Goal: Information Seeking & Learning: Learn about a topic

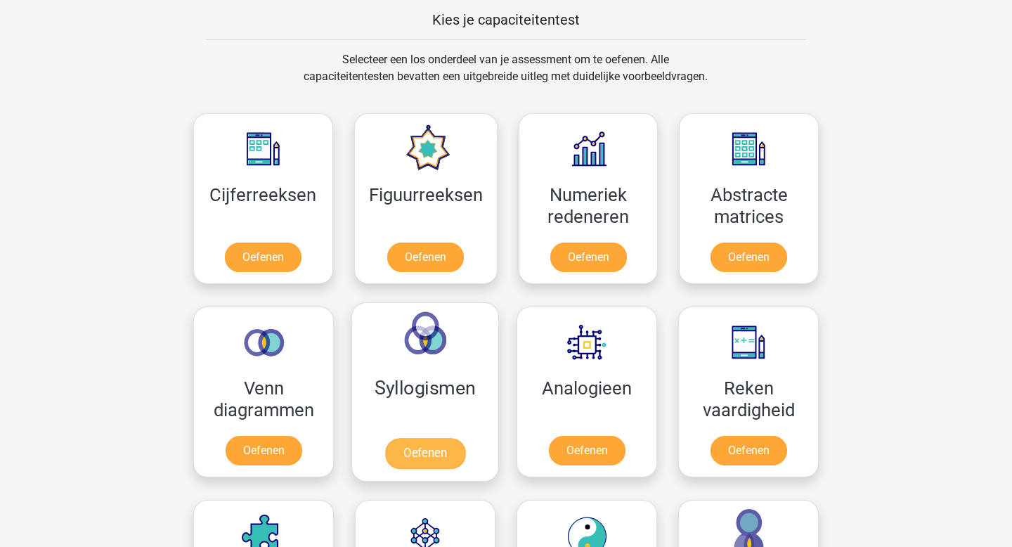
scroll to position [565, 0]
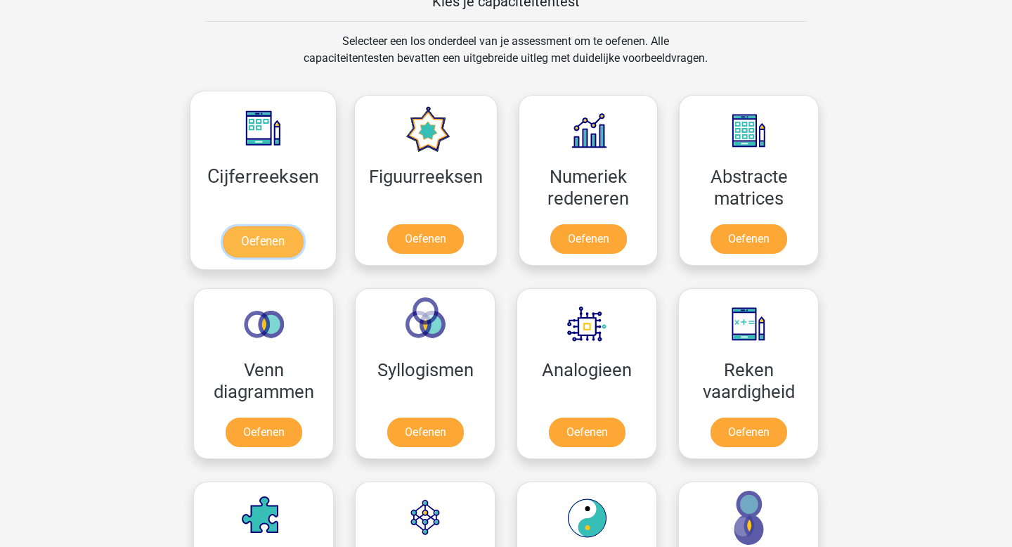
click at [286, 242] on link "Oefenen" at bounding box center [263, 241] width 80 height 31
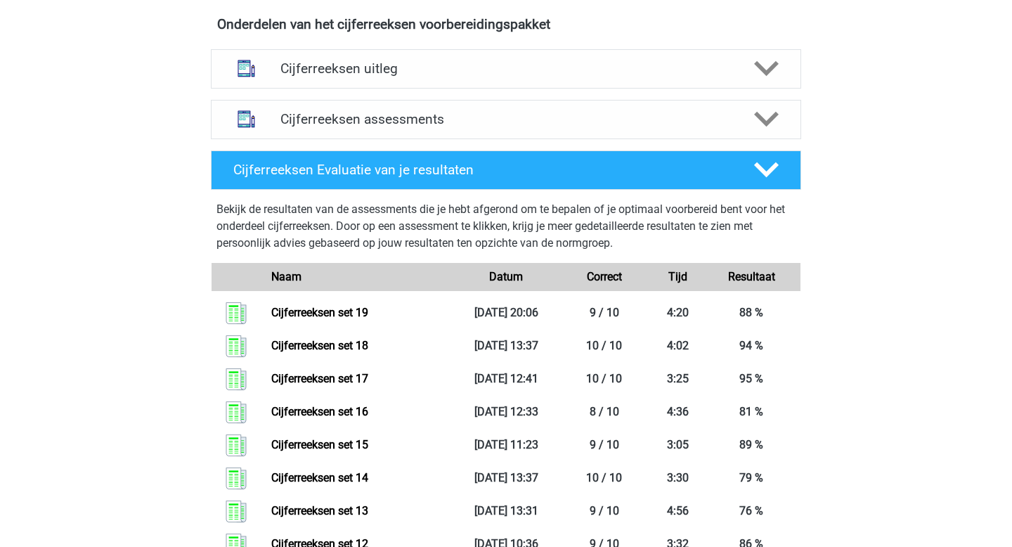
scroll to position [568, 0]
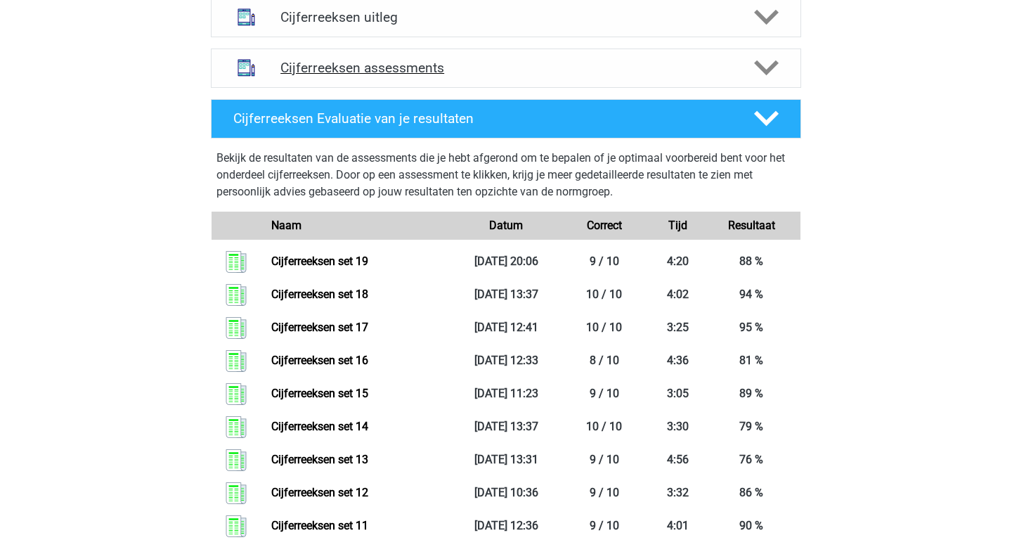
click at [358, 76] on h4 "Cijferreeksen assessments" at bounding box center [506, 68] width 451 height 16
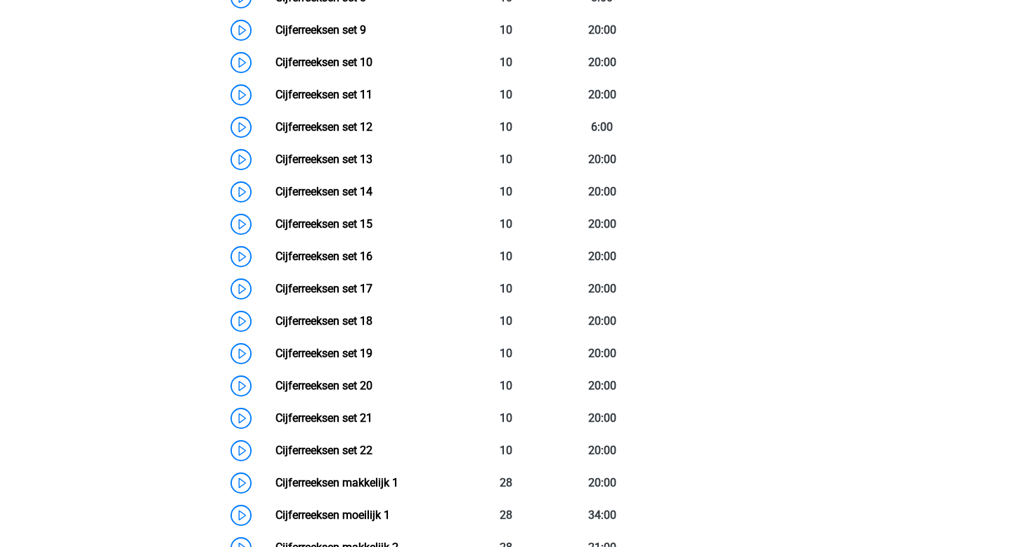
scroll to position [1001, 0]
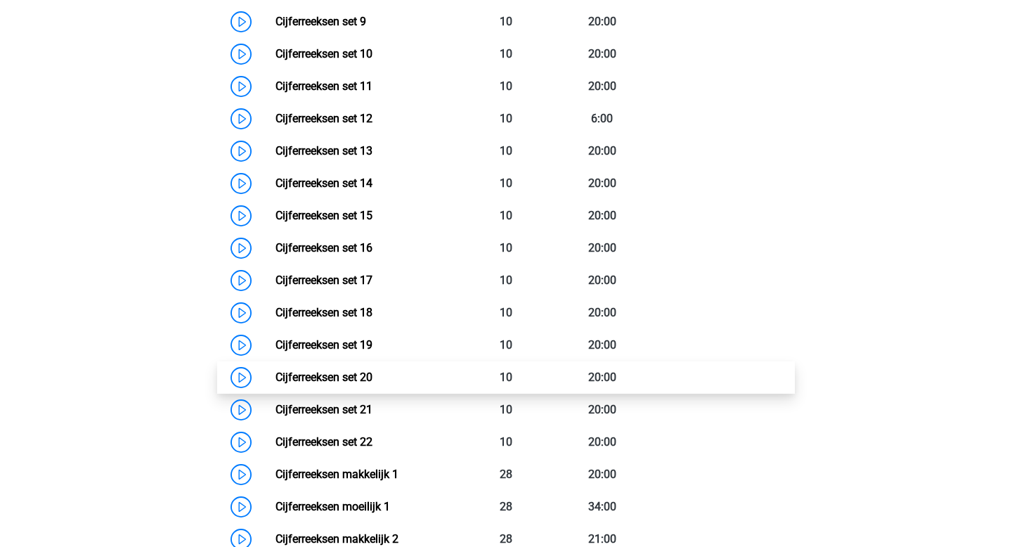
click at [373, 384] on link "Cijferreeksen set 20" at bounding box center [324, 377] width 97 height 13
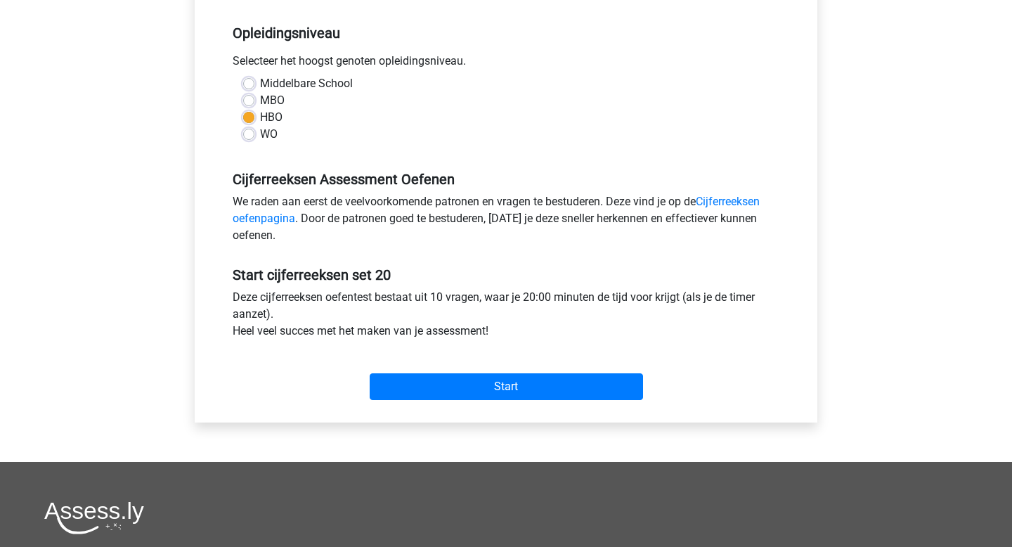
scroll to position [361, 0]
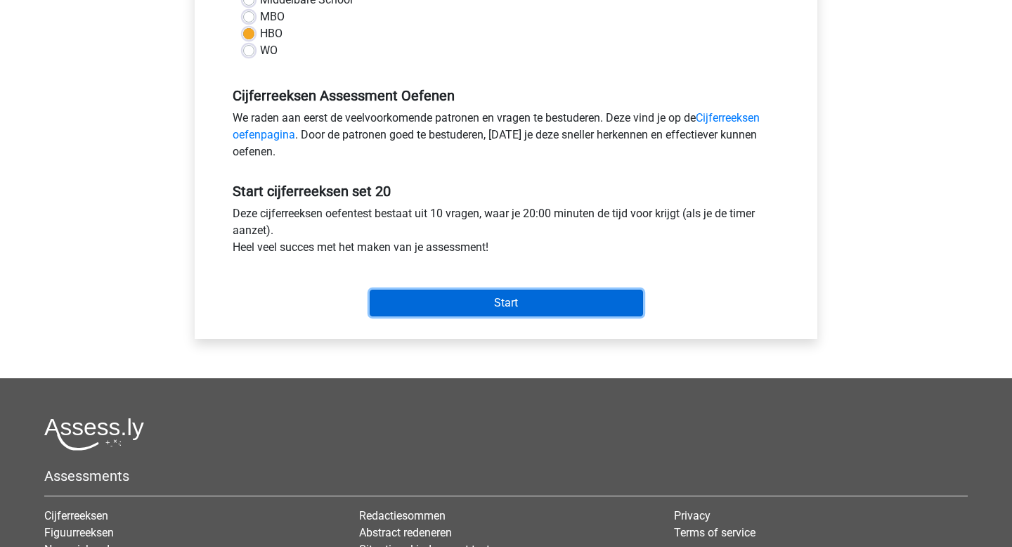
click at [408, 301] on input "Start" at bounding box center [507, 303] width 274 height 27
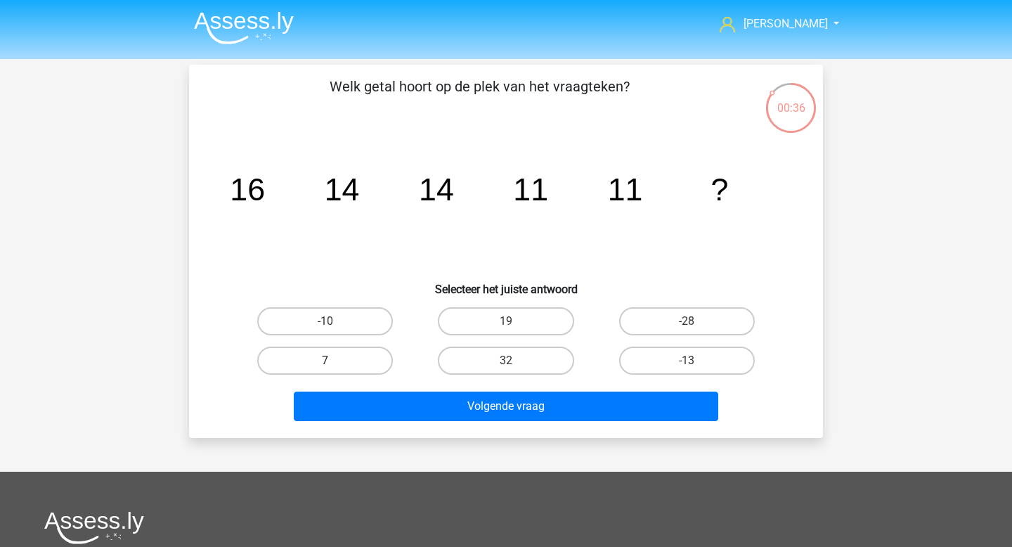
click at [356, 368] on label "7" at bounding box center [325, 361] width 136 height 28
click at [335, 368] on input "7" at bounding box center [330, 365] width 9 height 9
radio input "true"
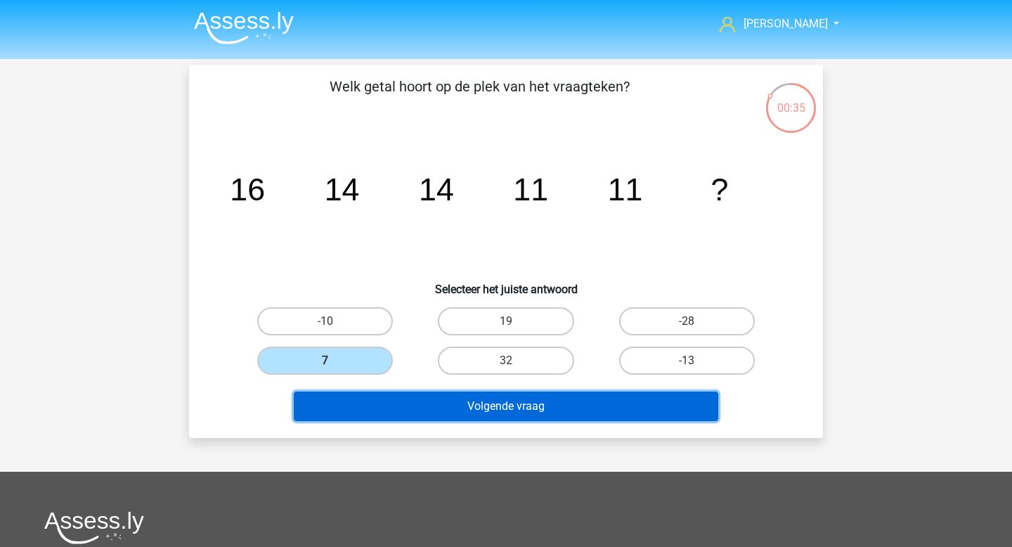
click at [459, 408] on button "Volgende vraag" at bounding box center [506, 407] width 425 height 30
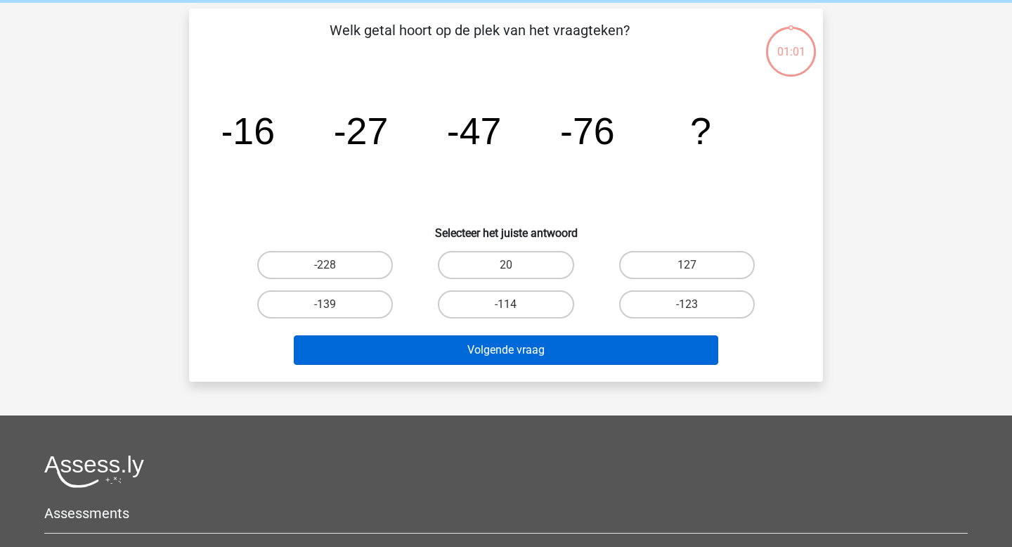
scroll to position [65, 0]
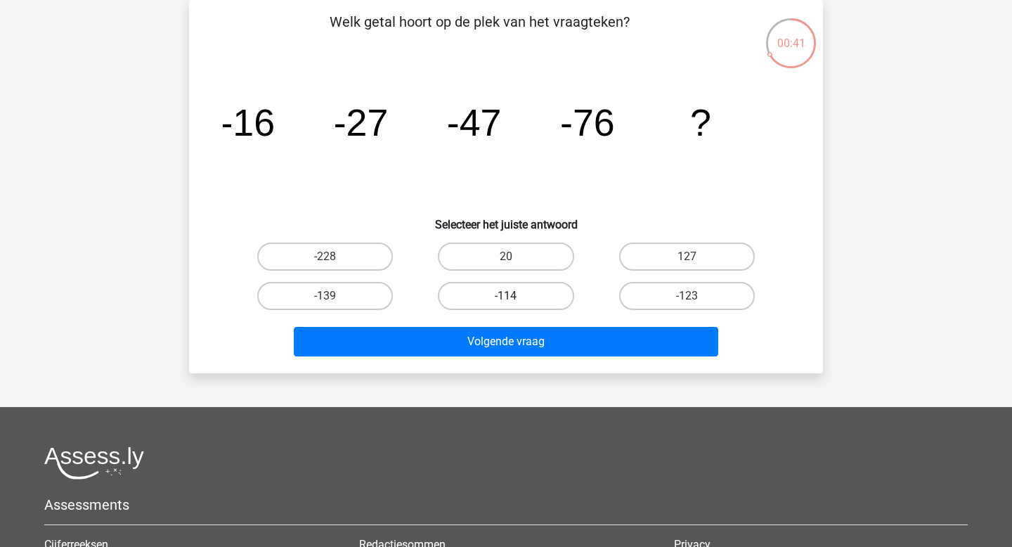
click at [481, 304] on label "-114" at bounding box center [506, 296] width 136 height 28
click at [506, 304] on input "-114" at bounding box center [510, 300] width 9 height 9
radio input "true"
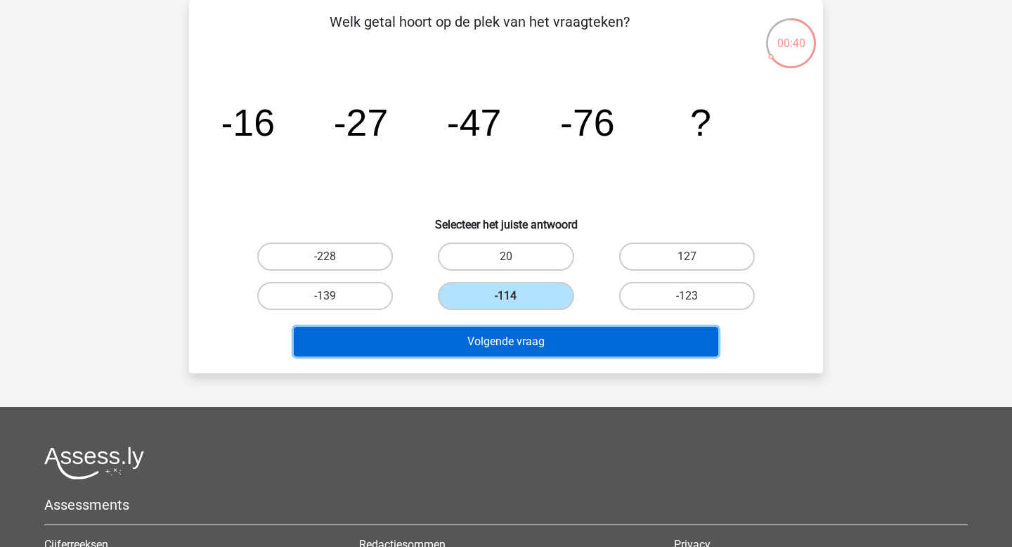
click at [482, 354] on button "Volgende vraag" at bounding box center [506, 342] width 425 height 30
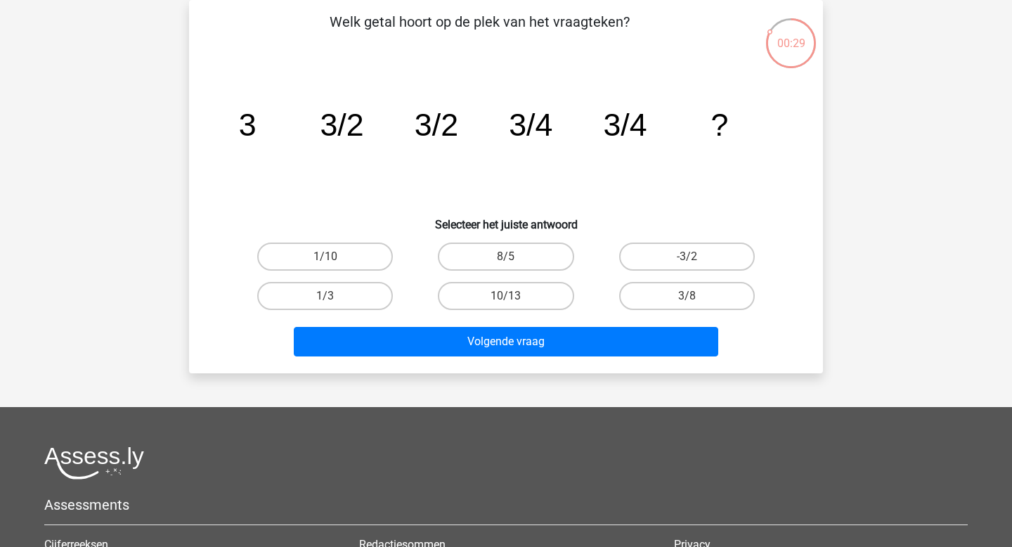
click at [696, 296] on input "3/8" at bounding box center [691, 300] width 9 height 9
radio input "true"
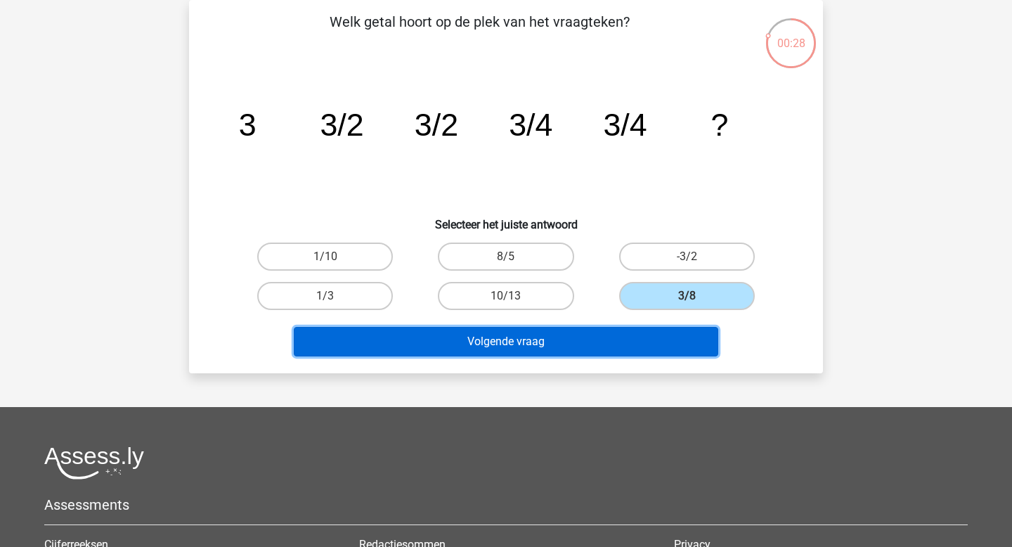
click at [635, 342] on button "Volgende vraag" at bounding box center [506, 342] width 425 height 30
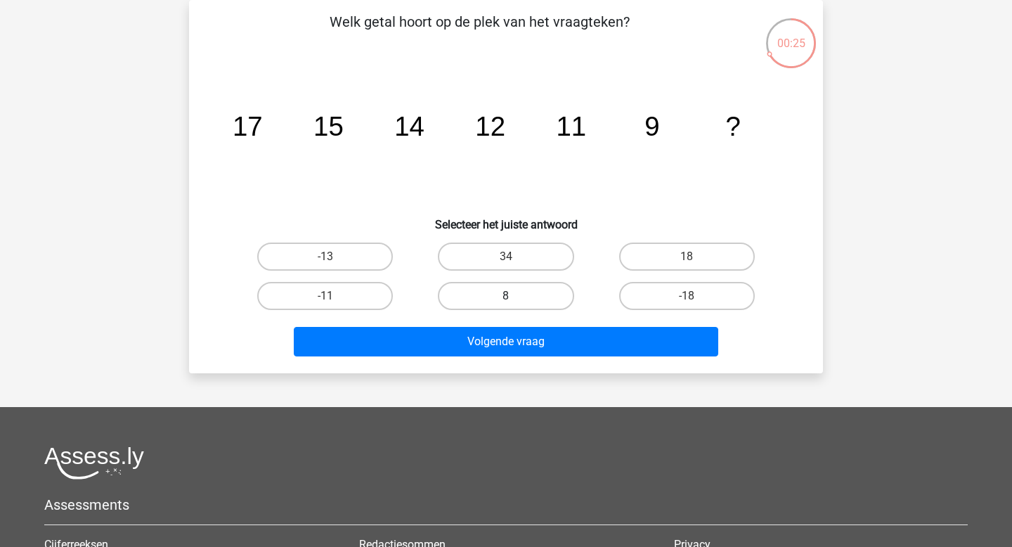
click at [507, 308] on label "8" at bounding box center [506, 296] width 136 height 28
click at [507, 305] on input "8" at bounding box center [510, 300] width 9 height 9
radio input "true"
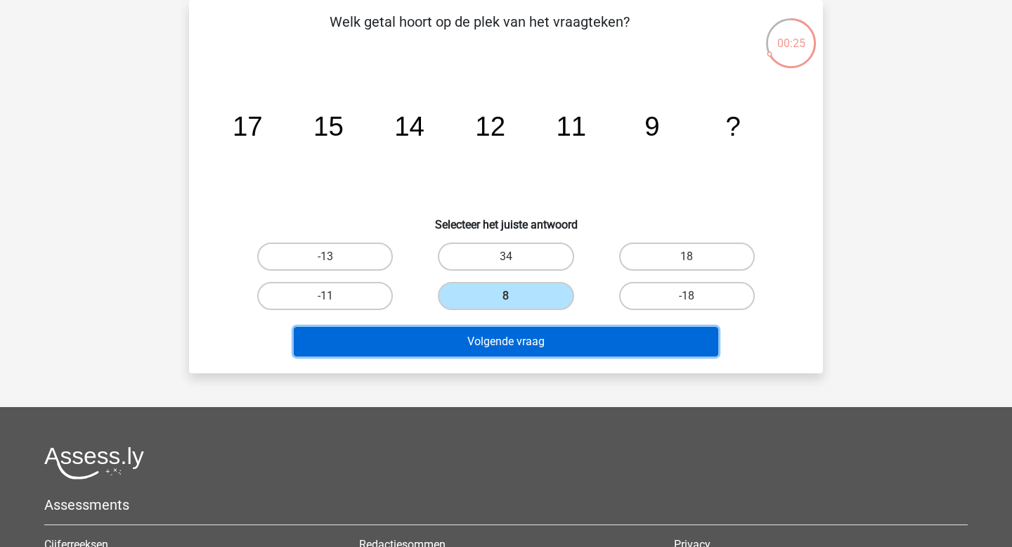
click at [494, 349] on button "Volgende vraag" at bounding box center [506, 342] width 425 height 30
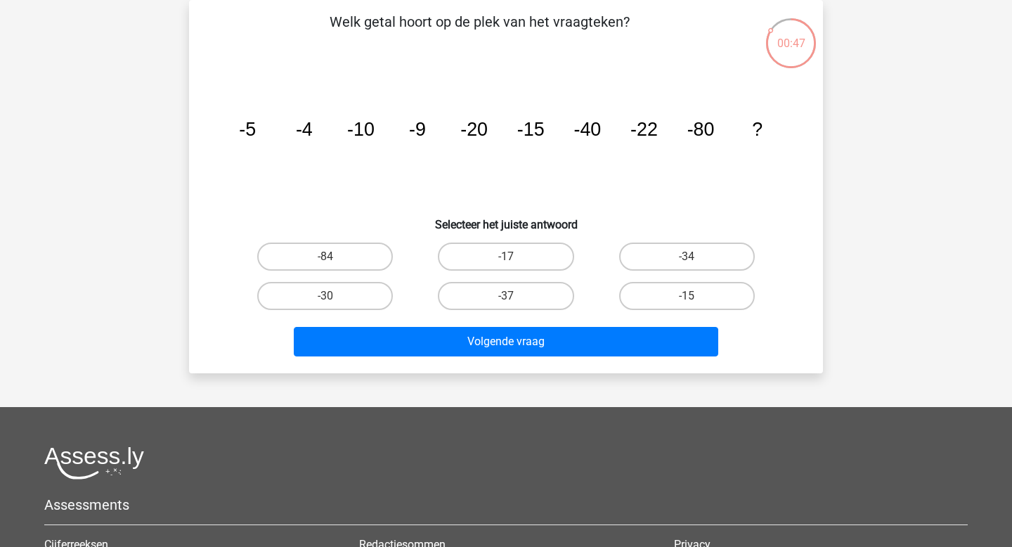
click at [299, 310] on div "-30" at bounding box center [325, 295] width 181 height 39
click at [316, 303] on label "-30" at bounding box center [325, 296] width 136 height 28
click at [326, 303] on input "-30" at bounding box center [330, 300] width 9 height 9
radio input "true"
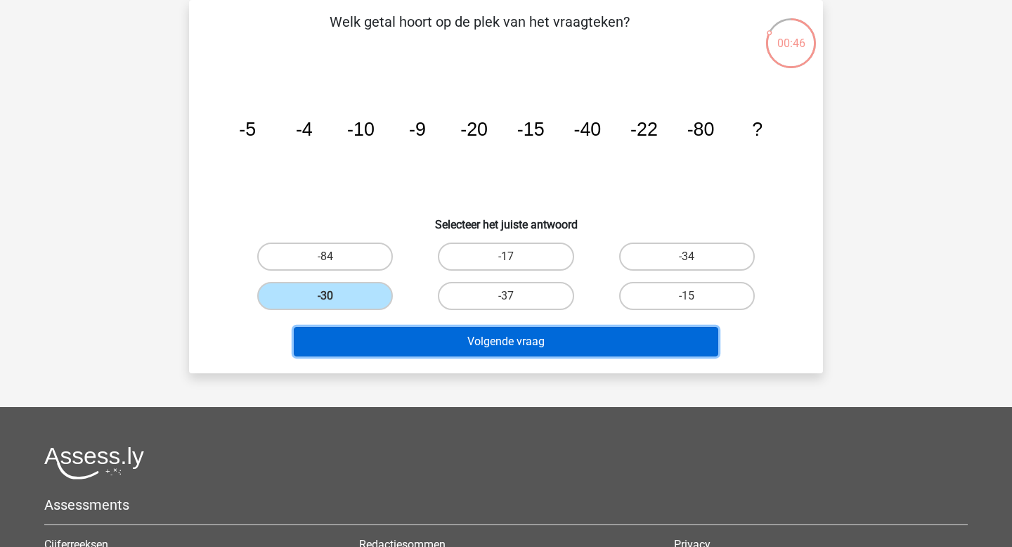
click at [345, 332] on button "Volgende vraag" at bounding box center [506, 342] width 425 height 30
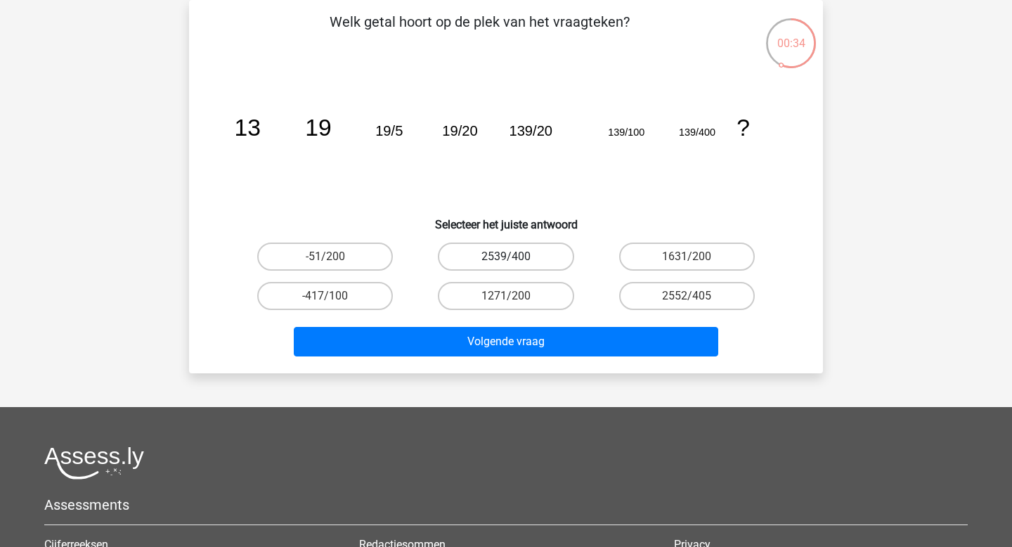
click at [544, 264] on label "2539/400" at bounding box center [506, 257] width 136 height 28
click at [515, 264] on input "2539/400" at bounding box center [510, 261] width 9 height 9
radio input "true"
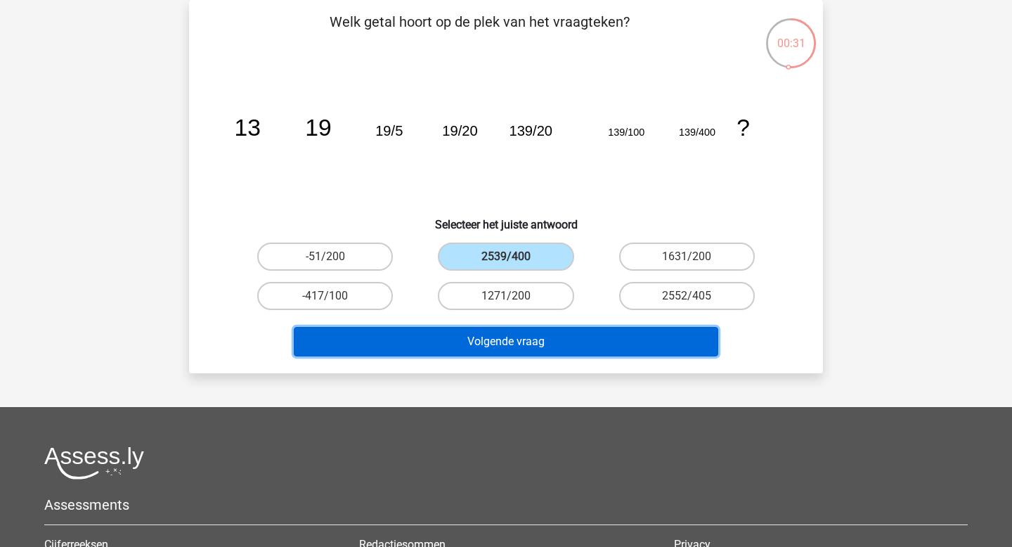
click at [555, 341] on button "Volgende vraag" at bounding box center [506, 342] width 425 height 30
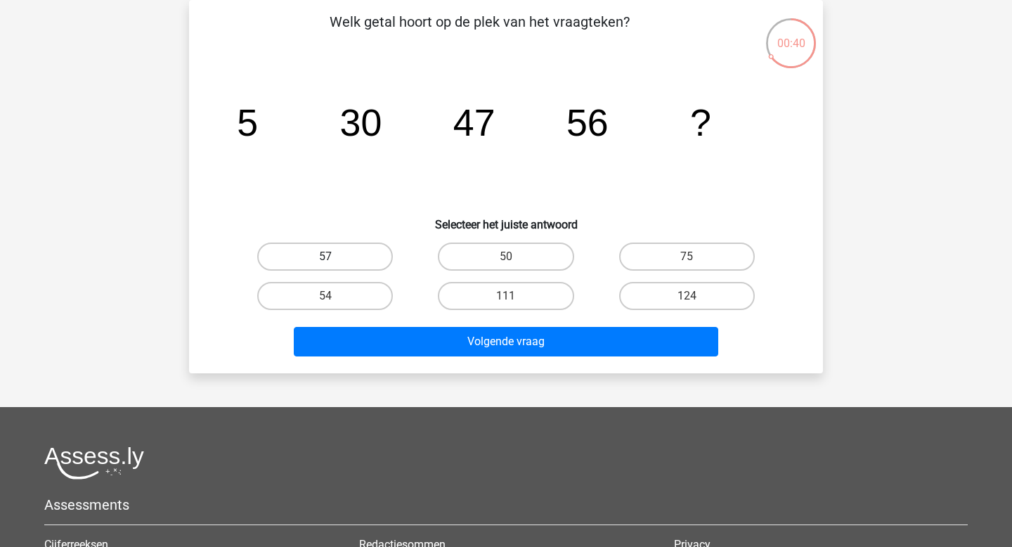
click at [344, 248] on label "57" at bounding box center [325, 257] width 136 height 28
click at [335, 257] on input "57" at bounding box center [330, 261] width 9 height 9
radio input "true"
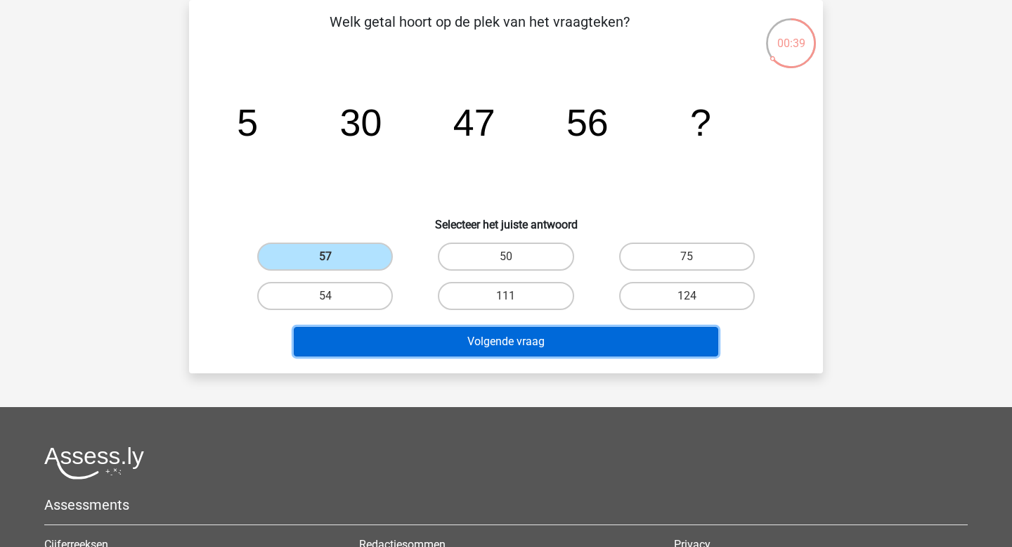
click at [388, 347] on button "Volgende vraag" at bounding box center [506, 342] width 425 height 30
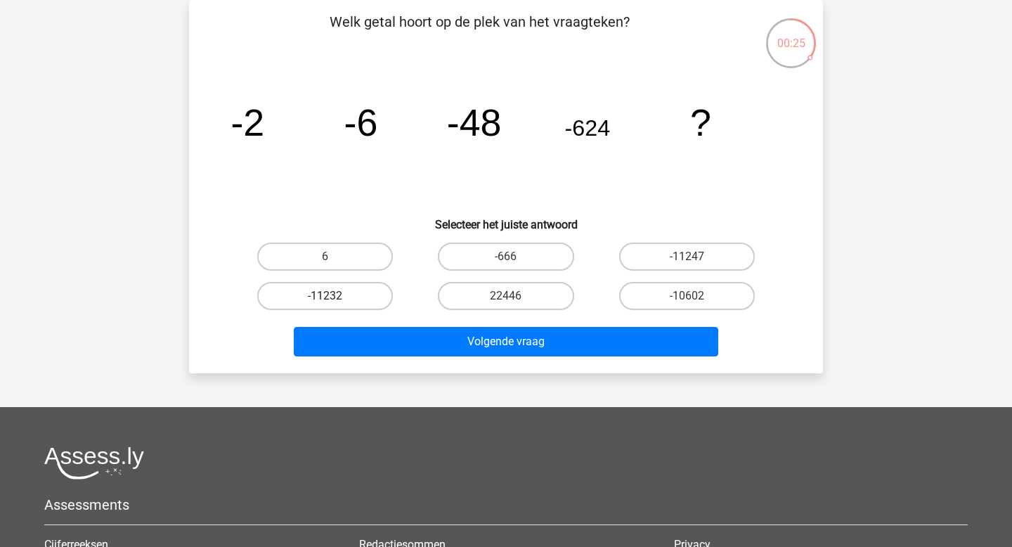
click at [374, 299] on label "-11232" at bounding box center [325, 296] width 136 height 28
click at [335, 299] on input "-11232" at bounding box center [330, 300] width 9 height 9
radio input "true"
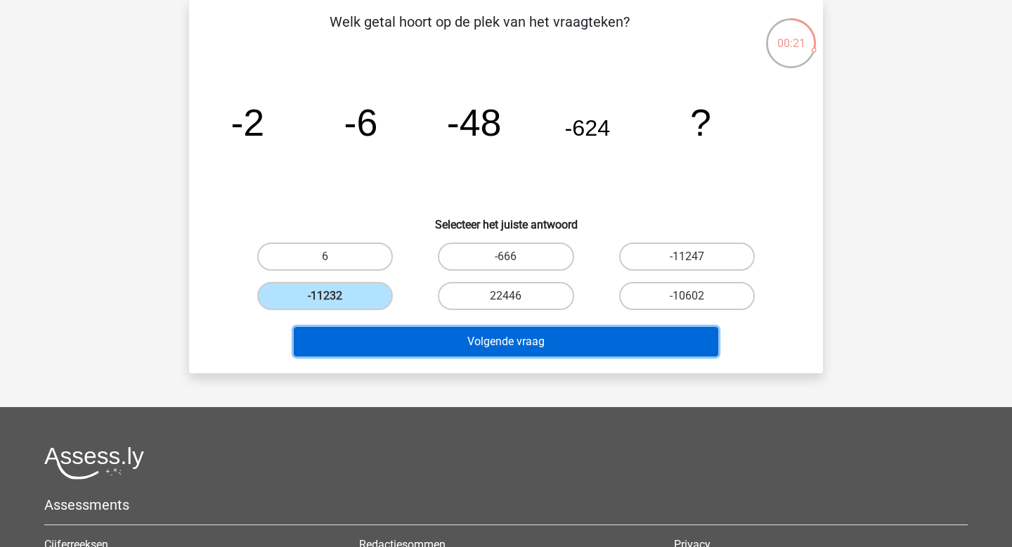
click at [461, 345] on button "Volgende vraag" at bounding box center [506, 342] width 425 height 30
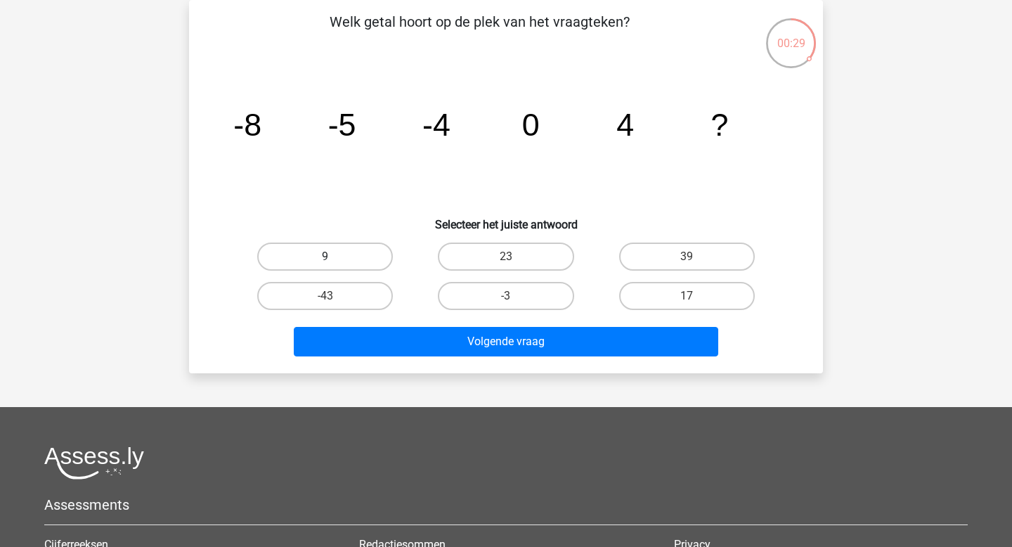
click at [324, 259] on label "9" at bounding box center [325, 257] width 136 height 28
click at [326, 259] on input "9" at bounding box center [330, 261] width 9 height 9
radio input "true"
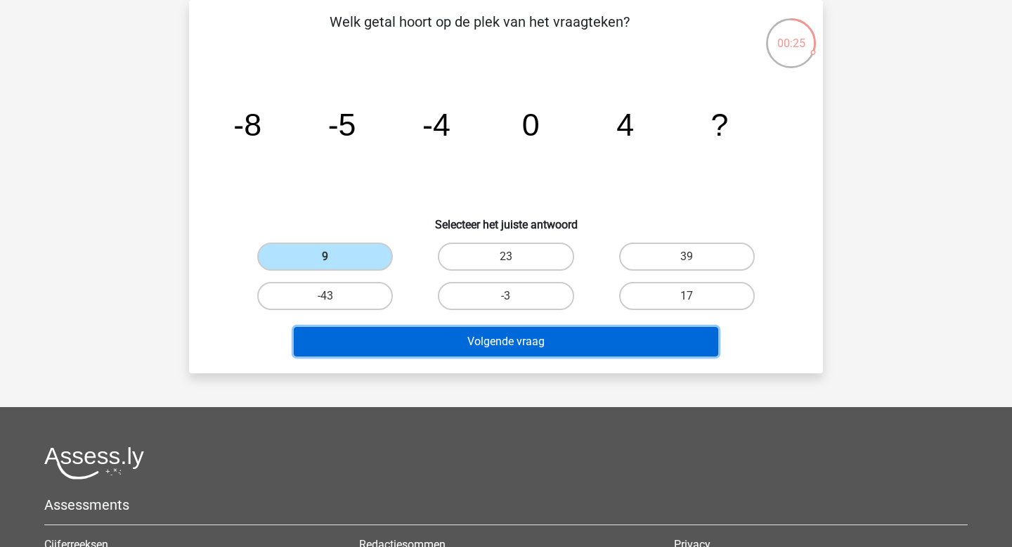
click at [488, 339] on button "Volgende vraag" at bounding box center [506, 342] width 425 height 30
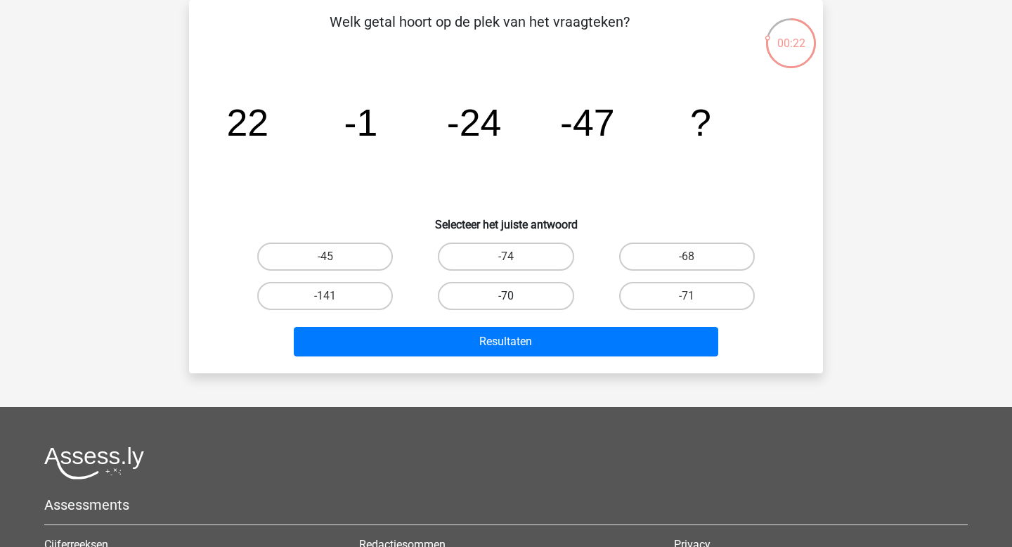
click at [494, 285] on label "-70" at bounding box center [506, 296] width 136 height 28
click at [506, 296] on input "-70" at bounding box center [510, 300] width 9 height 9
radio input "true"
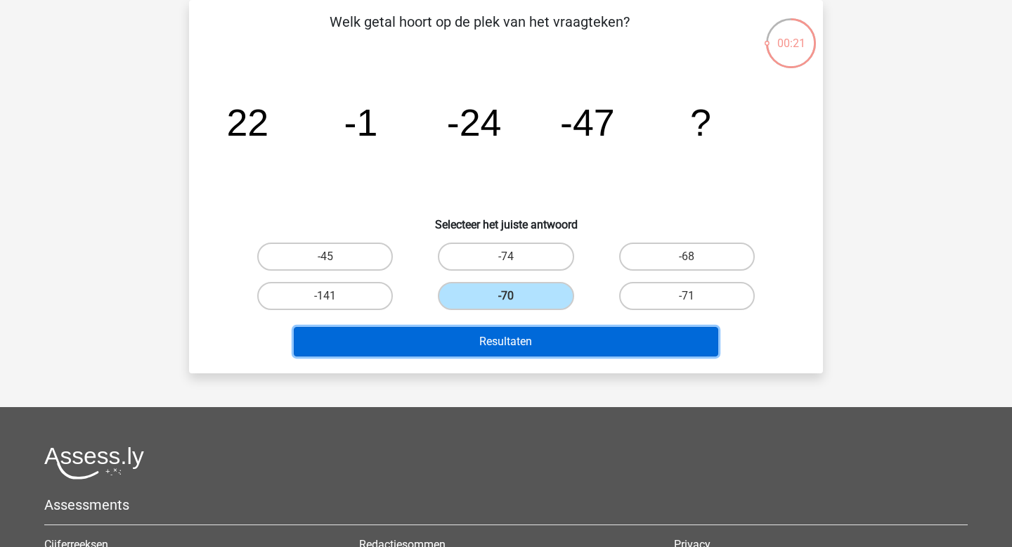
click at [477, 342] on button "Resultaten" at bounding box center [506, 342] width 425 height 30
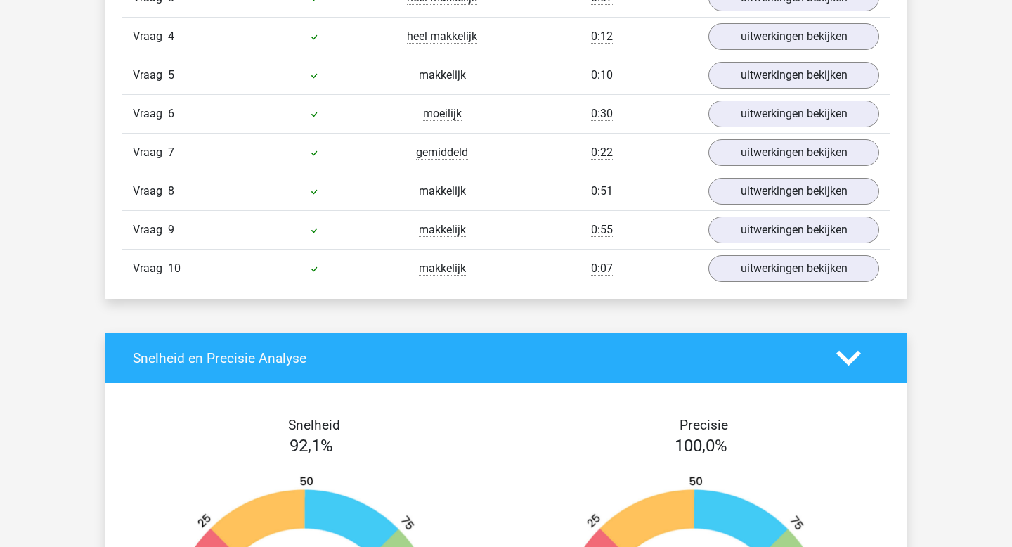
scroll to position [1108, 0]
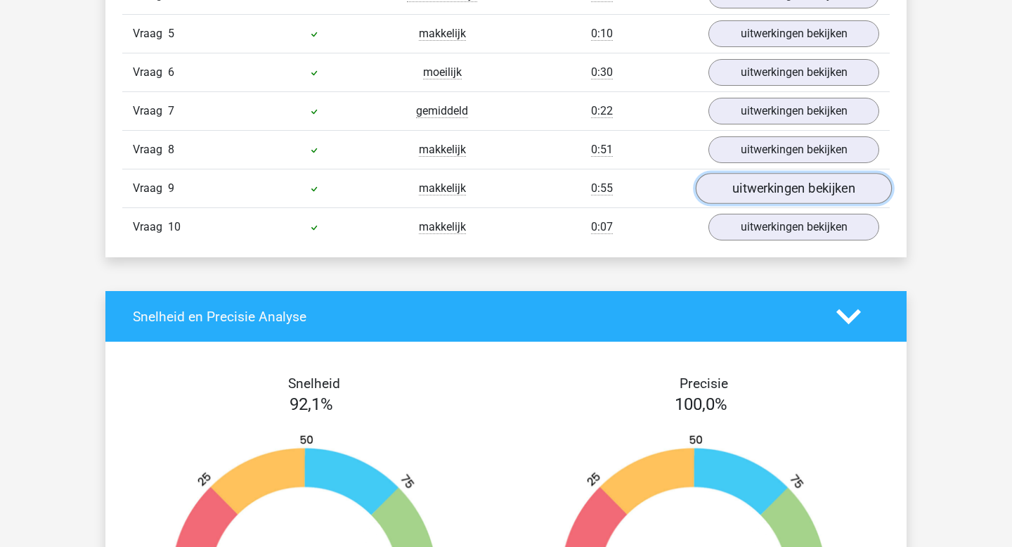
click at [743, 191] on link "uitwerkingen bekijken" at bounding box center [794, 189] width 196 height 31
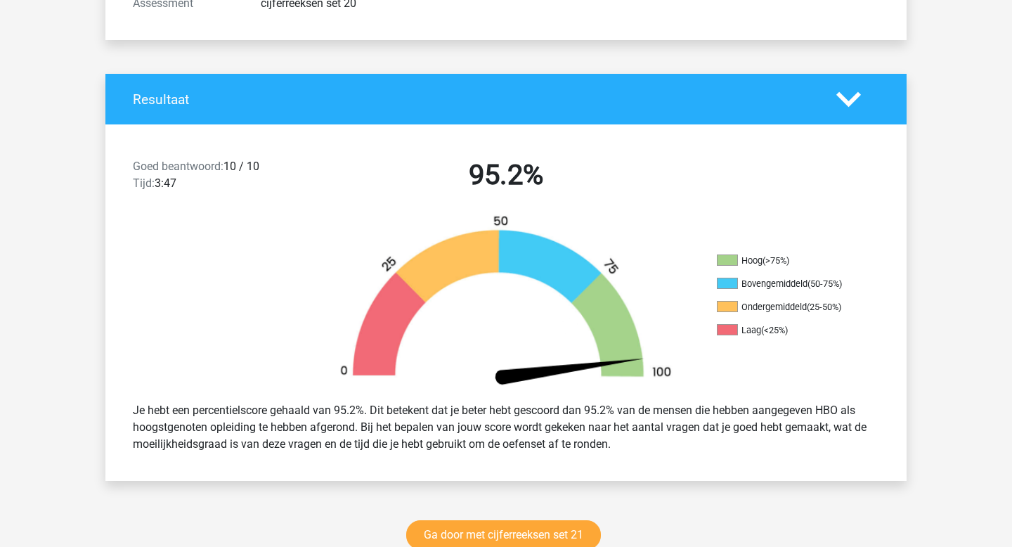
scroll to position [0, 0]
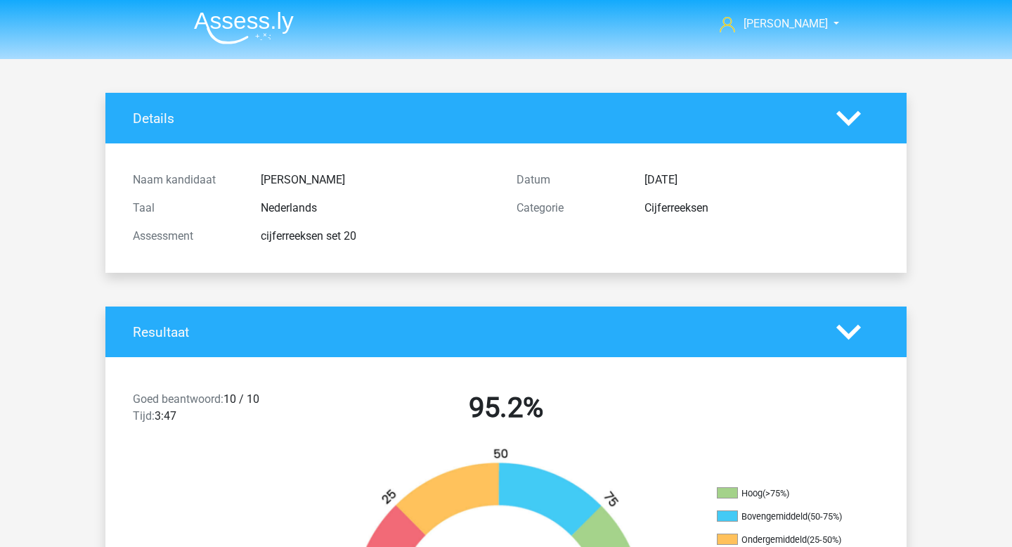
click at [247, 32] on img at bounding box center [244, 27] width 100 height 33
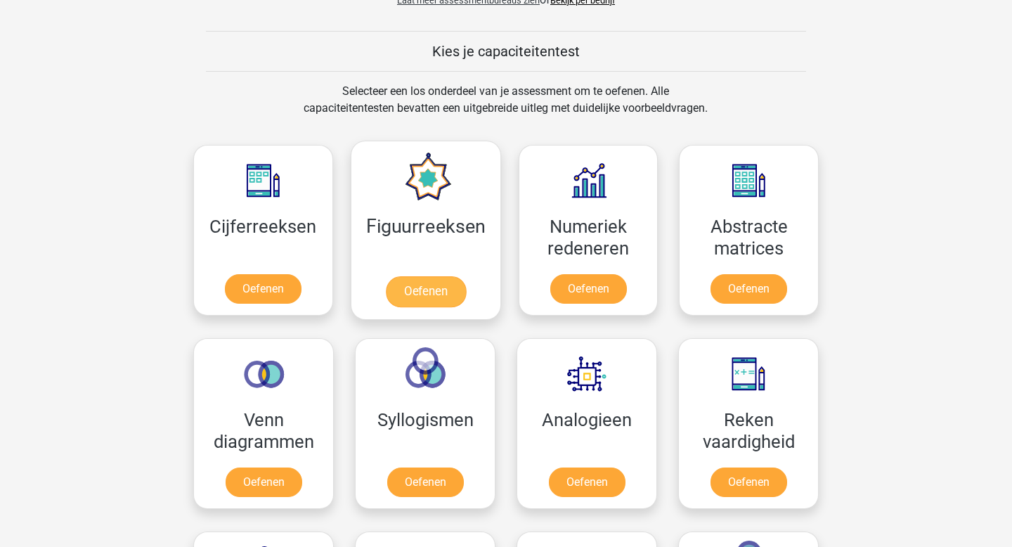
scroll to position [624, 0]
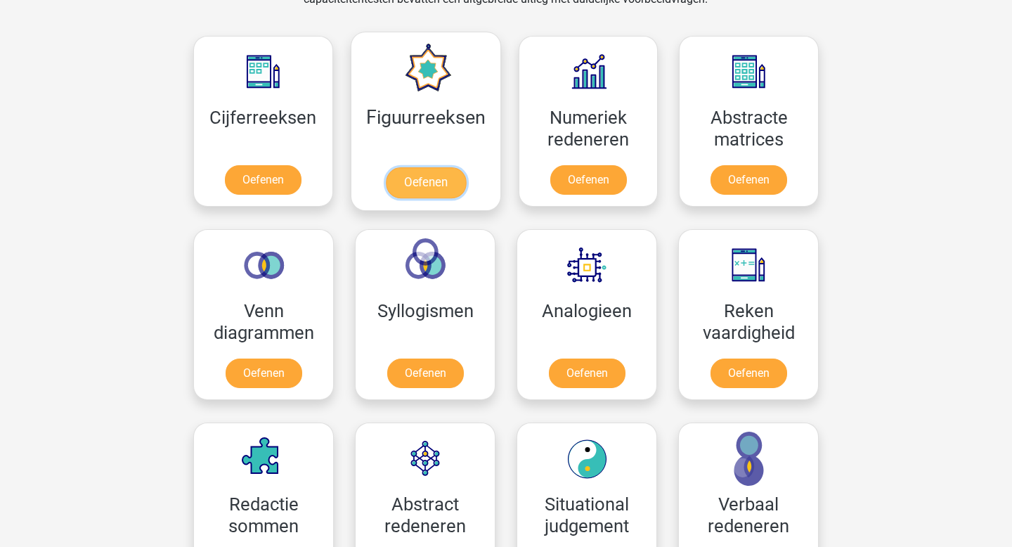
click at [440, 179] on link "Oefenen" at bounding box center [425, 182] width 80 height 31
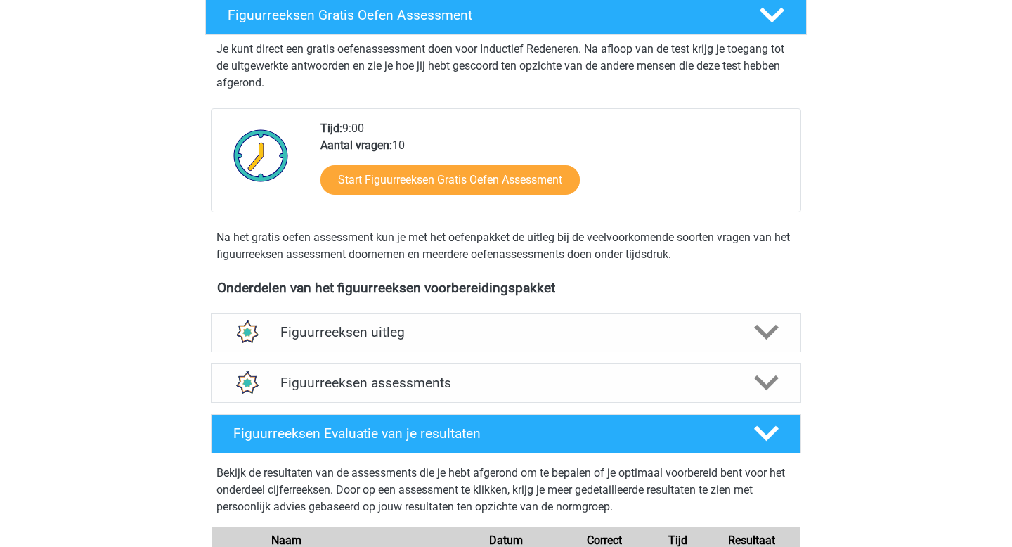
scroll to position [290, 0]
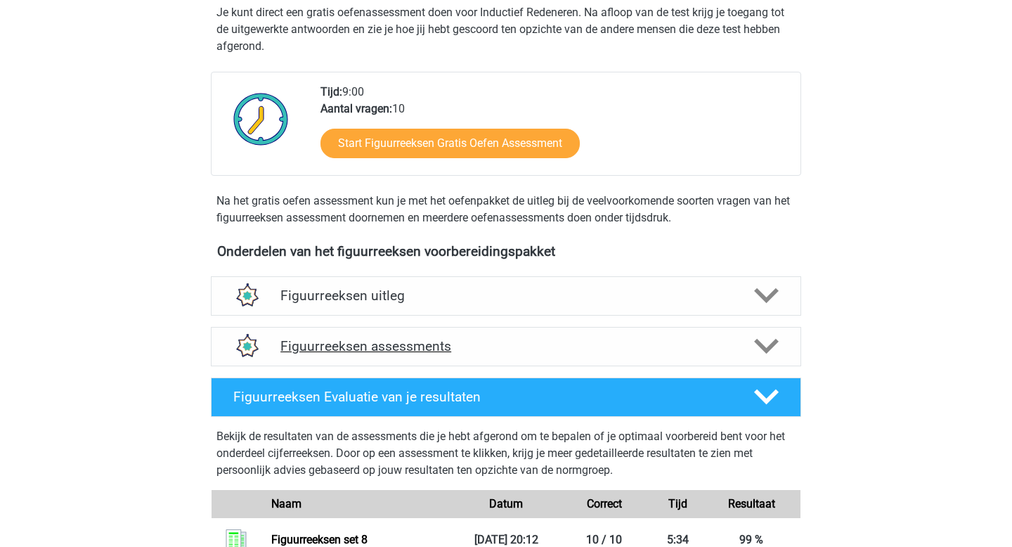
click at [368, 353] on h4 "Figuurreeksen assessments" at bounding box center [506, 346] width 451 height 16
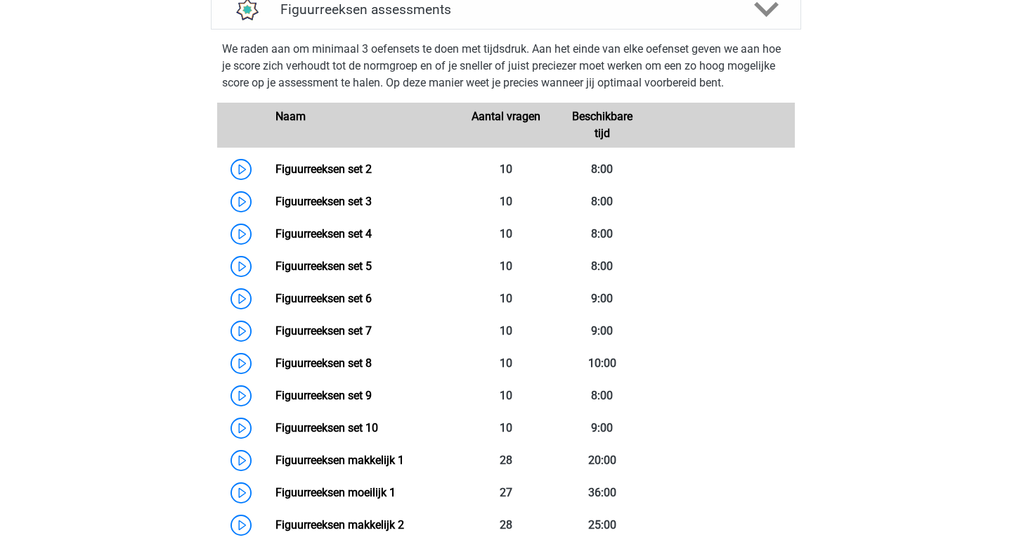
scroll to position [702, 0]
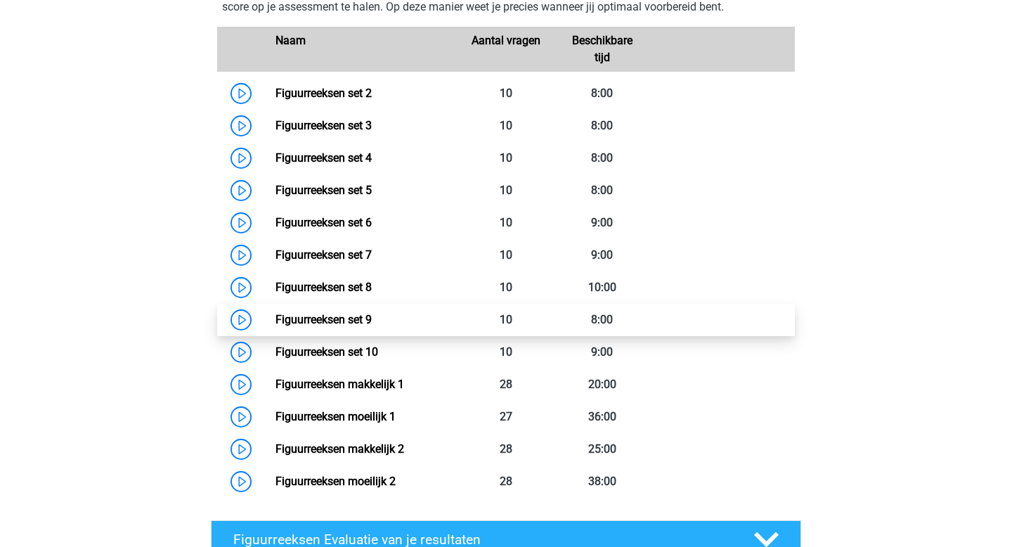
click at [276, 325] on link "Figuurreeksen set 9" at bounding box center [324, 319] width 96 height 13
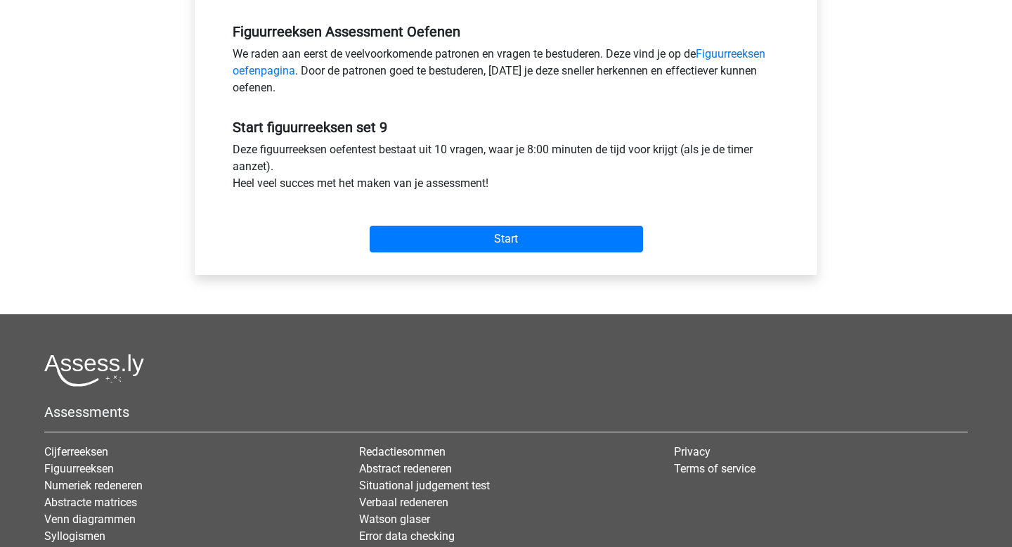
scroll to position [508, 0]
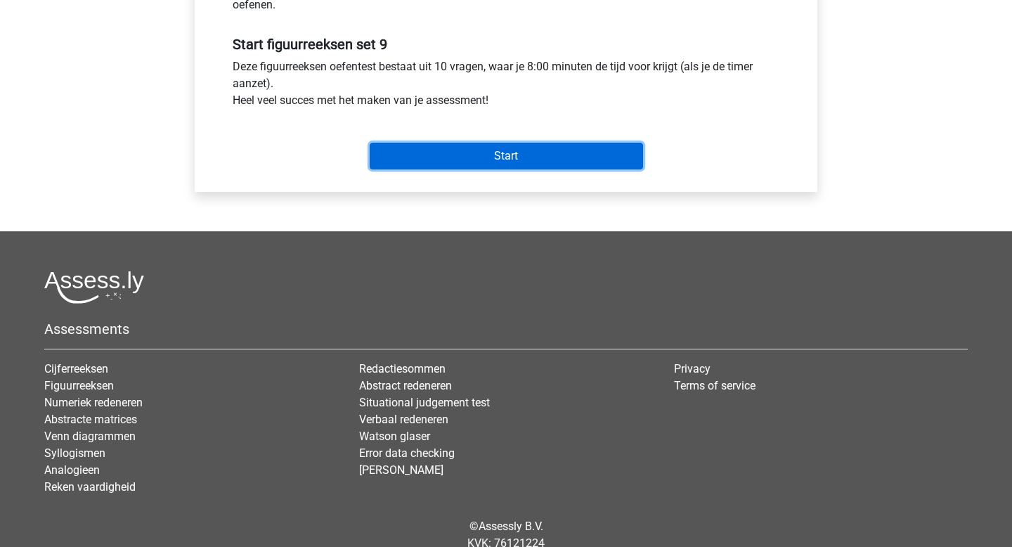
click at [472, 160] on input "Start" at bounding box center [507, 156] width 274 height 27
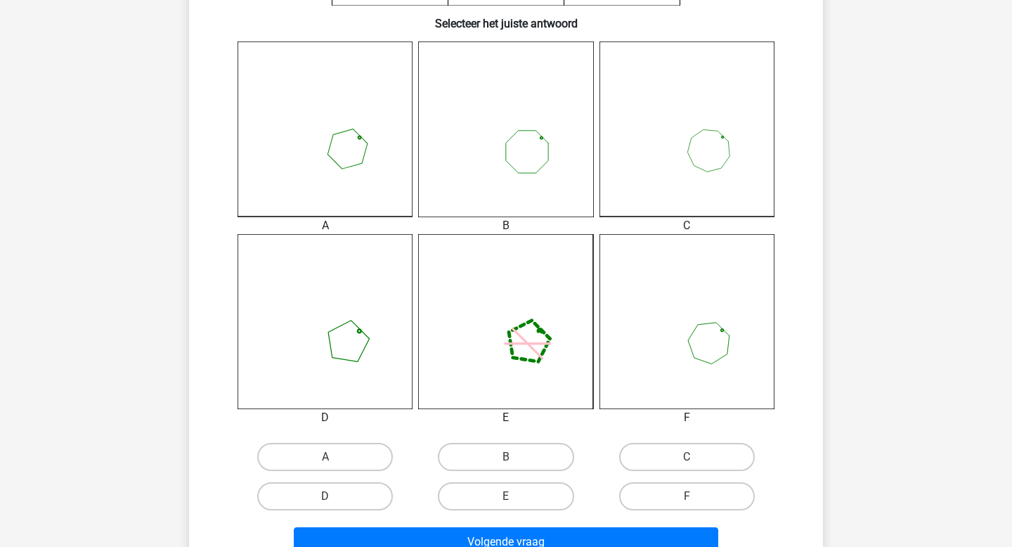
scroll to position [349, 0]
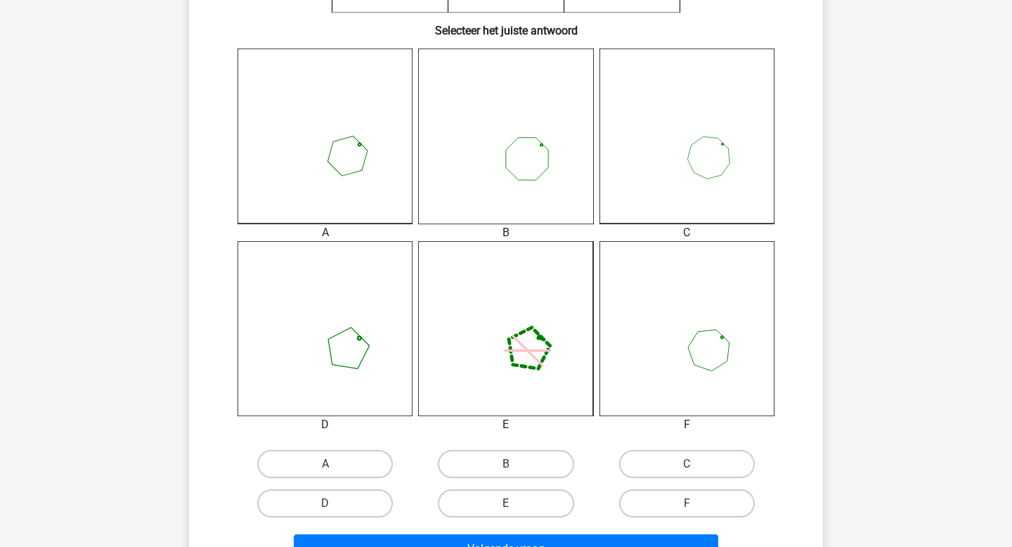
click at [328, 468] on input "A" at bounding box center [330, 468] width 9 height 9
radio input "true"
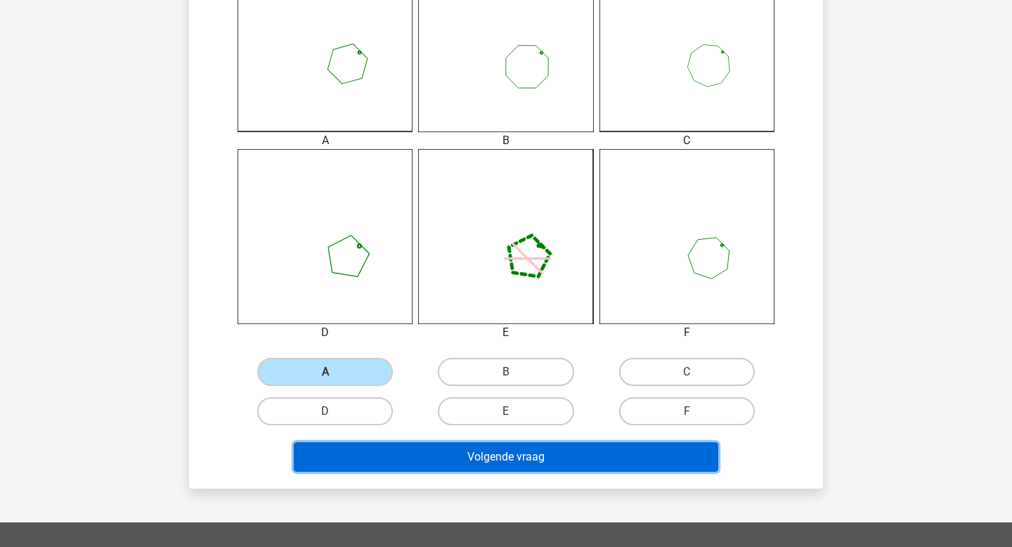
click at [464, 455] on button "Volgende vraag" at bounding box center [506, 457] width 425 height 30
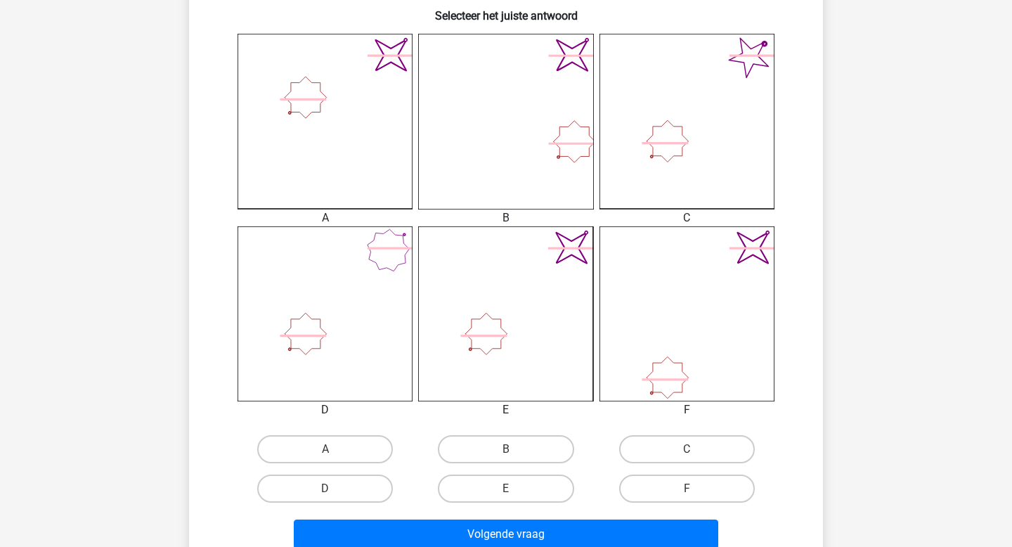
scroll to position [368, 0]
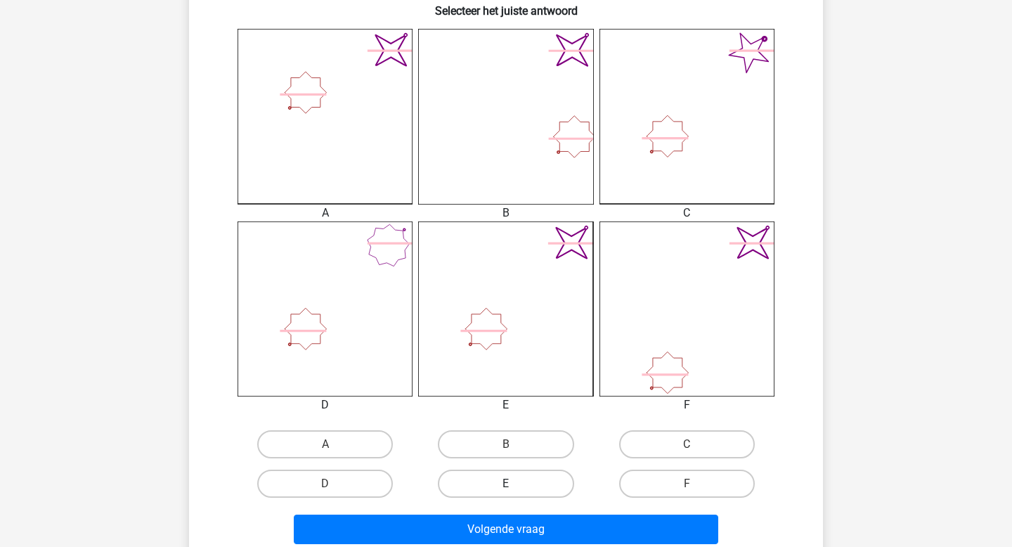
click at [547, 489] on label "E" at bounding box center [506, 484] width 136 height 28
click at [515, 489] on input "E" at bounding box center [510, 488] width 9 height 9
radio input "true"
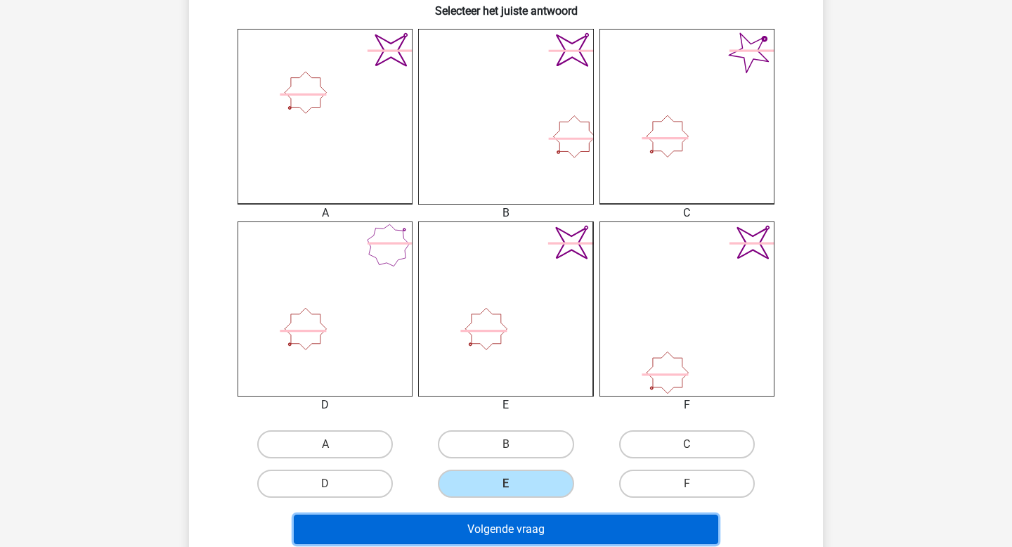
click at [560, 521] on button "Volgende vraag" at bounding box center [506, 530] width 425 height 30
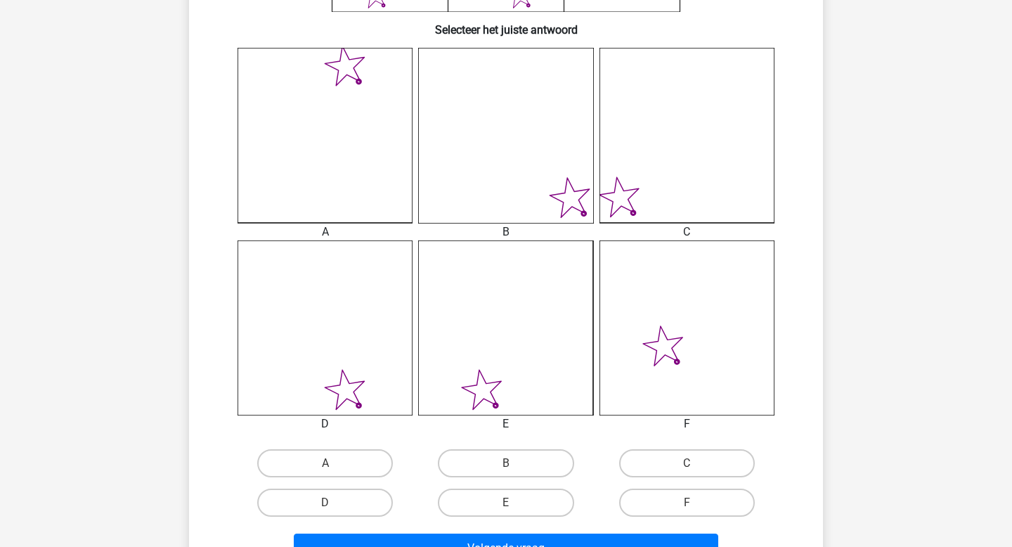
scroll to position [410, 0]
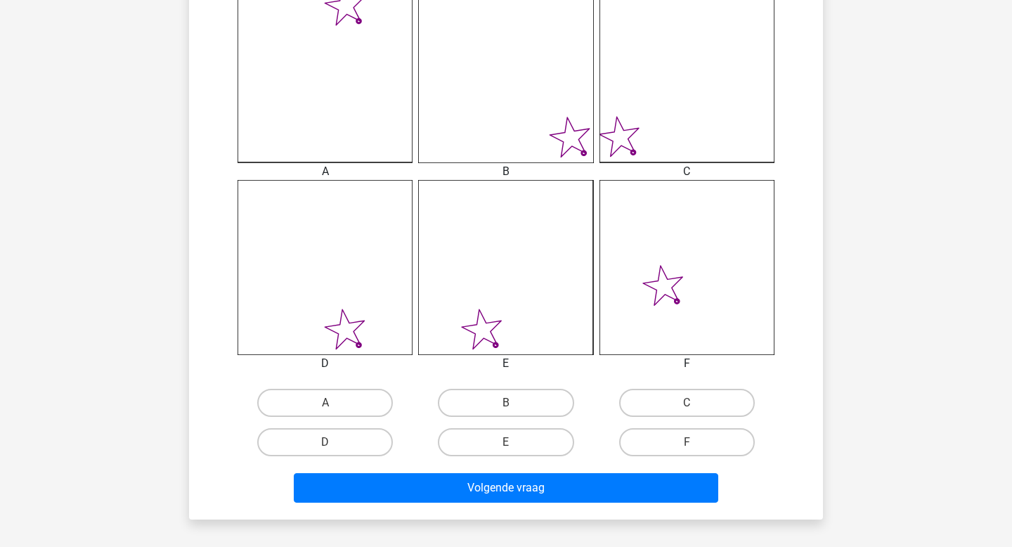
click at [510, 411] on input "B" at bounding box center [510, 407] width 9 height 9
radio input "true"
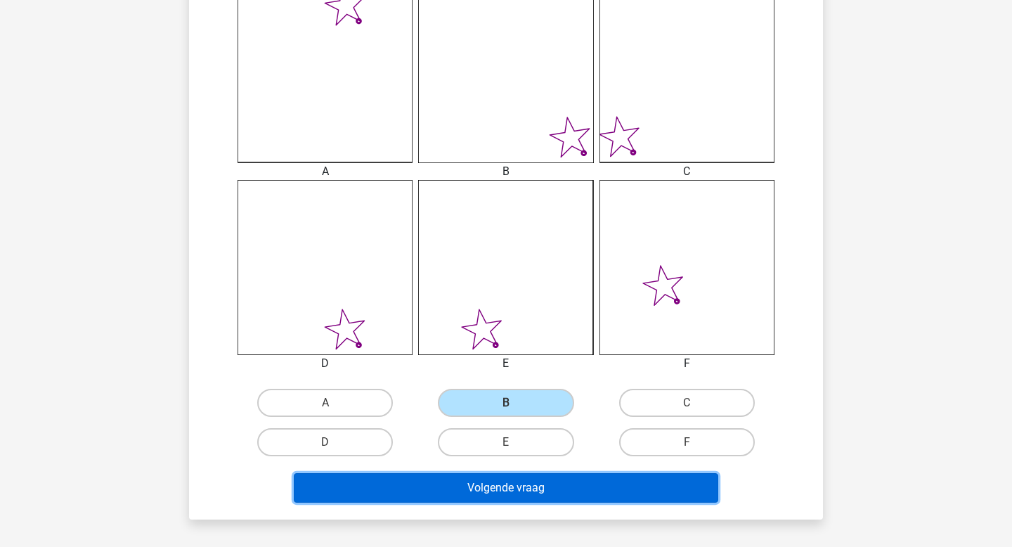
click at [550, 491] on button "Volgende vraag" at bounding box center [506, 488] width 425 height 30
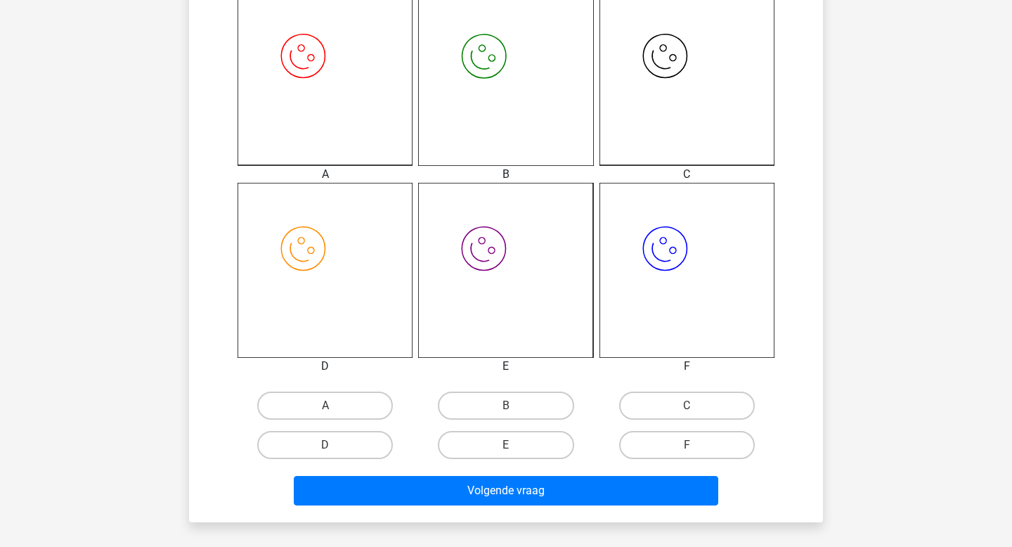
scroll to position [408, 0]
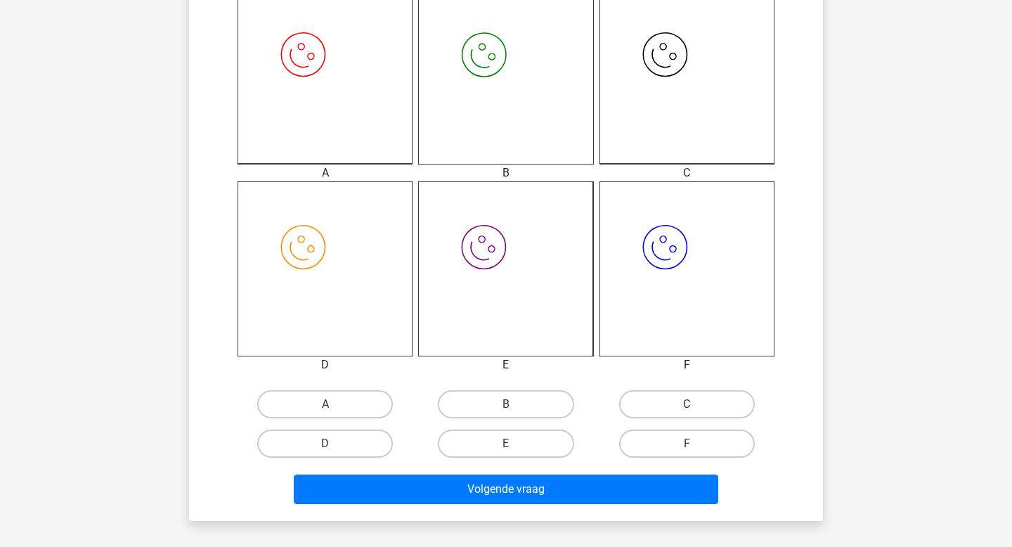
click at [522, 401] on label "B" at bounding box center [506, 404] width 136 height 28
click at [515, 404] on input "B" at bounding box center [510, 408] width 9 height 9
radio input "true"
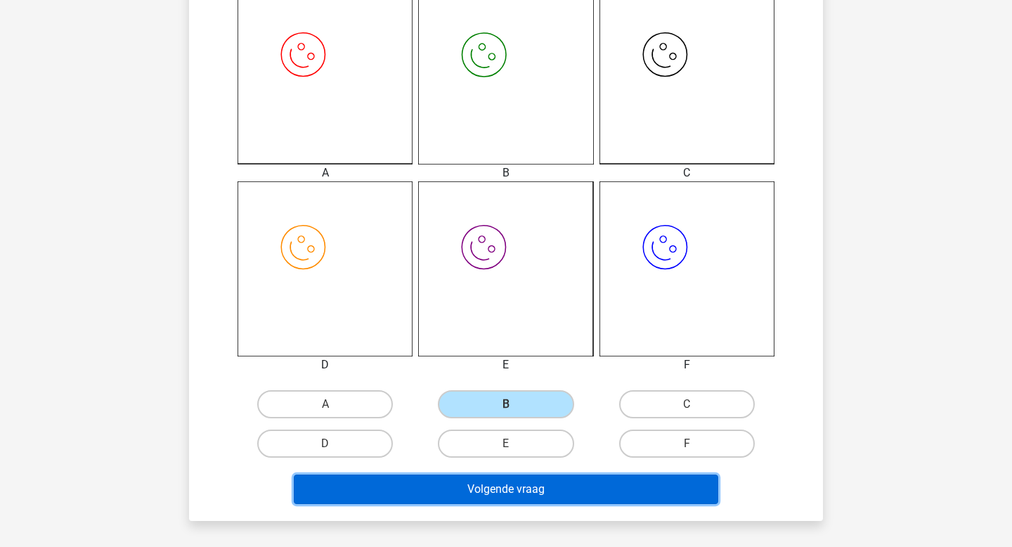
click at [524, 495] on button "Volgende vraag" at bounding box center [506, 490] width 425 height 30
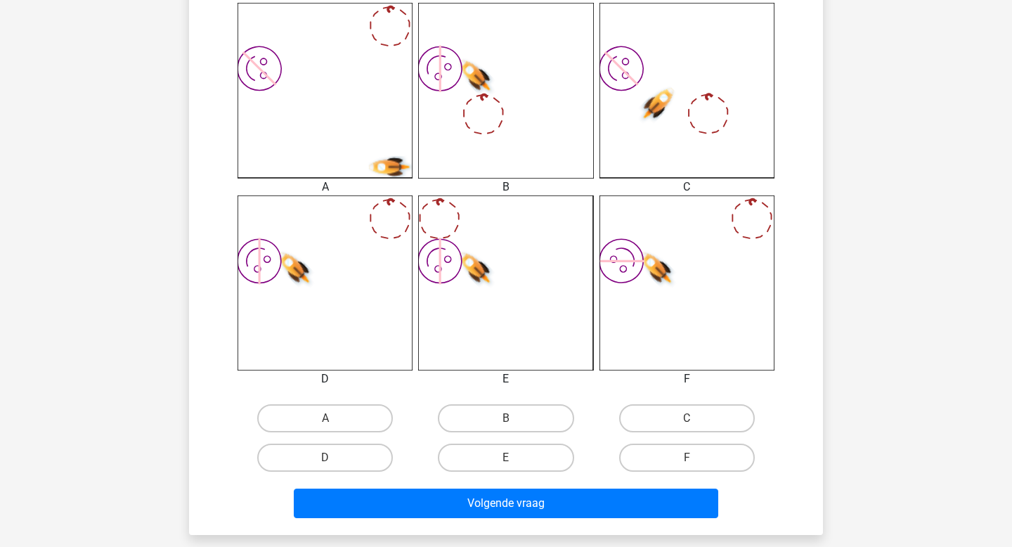
scroll to position [425, 0]
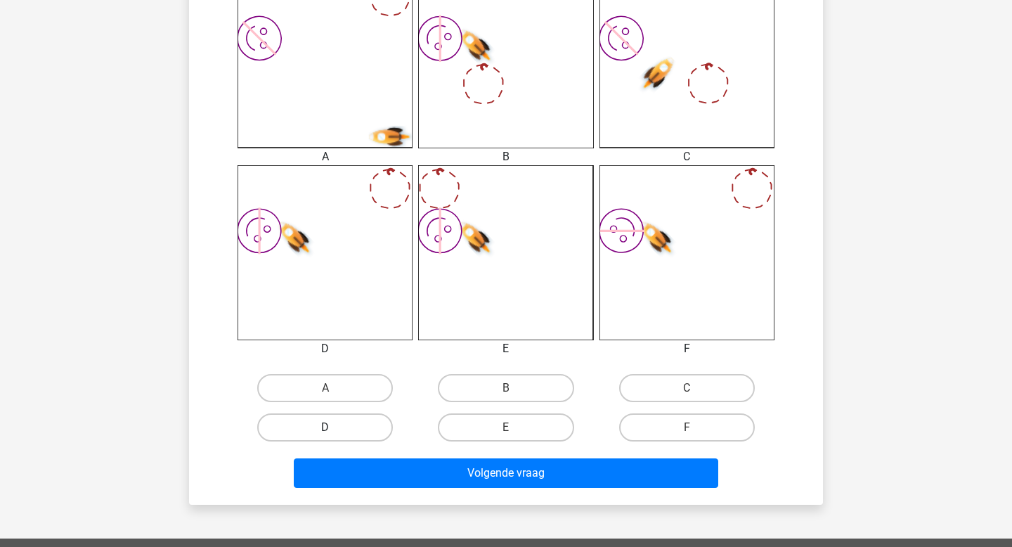
click at [360, 439] on label "D" at bounding box center [325, 427] width 136 height 28
click at [335, 437] on input "D" at bounding box center [330, 431] width 9 height 9
radio input "true"
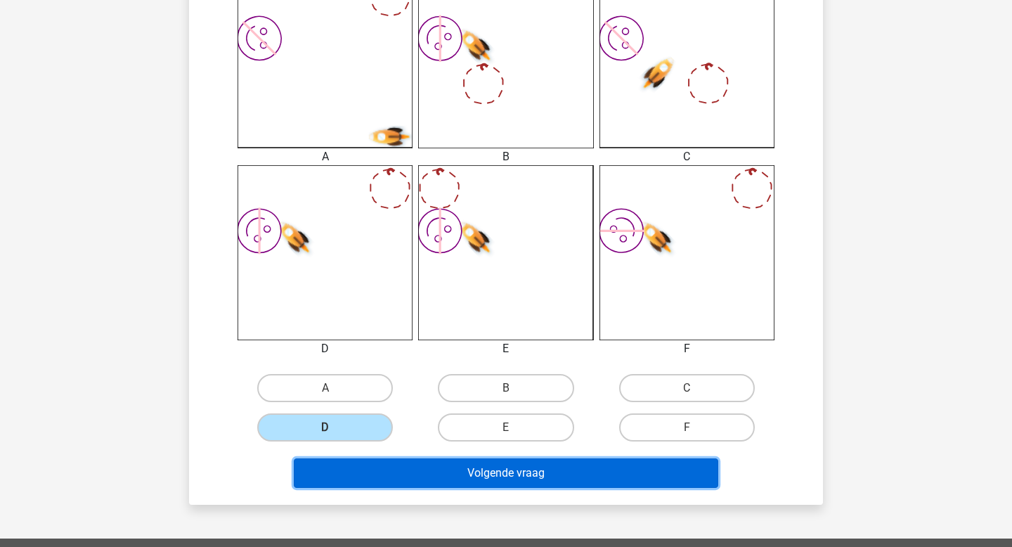
click at [423, 475] on button "Volgende vraag" at bounding box center [506, 473] width 425 height 30
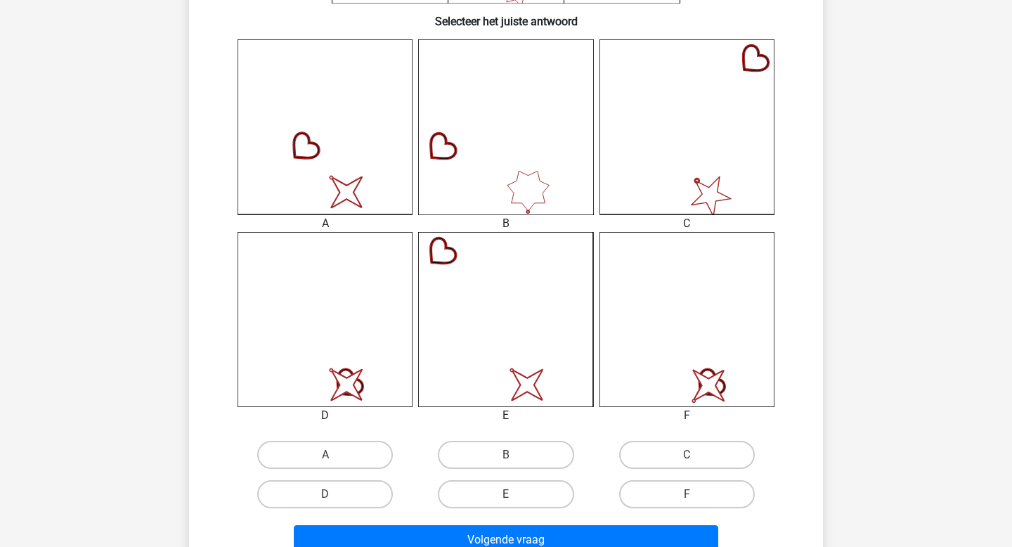
scroll to position [366, 0]
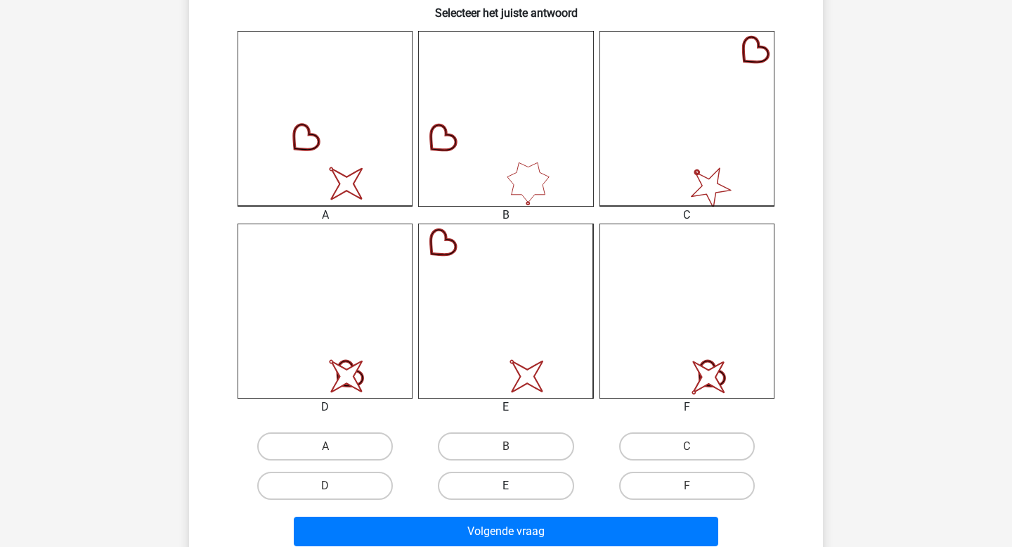
click at [513, 480] on label "E" at bounding box center [506, 486] width 136 height 28
click at [513, 486] on input "E" at bounding box center [510, 490] width 9 height 9
radio input "true"
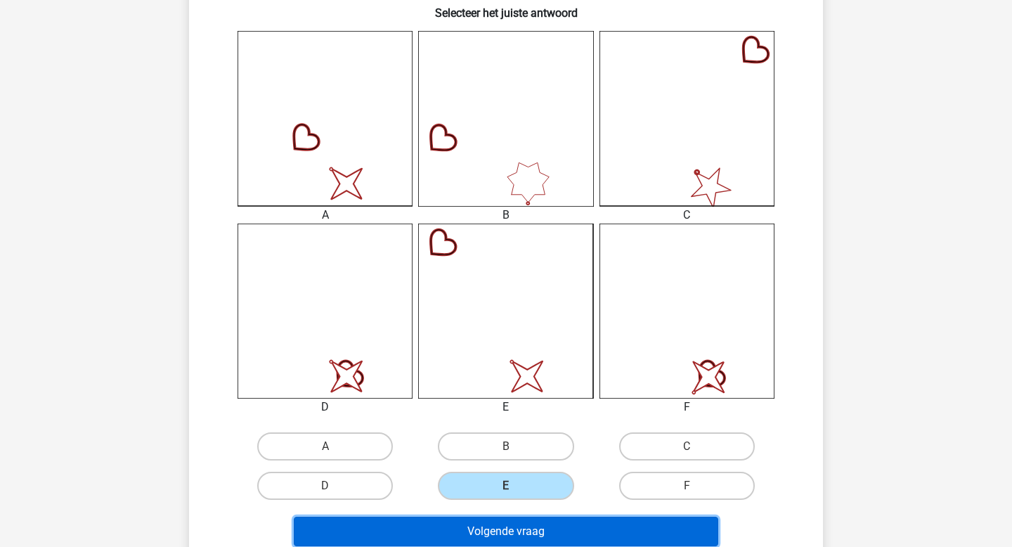
click at [517, 531] on button "Volgende vraag" at bounding box center [506, 532] width 425 height 30
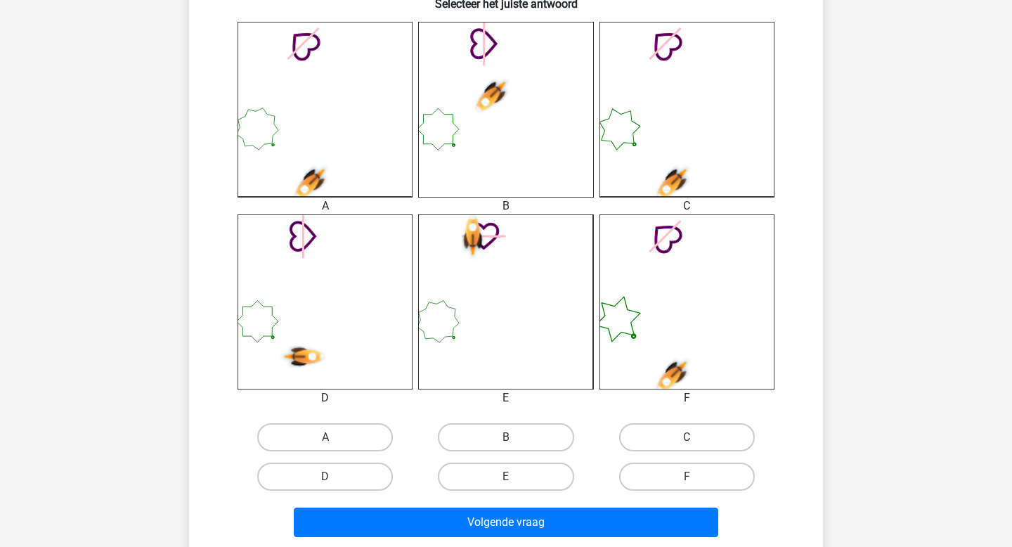
scroll to position [378, 0]
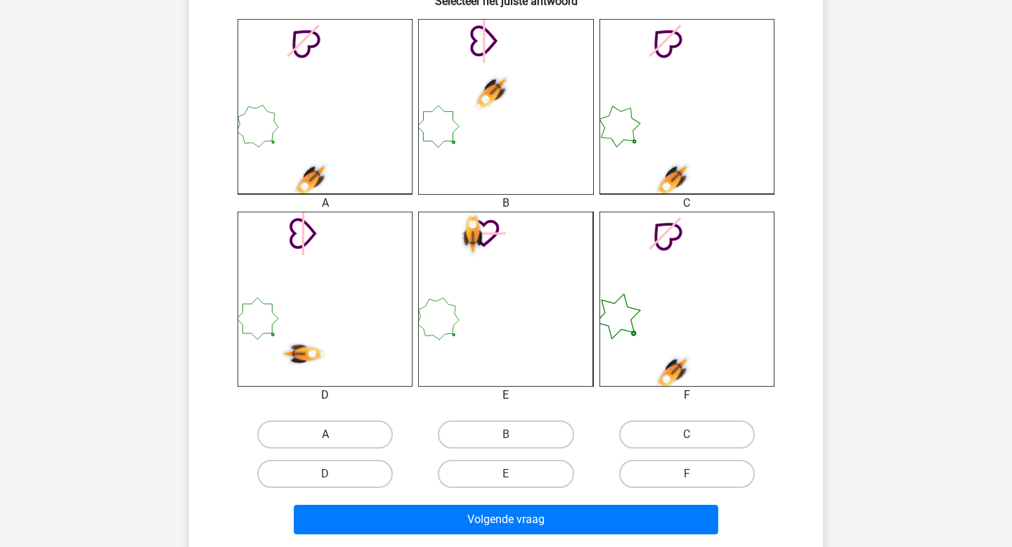
click at [353, 425] on label "A" at bounding box center [325, 434] width 136 height 28
click at [335, 435] on input "A" at bounding box center [330, 439] width 9 height 9
radio input "true"
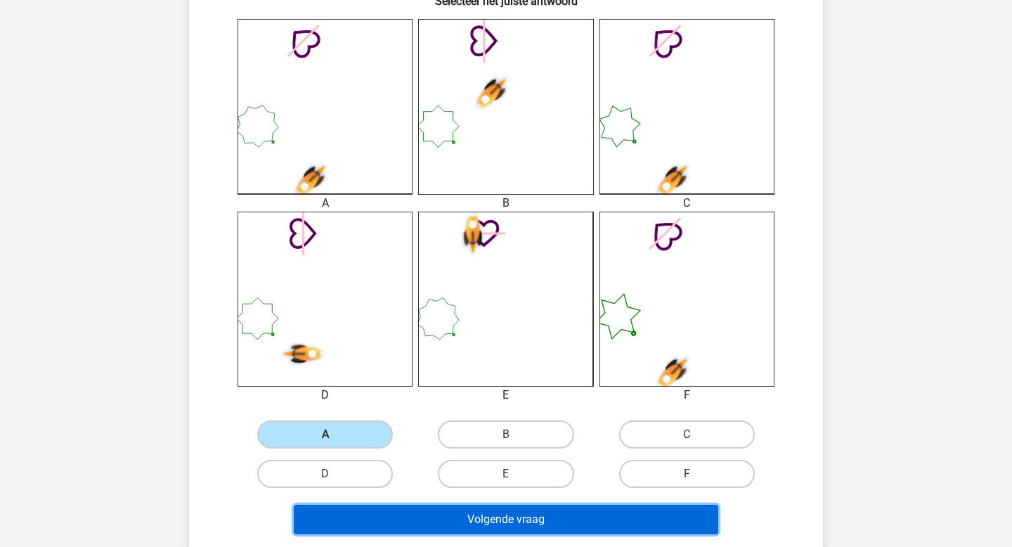
click at [484, 529] on button "Volgende vraag" at bounding box center [506, 520] width 425 height 30
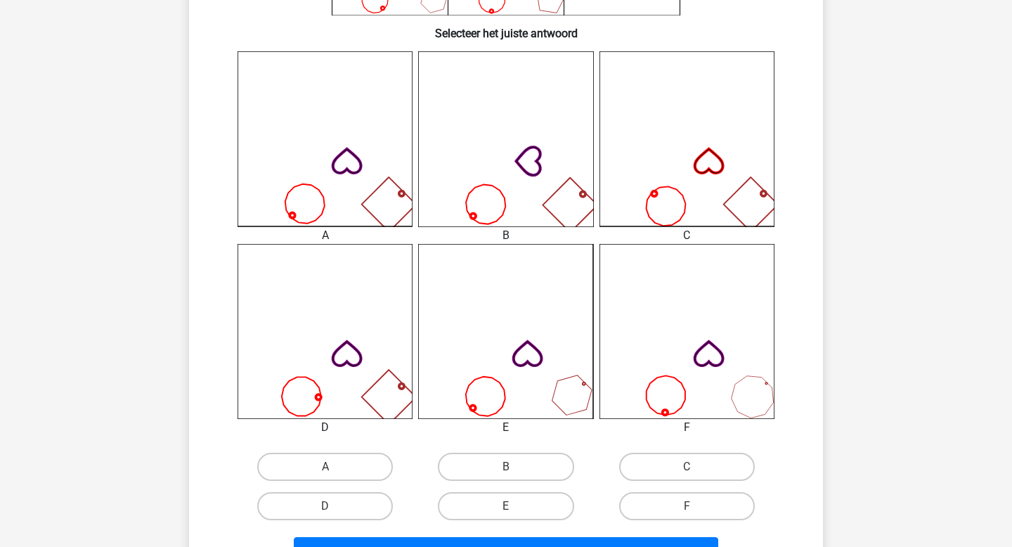
scroll to position [353, 0]
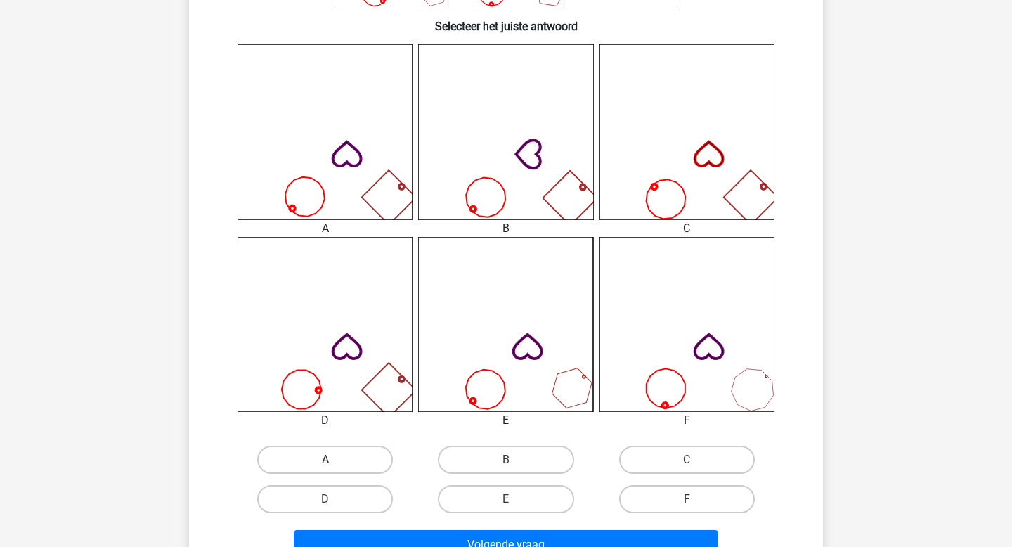
click at [343, 453] on label "A" at bounding box center [325, 460] width 136 height 28
click at [335, 460] on input "A" at bounding box center [330, 464] width 9 height 9
radio input "true"
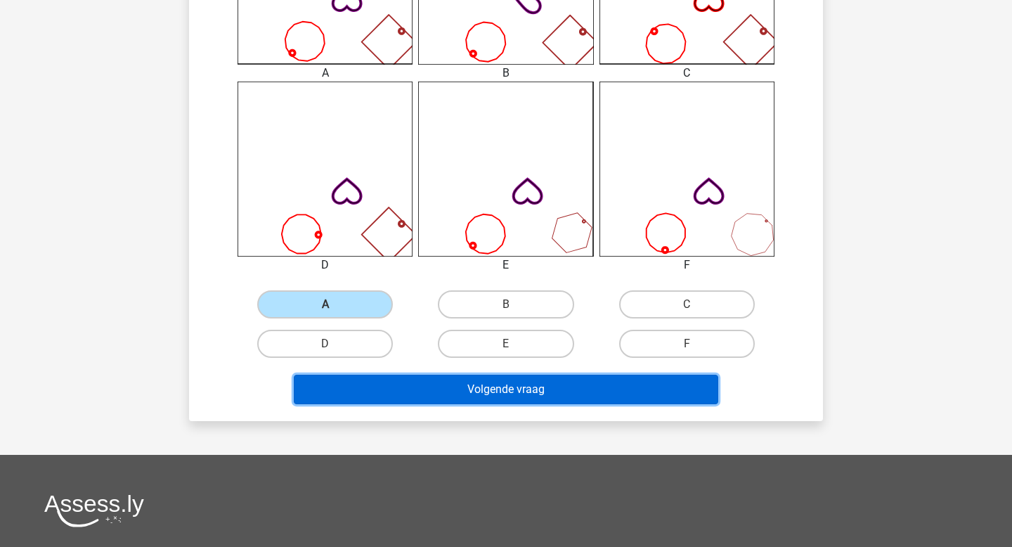
click at [497, 396] on button "Volgende vraag" at bounding box center [506, 390] width 425 height 30
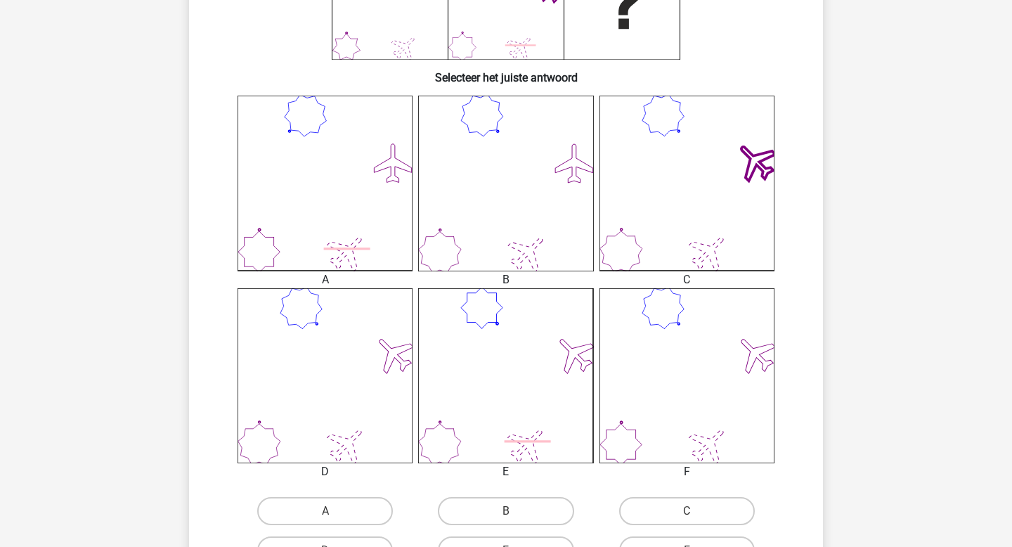
scroll to position [378, 0]
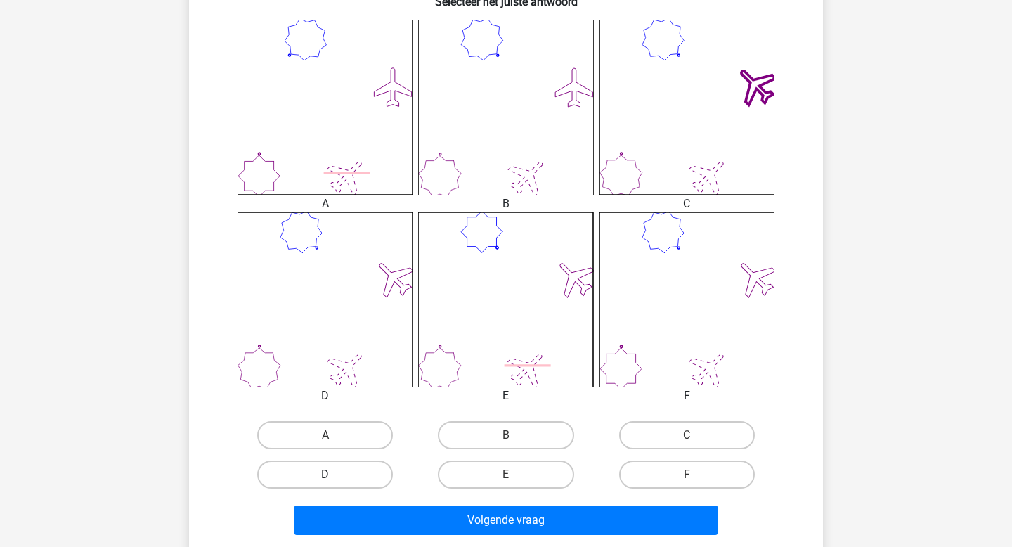
click at [355, 473] on label "D" at bounding box center [325, 475] width 136 height 28
click at [335, 475] on input "D" at bounding box center [330, 479] width 9 height 9
radio input "true"
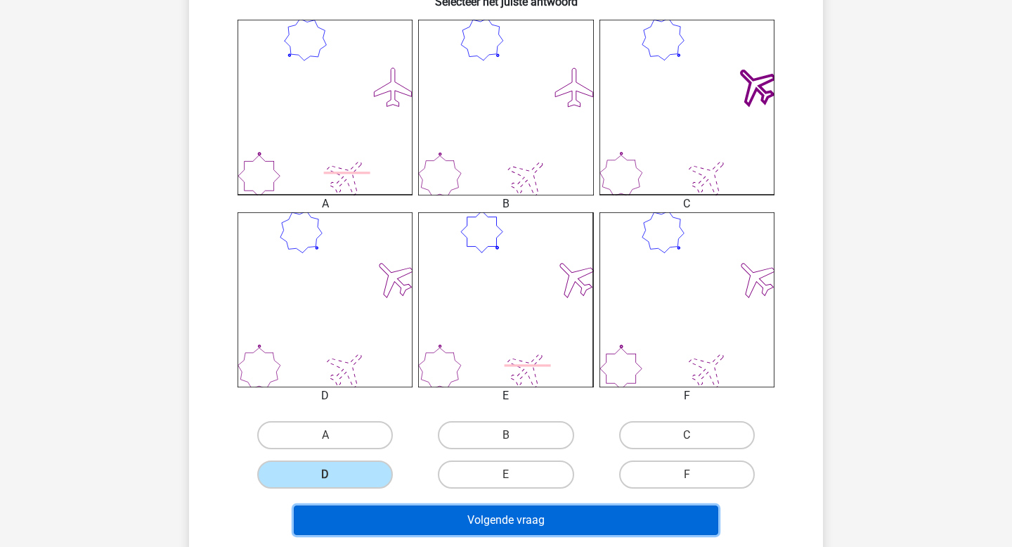
click at [446, 516] on button "Volgende vraag" at bounding box center [506, 521] width 425 height 30
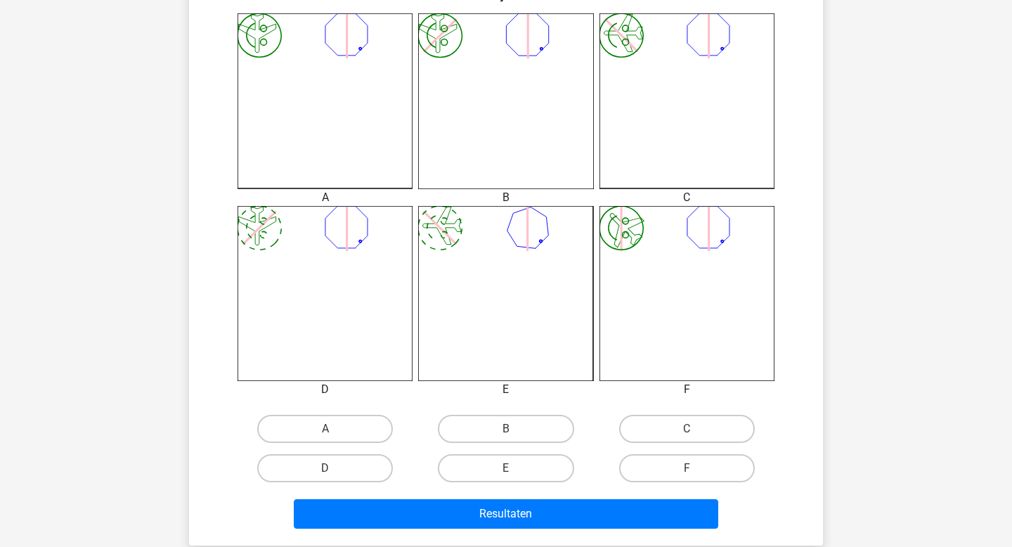
scroll to position [388, 0]
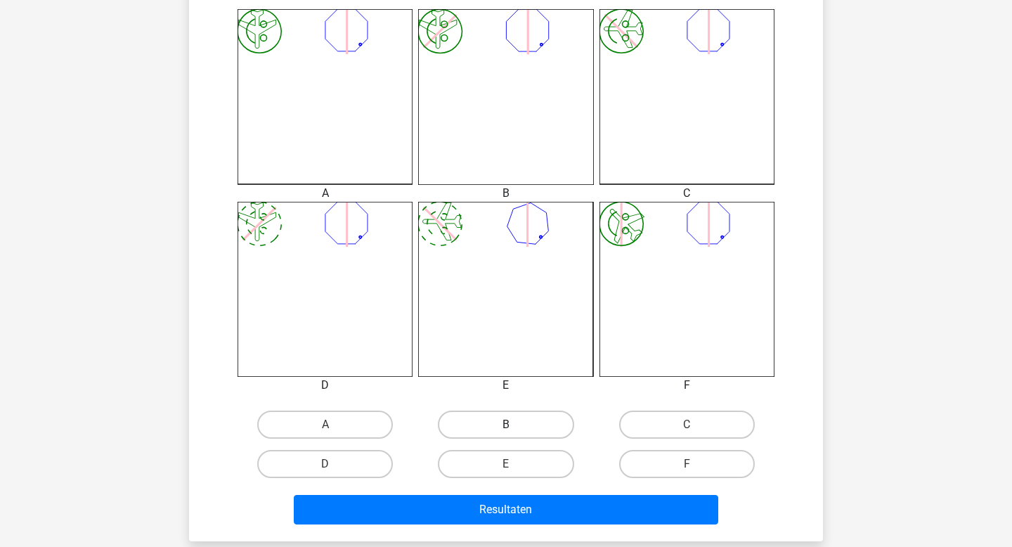
click at [521, 429] on label "B" at bounding box center [506, 425] width 136 height 28
click at [515, 429] on input "B" at bounding box center [510, 429] width 9 height 9
radio input "true"
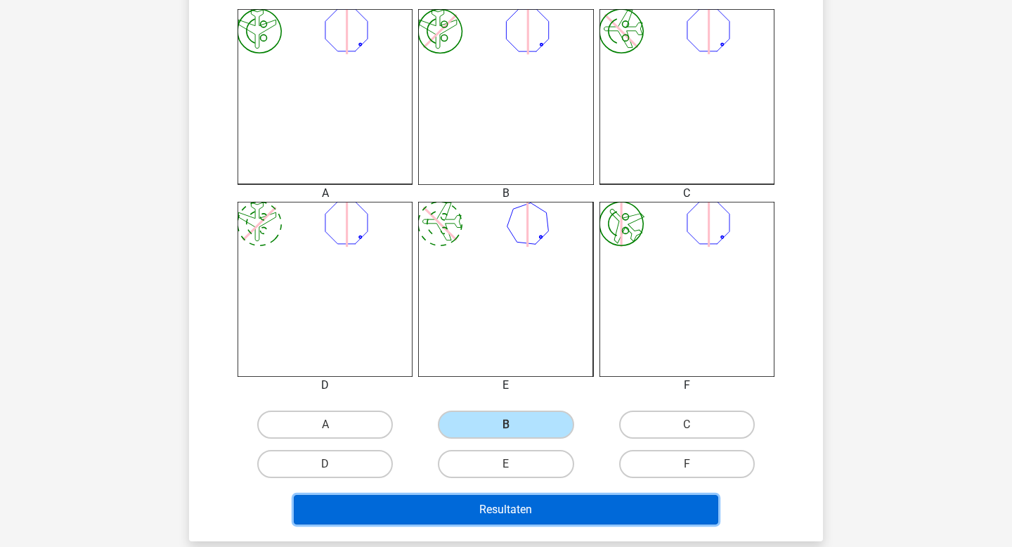
click at [511, 515] on button "Resultaten" at bounding box center [506, 510] width 425 height 30
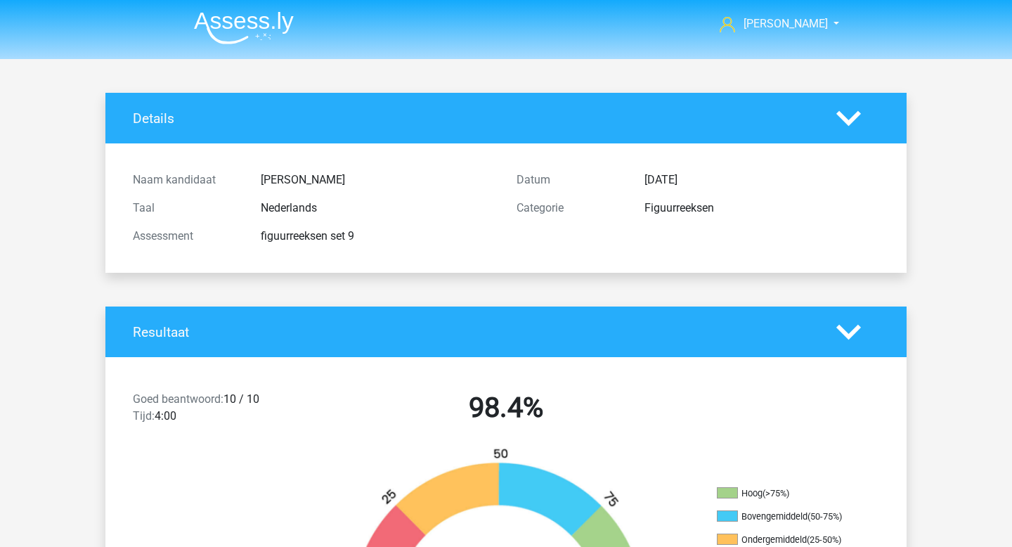
click at [268, 30] on img at bounding box center [244, 27] width 100 height 33
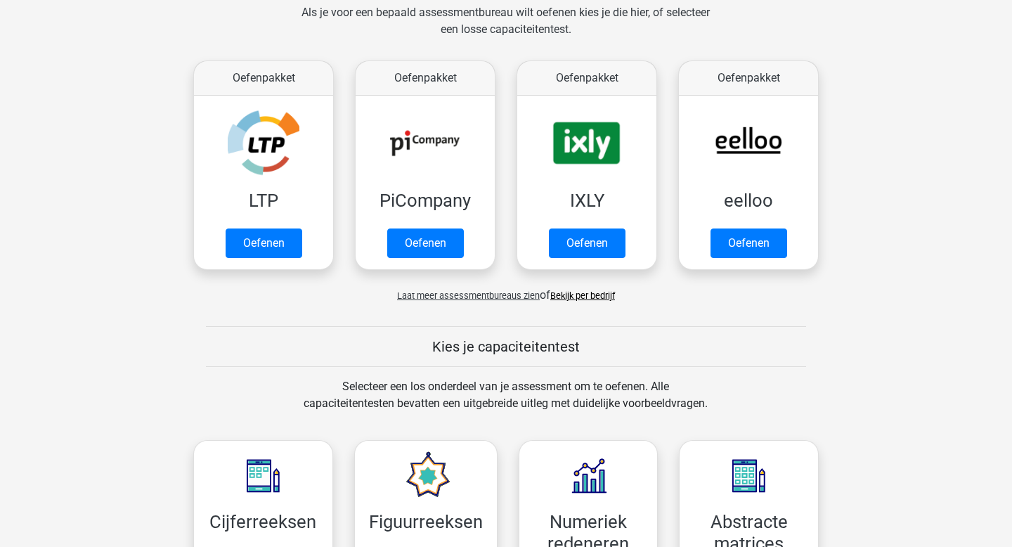
scroll to position [597, 0]
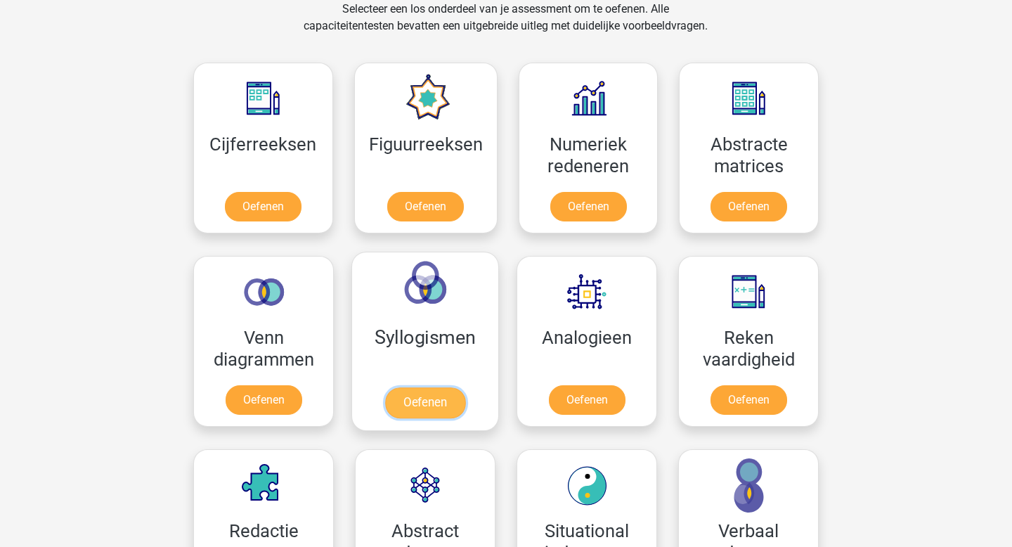
click at [449, 387] on link "Oefenen" at bounding box center [425, 402] width 80 height 31
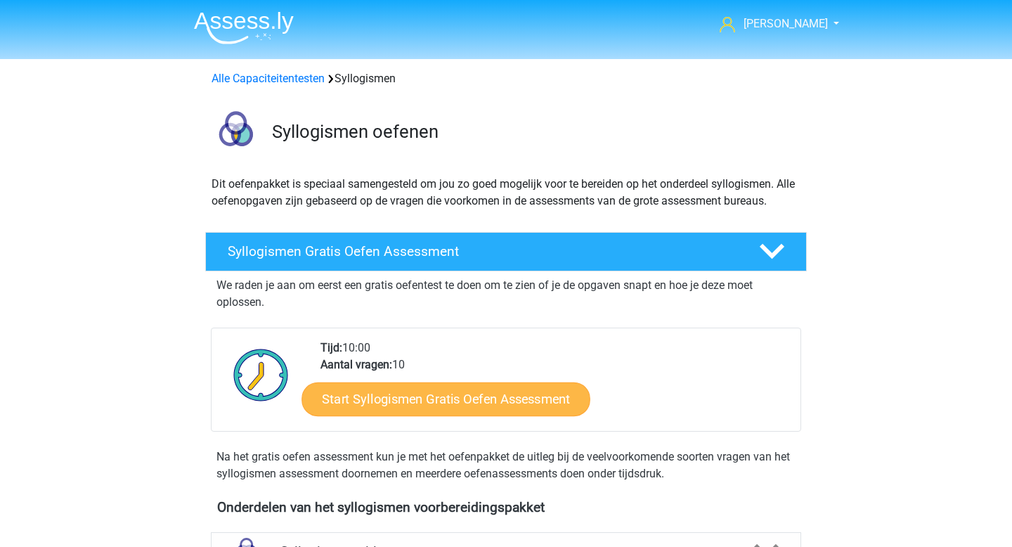
scroll to position [359, 0]
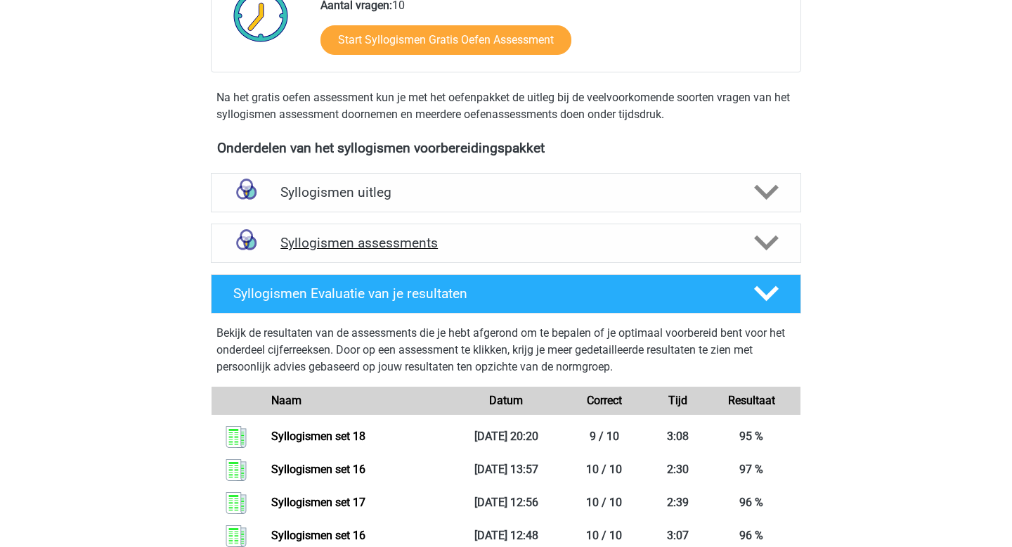
click at [378, 250] on h4 "Syllogismen assessments" at bounding box center [506, 243] width 451 height 16
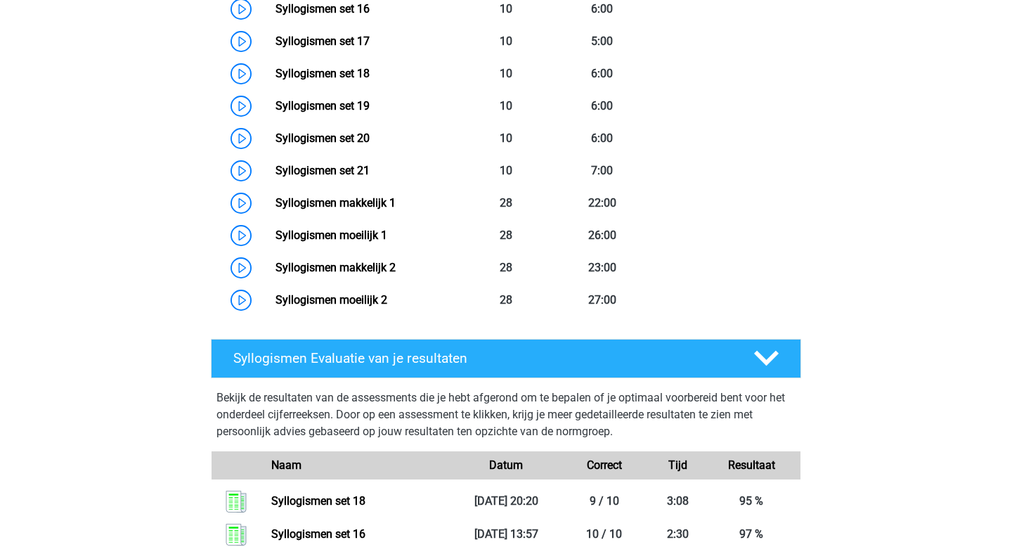
scroll to position [1195, 0]
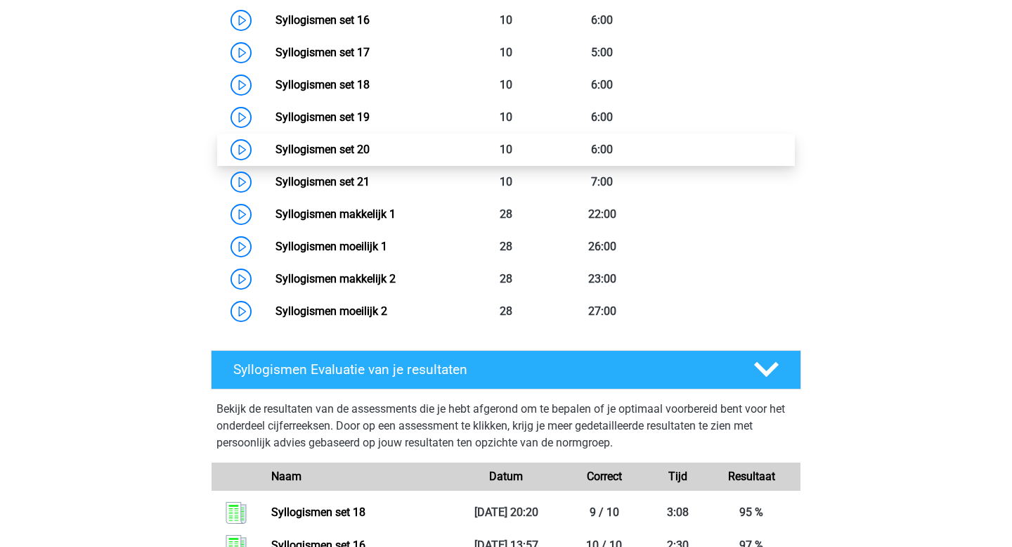
click at [308, 155] on link "Syllogismen set 20" at bounding box center [323, 149] width 94 height 13
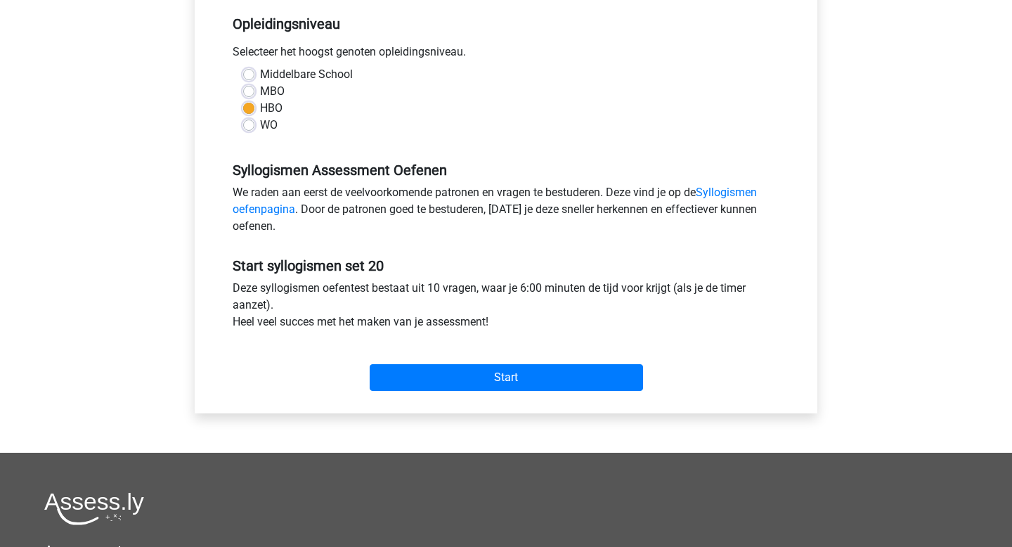
scroll to position [345, 0]
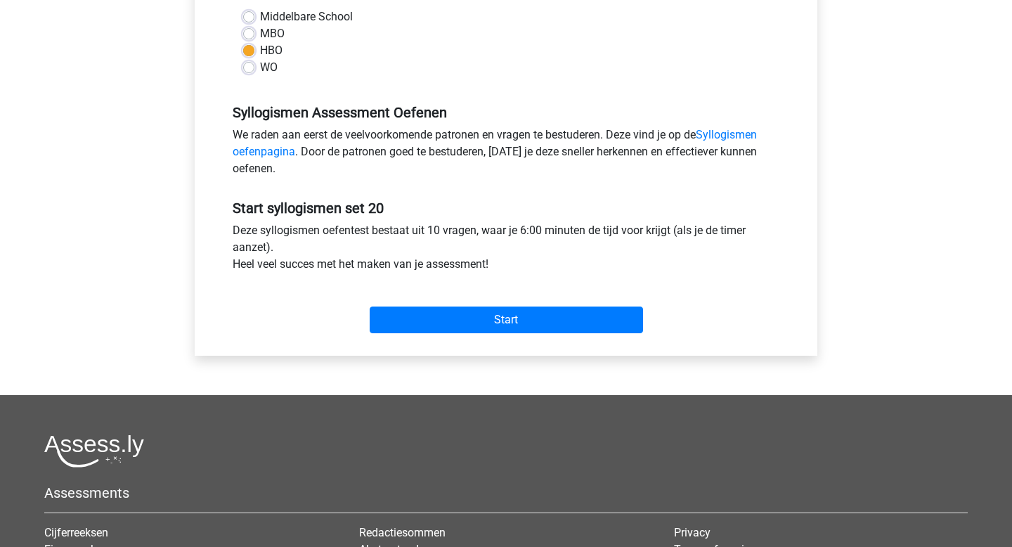
click at [484, 340] on div "Categorie: Syllogismen Tijd: 6:00 Aantal vragen: 10 Gemiddelde % correct: 67,5%…" at bounding box center [506, 88] width 602 height 534
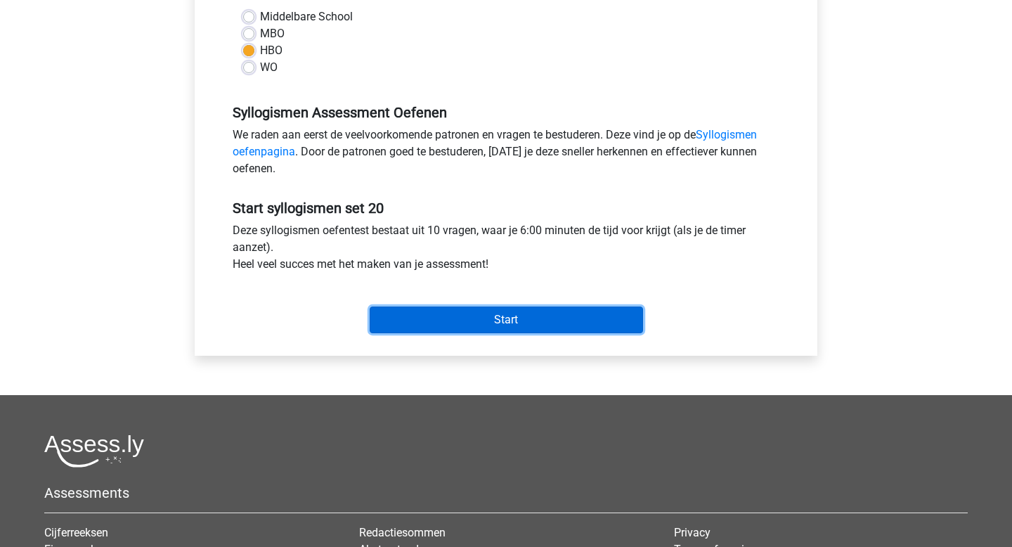
click at [485, 326] on input "Start" at bounding box center [507, 320] width 274 height 27
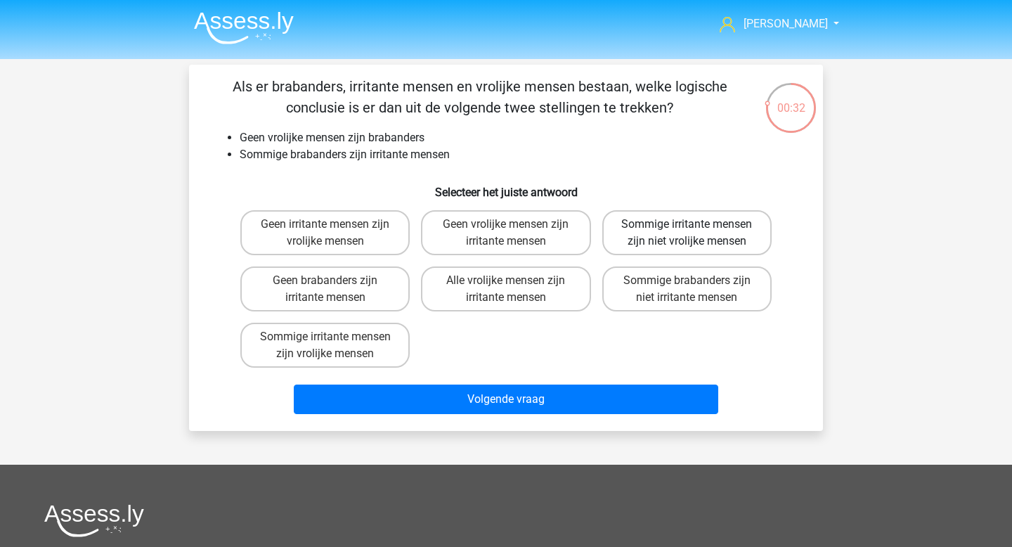
click at [760, 238] on label "Sommige irritante mensen zijn niet vrolijke mensen" at bounding box center [687, 232] width 169 height 45
click at [696, 233] on input "Sommige irritante mensen zijn niet vrolijke mensen" at bounding box center [691, 228] width 9 height 9
radio input "true"
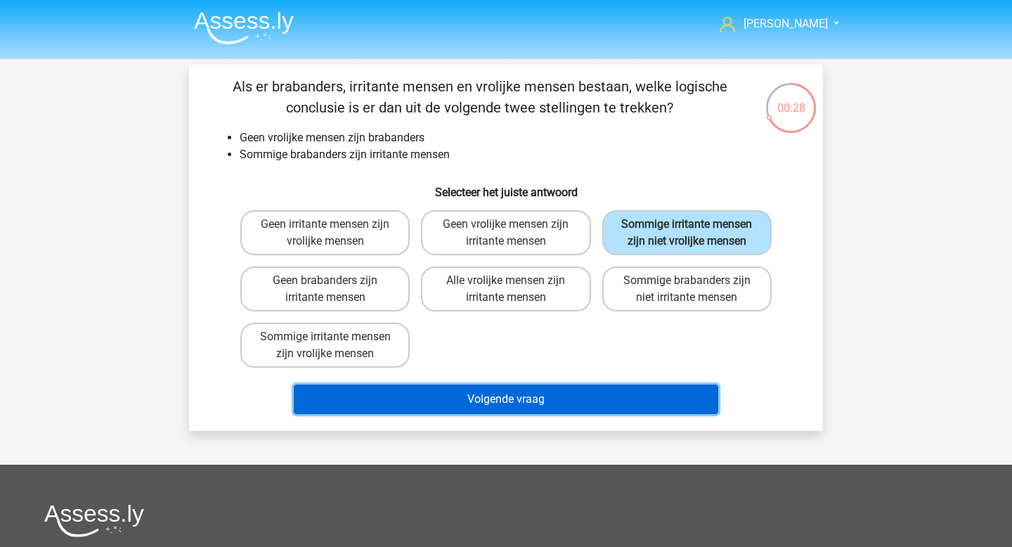
click at [574, 402] on button "Volgende vraag" at bounding box center [506, 400] width 425 height 30
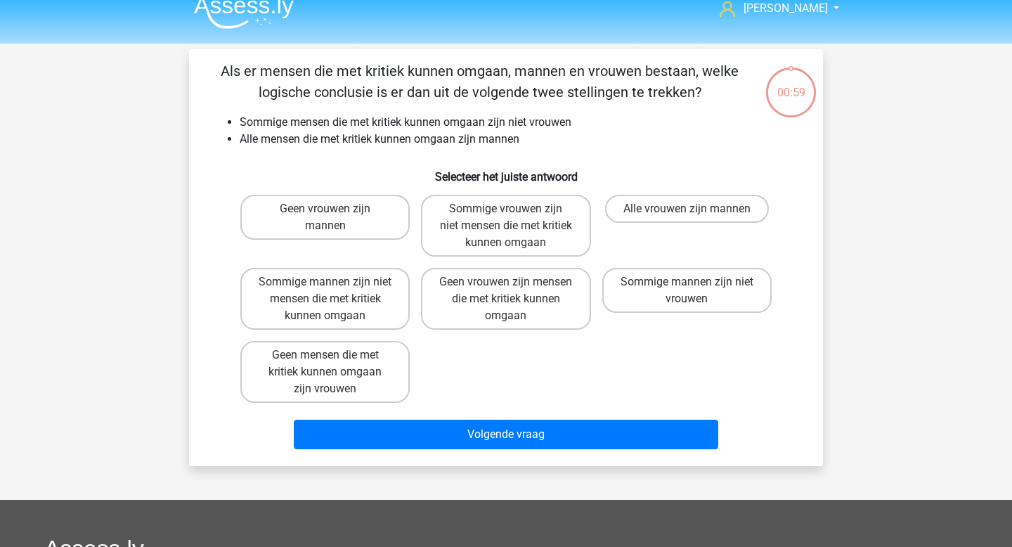
scroll to position [12, 0]
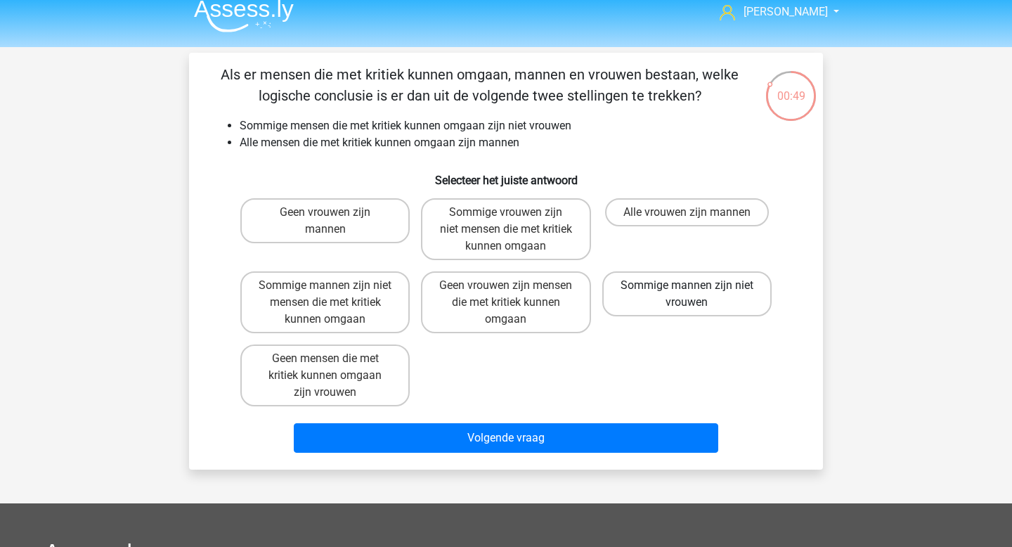
click at [677, 295] on label "Sommige mannen zijn niet vrouwen" at bounding box center [687, 293] width 169 height 45
click at [687, 295] on input "Sommige mannen zijn niet vrouwen" at bounding box center [691, 289] width 9 height 9
radio input "true"
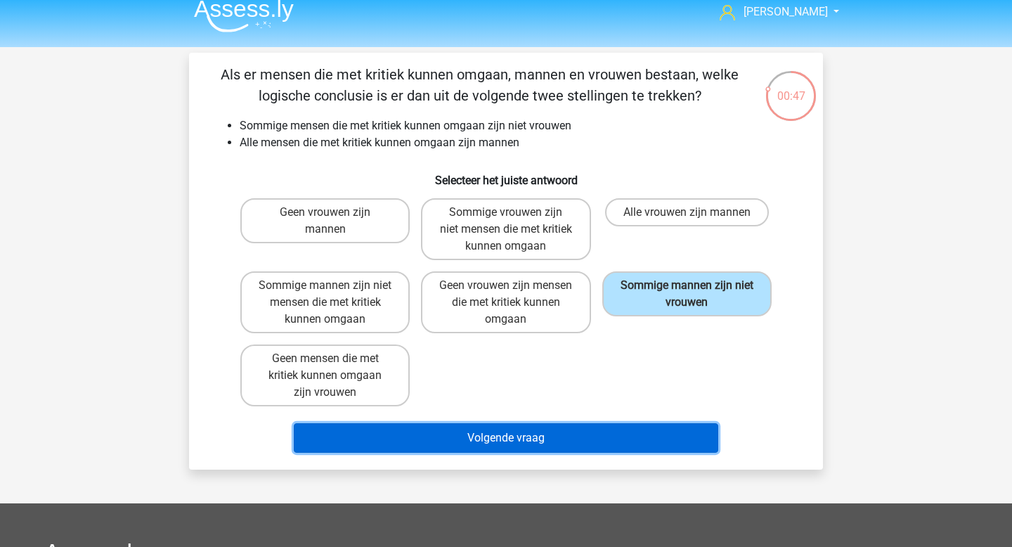
click at [523, 446] on button "Volgende vraag" at bounding box center [506, 438] width 425 height 30
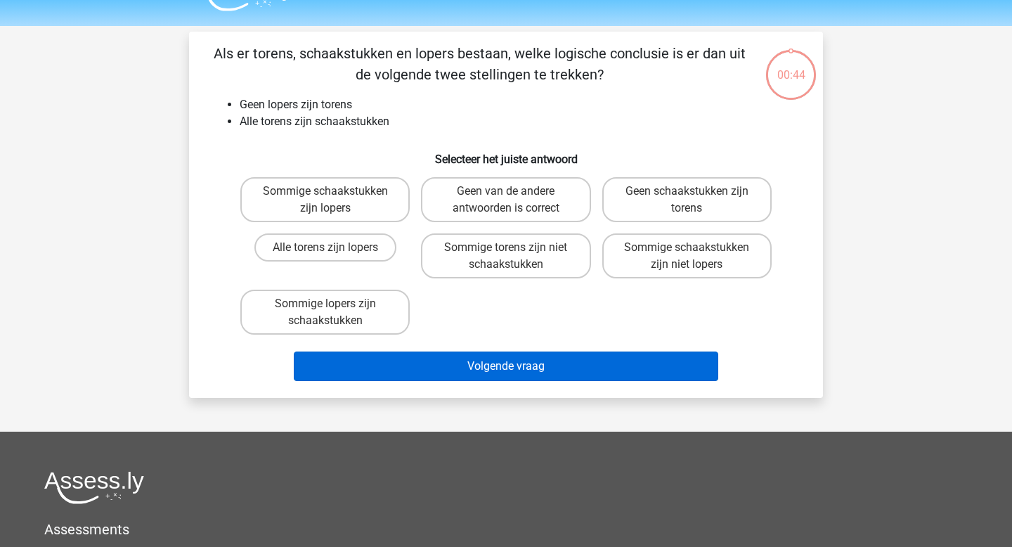
scroll to position [32, 0]
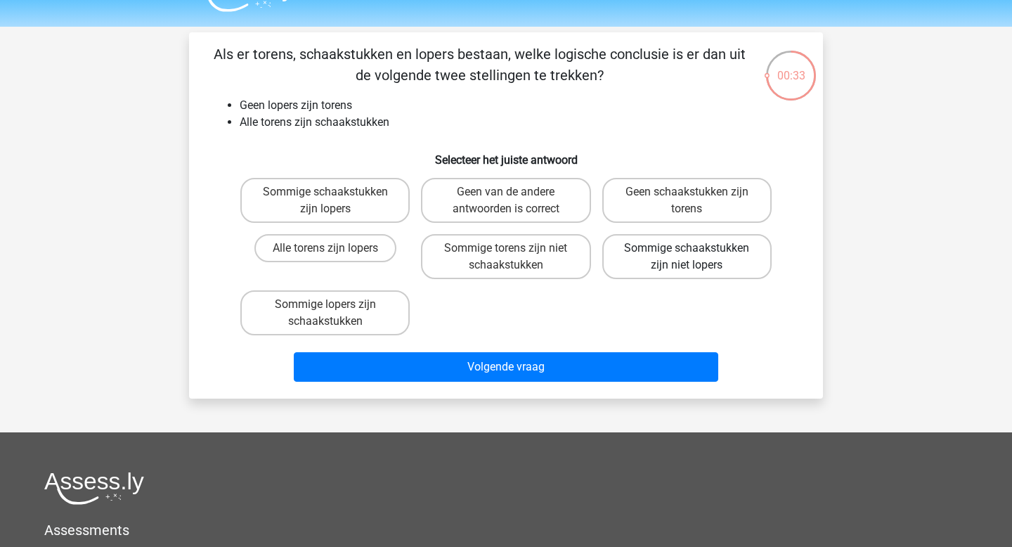
click at [681, 251] on label "Sommige schaakstukken zijn niet lopers" at bounding box center [687, 256] width 169 height 45
click at [687, 251] on input "Sommige schaakstukken zijn niet lopers" at bounding box center [691, 252] width 9 height 9
radio input "true"
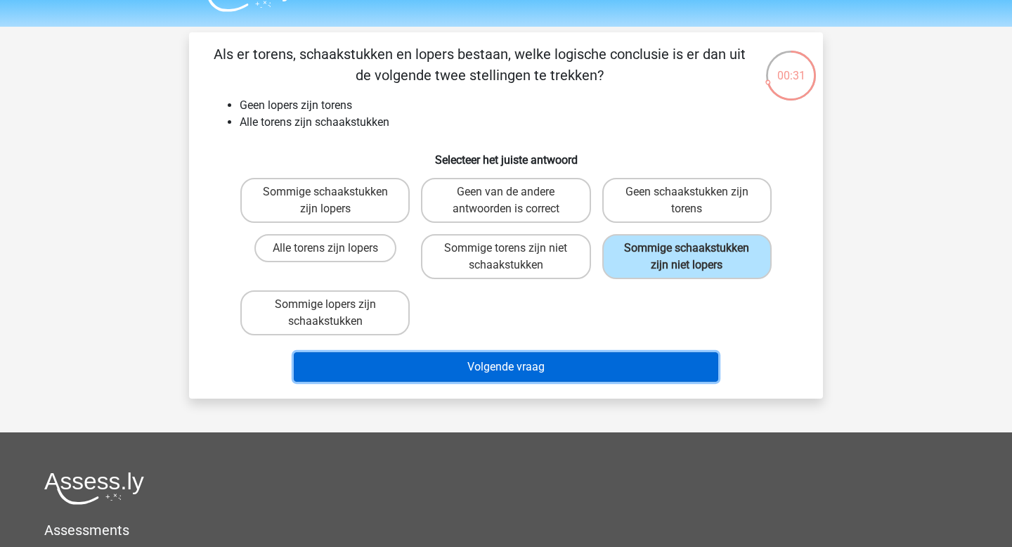
click at [566, 366] on button "Volgende vraag" at bounding box center [506, 367] width 425 height 30
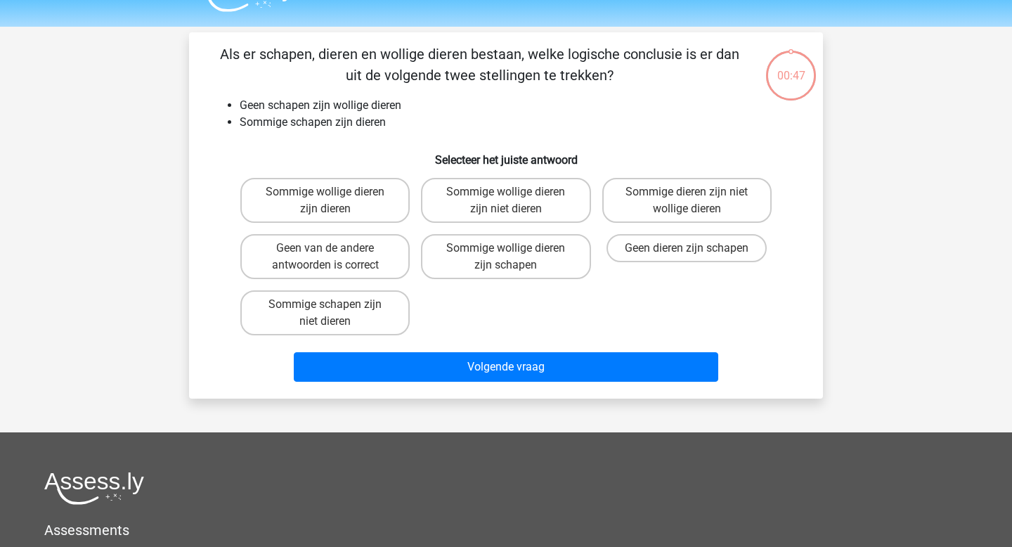
scroll to position [65, 0]
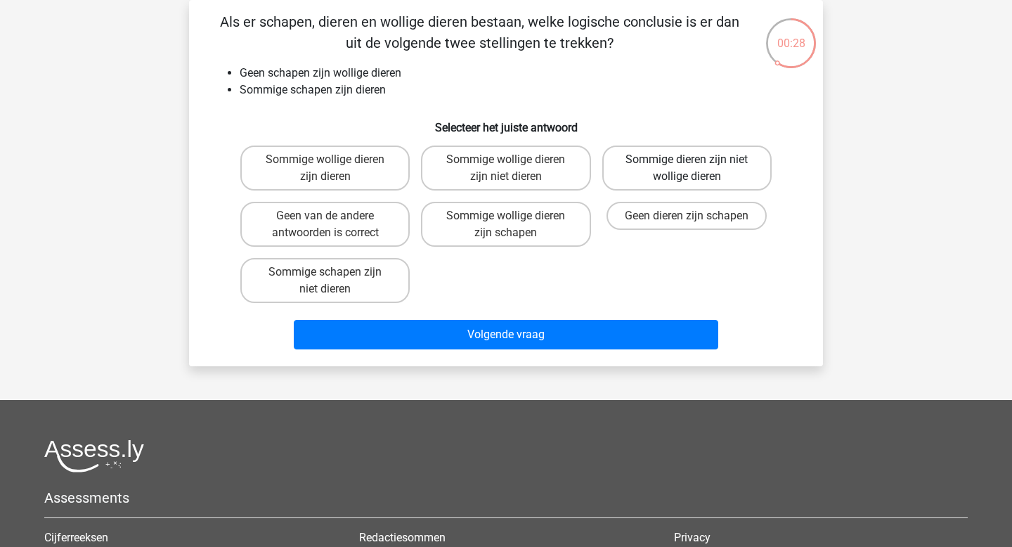
click at [686, 178] on label "Sommige dieren zijn niet wollige dieren" at bounding box center [687, 168] width 169 height 45
click at [687, 169] on input "Sommige dieren zijn niet wollige dieren" at bounding box center [691, 164] width 9 height 9
radio input "true"
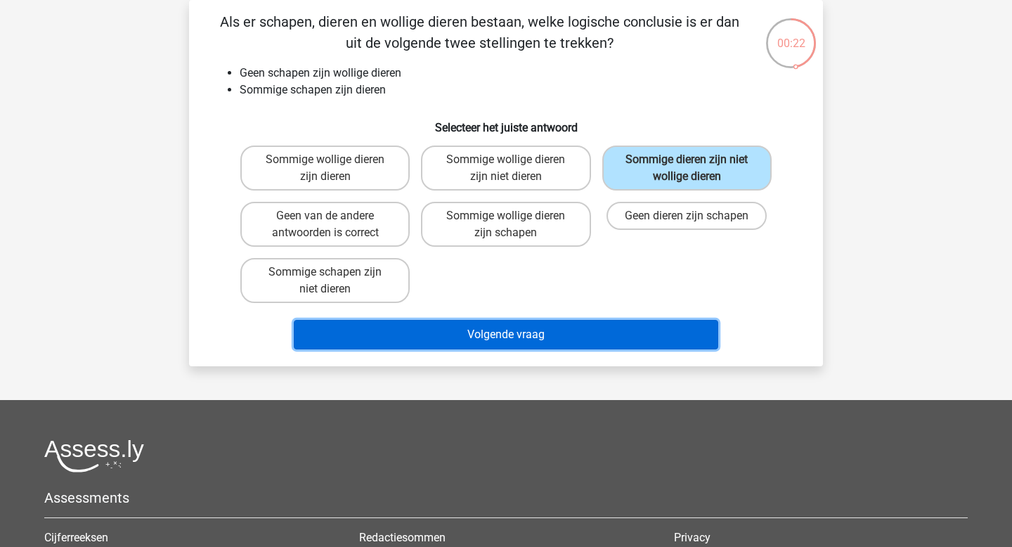
click at [576, 332] on button "Volgende vraag" at bounding box center [506, 335] width 425 height 30
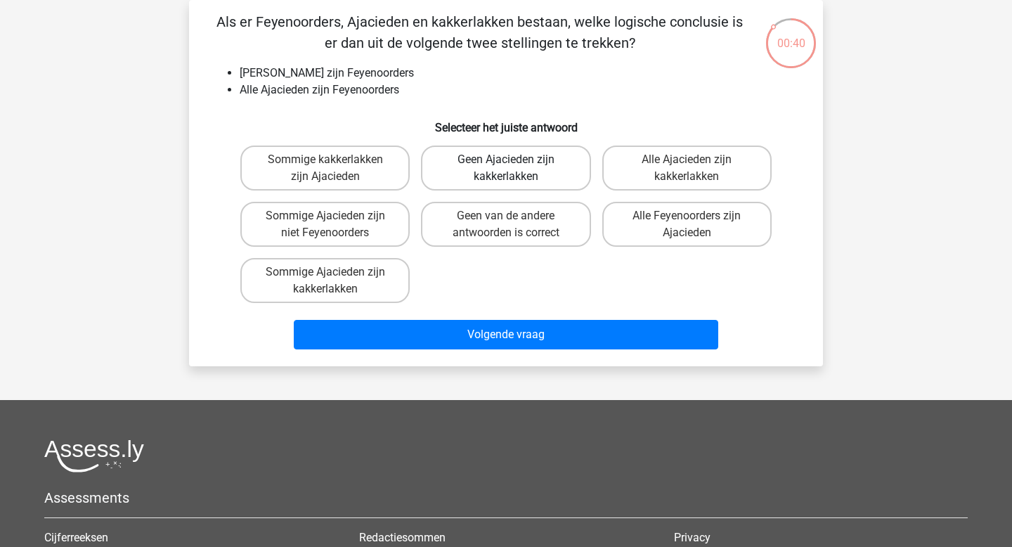
click at [527, 180] on label "Geen Ajacieden zijn kakkerlakken" at bounding box center [505, 168] width 169 height 45
click at [515, 169] on input "Geen Ajacieden zijn kakkerlakken" at bounding box center [510, 164] width 9 height 9
radio input "true"
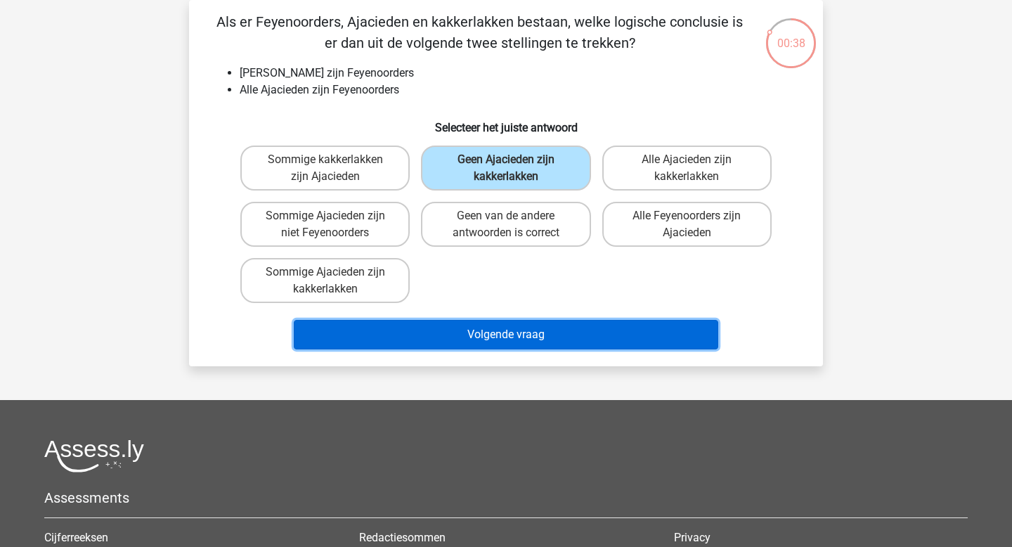
click at [488, 333] on button "Volgende vraag" at bounding box center [506, 335] width 425 height 30
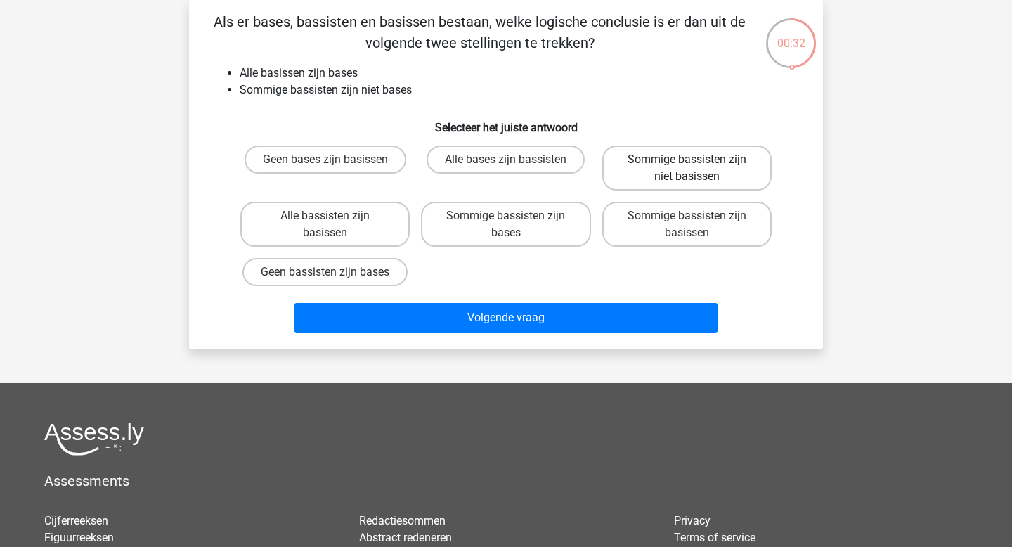
click at [650, 179] on label "Sommige bassisten zijn niet basissen" at bounding box center [687, 168] width 169 height 45
click at [687, 169] on input "Sommige bassisten zijn niet basissen" at bounding box center [691, 164] width 9 height 9
radio input "true"
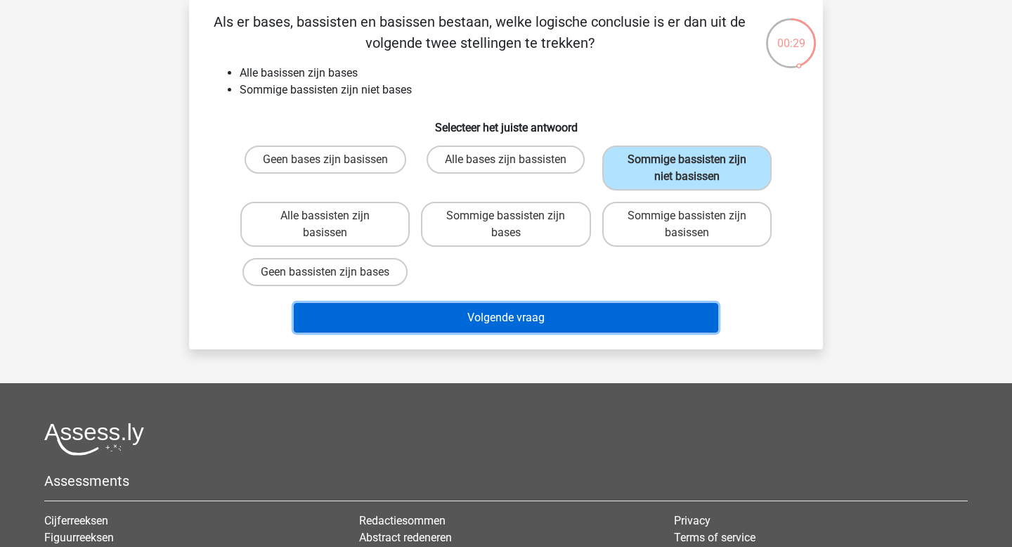
click at [580, 319] on button "Volgende vraag" at bounding box center [506, 318] width 425 height 30
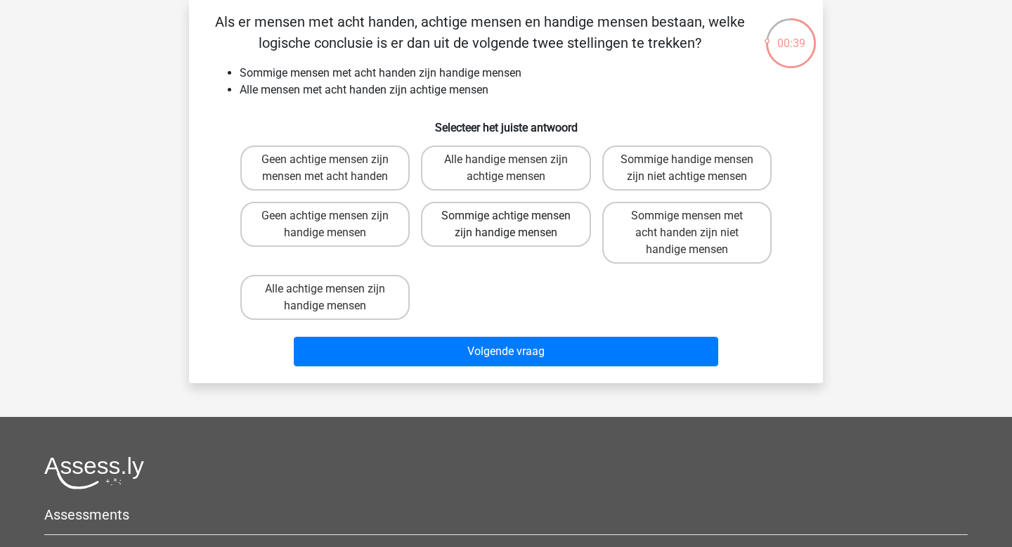
click at [469, 244] on label "Sommige achtige mensen zijn handige mensen" at bounding box center [505, 224] width 169 height 45
click at [506, 225] on input "Sommige achtige mensen zijn handige mensen" at bounding box center [510, 220] width 9 height 9
radio input "true"
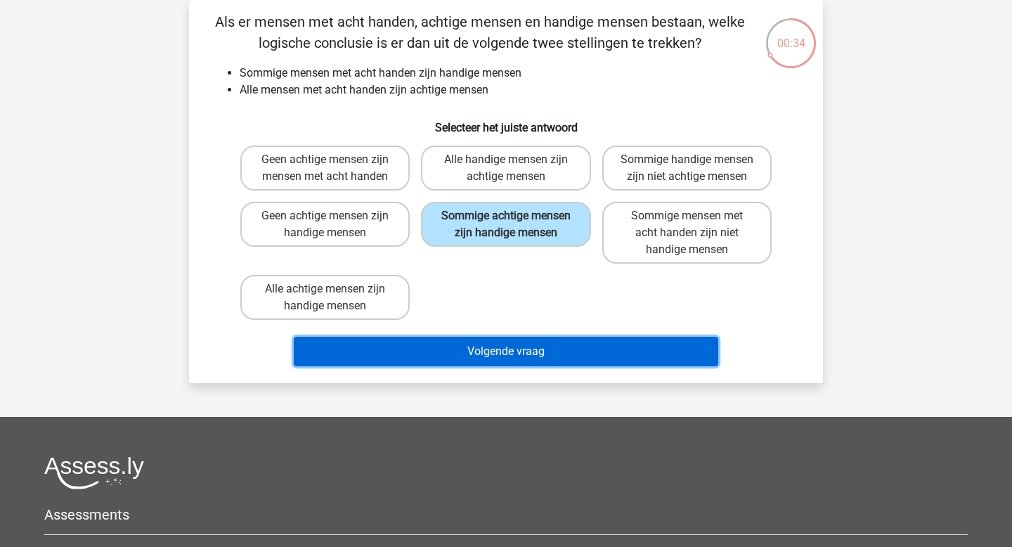
click at [532, 366] on button "Volgende vraag" at bounding box center [506, 352] width 425 height 30
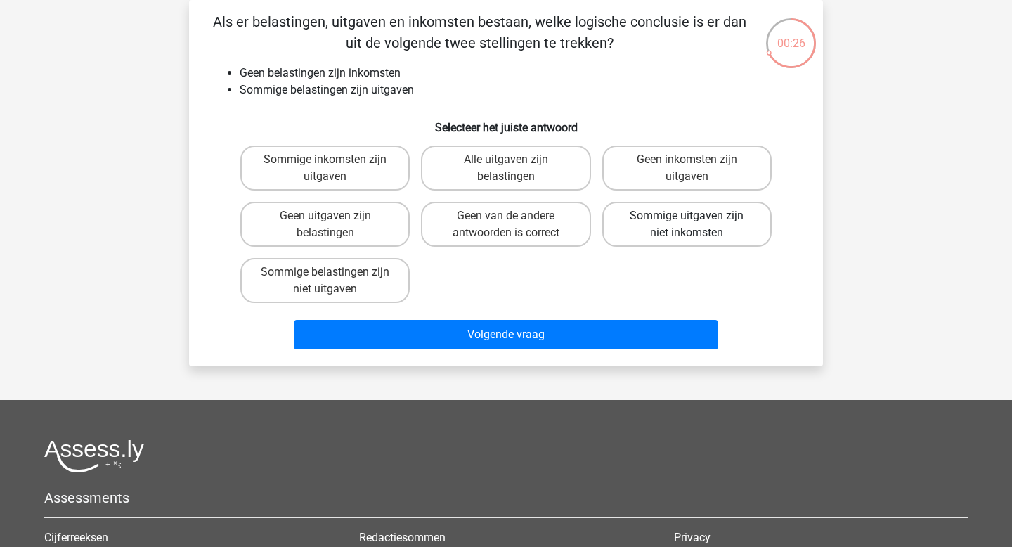
click at [692, 234] on label "Sommige uitgaven zijn niet inkomsten" at bounding box center [687, 224] width 169 height 45
click at [692, 225] on input "Sommige uitgaven zijn niet inkomsten" at bounding box center [691, 220] width 9 height 9
radio input "true"
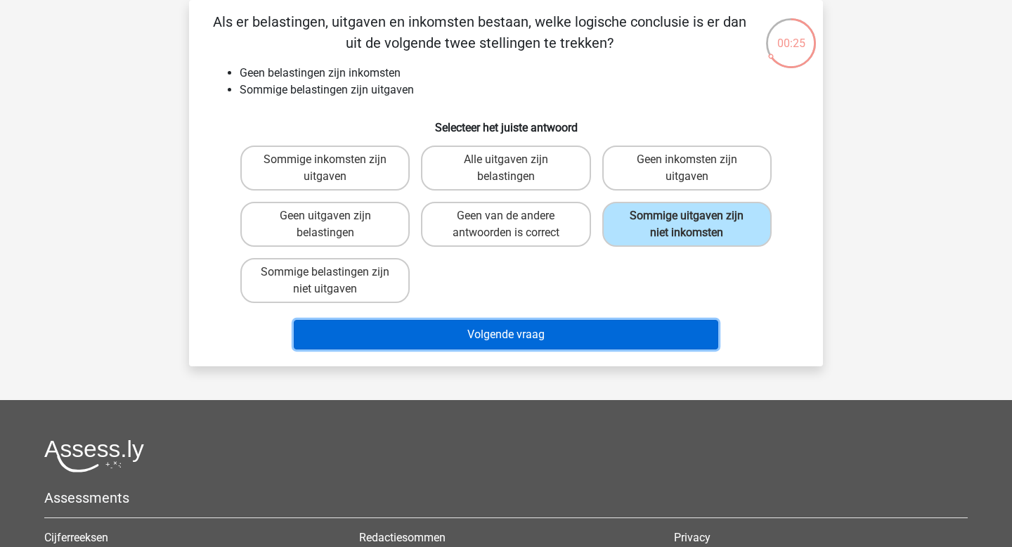
click at [580, 331] on button "Volgende vraag" at bounding box center [506, 335] width 425 height 30
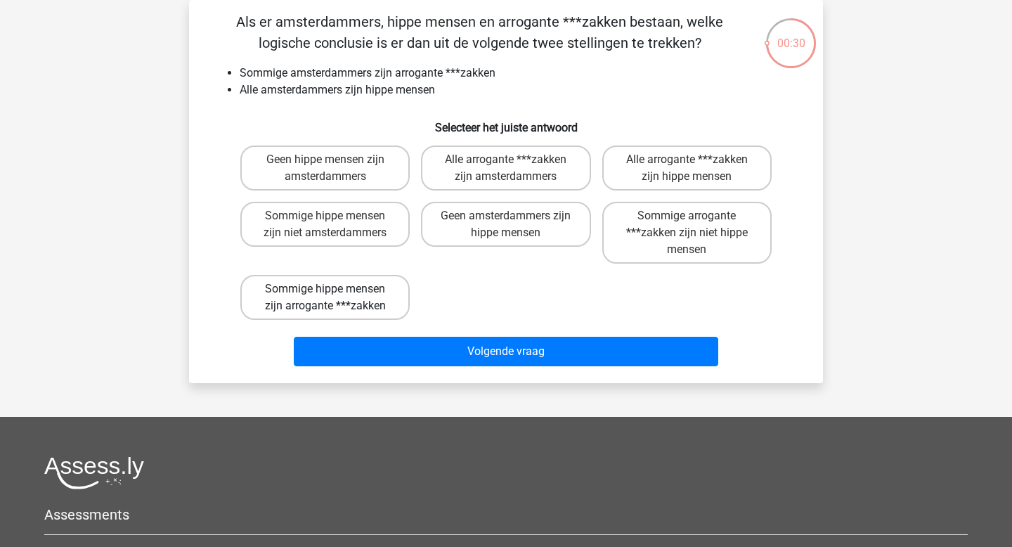
click at [396, 299] on label "Sommige hippe mensen zijn arrogante ***zakken" at bounding box center [324, 297] width 169 height 45
click at [335, 298] on input "Sommige hippe mensen zijn arrogante ***zakken" at bounding box center [330, 293] width 9 height 9
radio input "true"
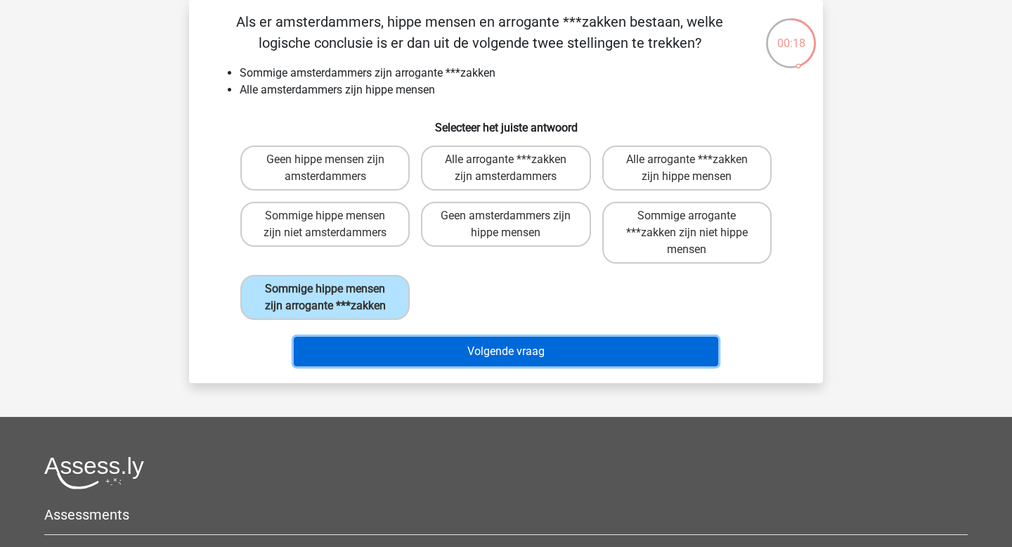
click at [517, 354] on button "Volgende vraag" at bounding box center [506, 352] width 425 height 30
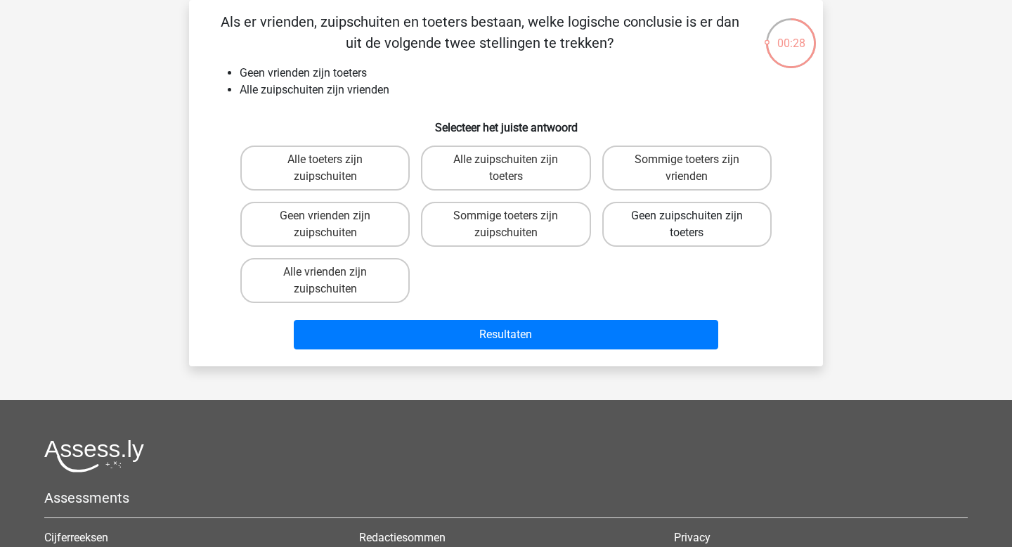
click at [660, 224] on label "Geen zuipschuiten zijn toeters" at bounding box center [687, 224] width 169 height 45
click at [687, 224] on input "Geen zuipschuiten zijn toeters" at bounding box center [691, 220] width 9 height 9
radio input "true"
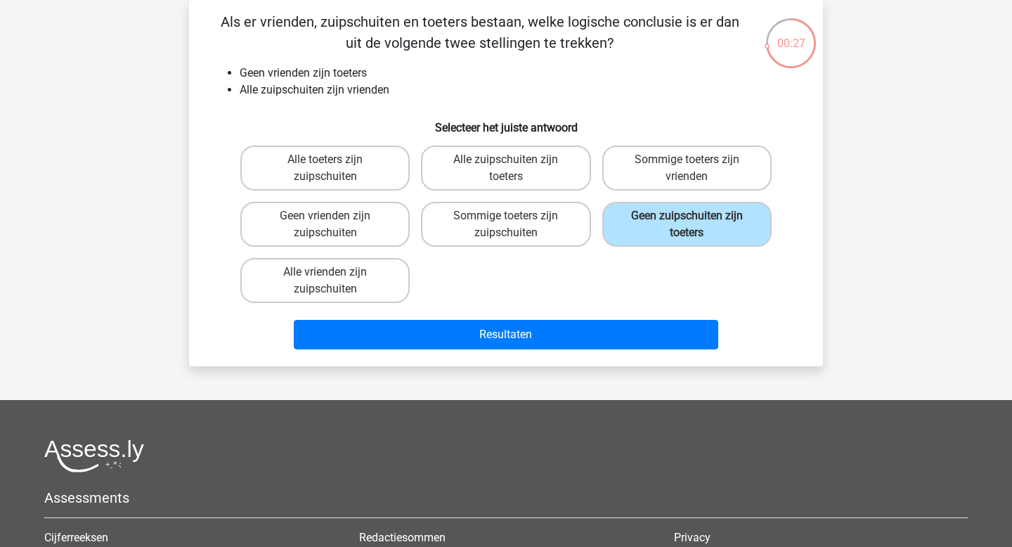
click at [574, 319] on div "Resultaten" at bounding box center [506, 332] width 589 height 46
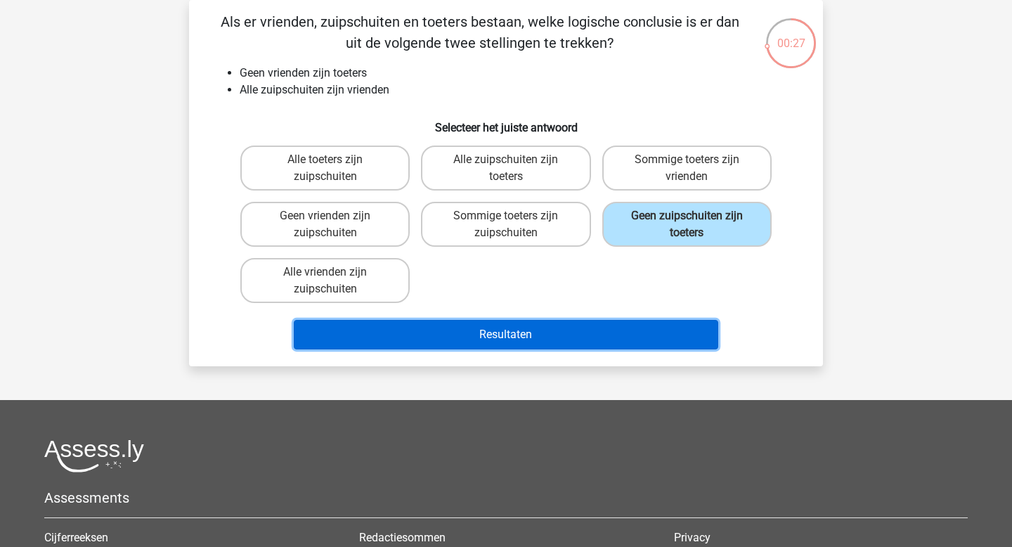
click at [566, 331] on button "Resultaten" at bounding box center [506, 335] width 425 height 30
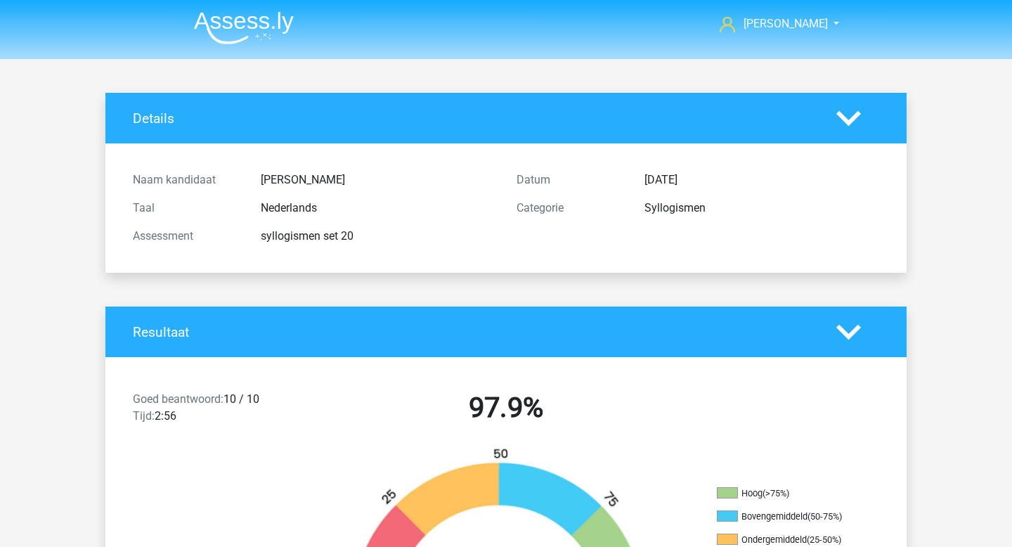
click at [245, 31] on img at bounding box center [244, 27] width 100 height 33
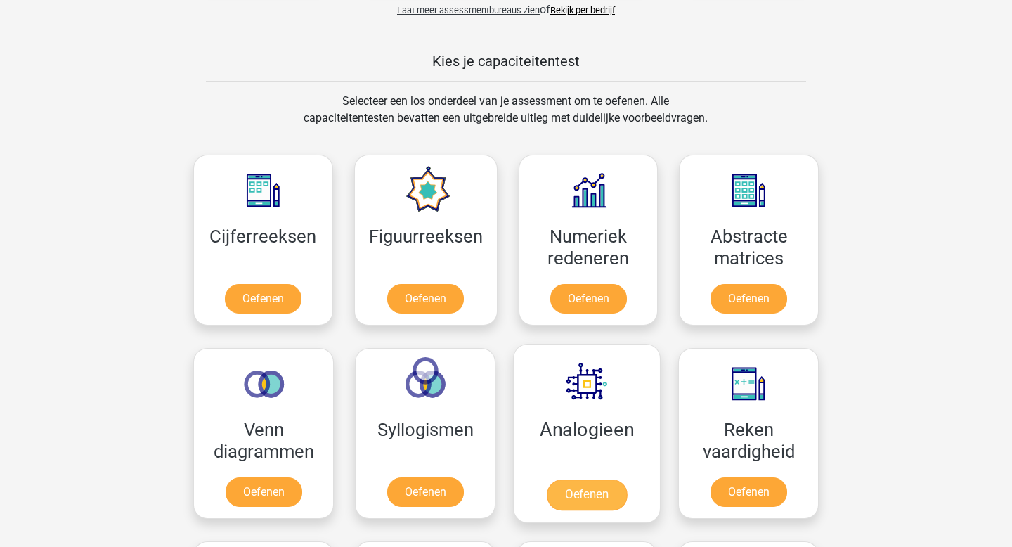
scroll to position [578, 0]
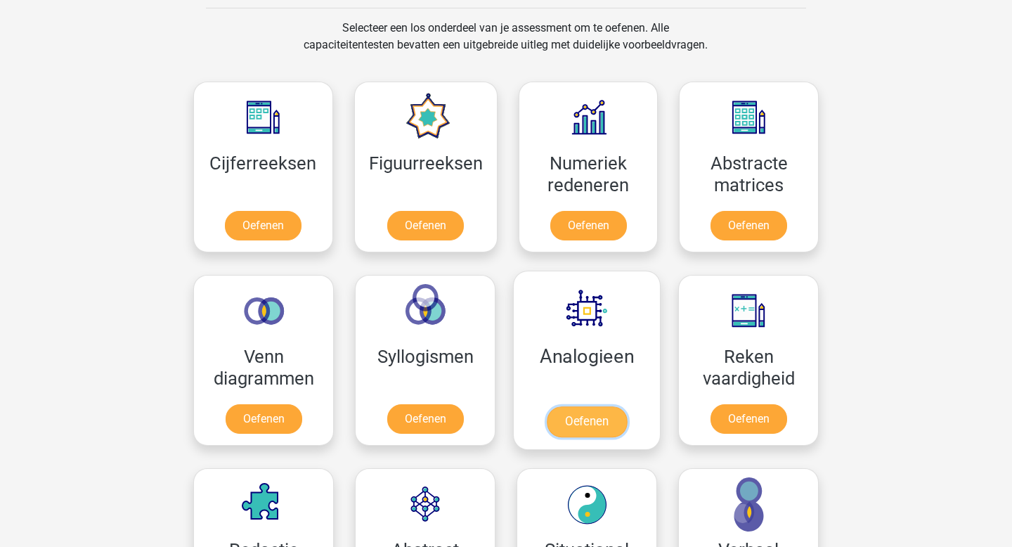
click at [596, 427] on link "Oefenen" at bounding box center [587, 421] width 80 height 31
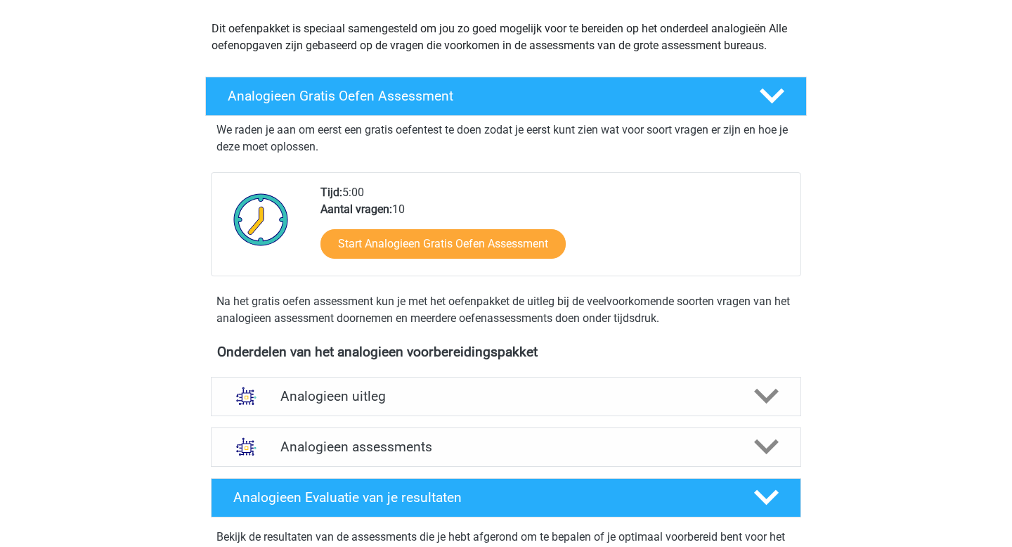
scroll to position [254, 0]
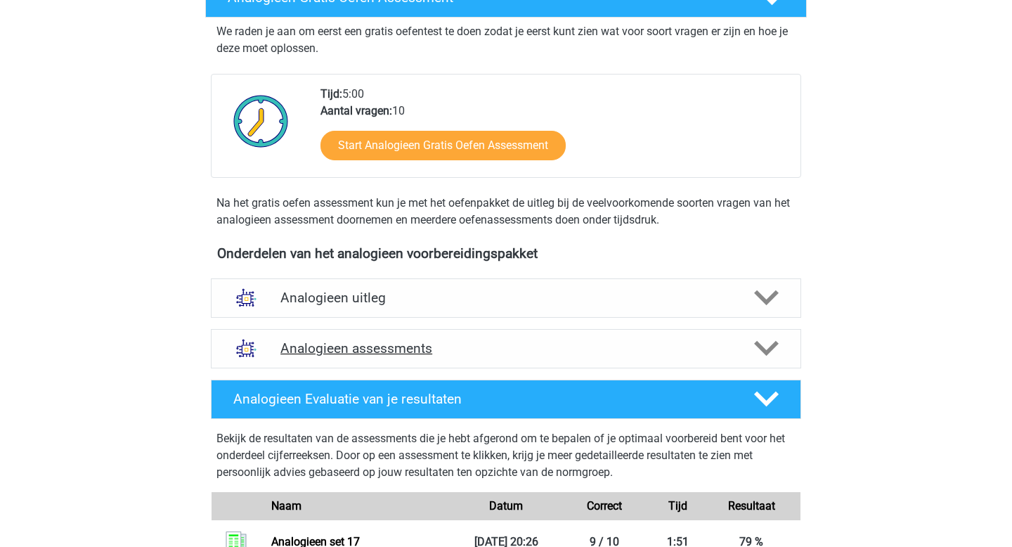
click at [367, 348] on h4 "Analogieen assessments" at bounding box center [506, 348] width 451 height 16
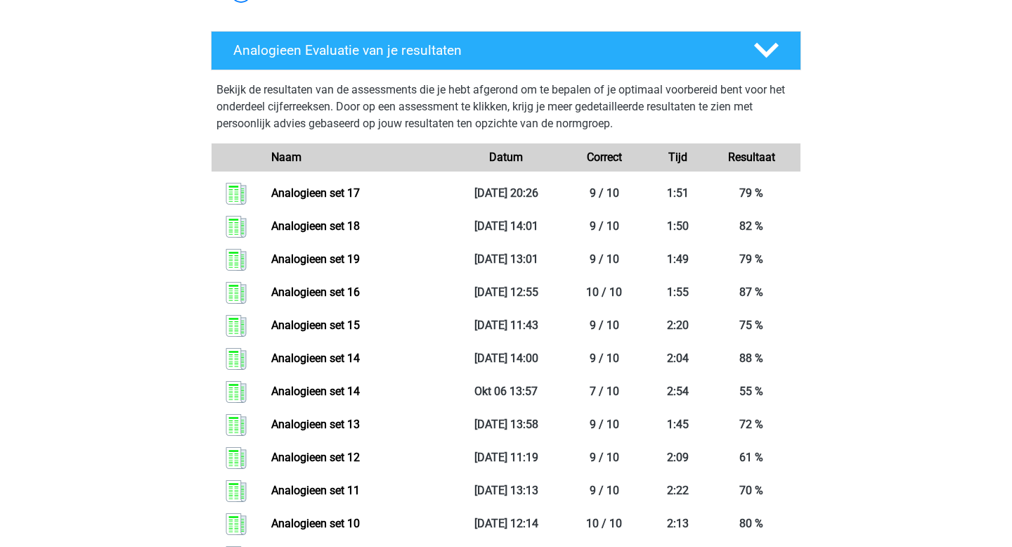
scroll to position [1025, 0]
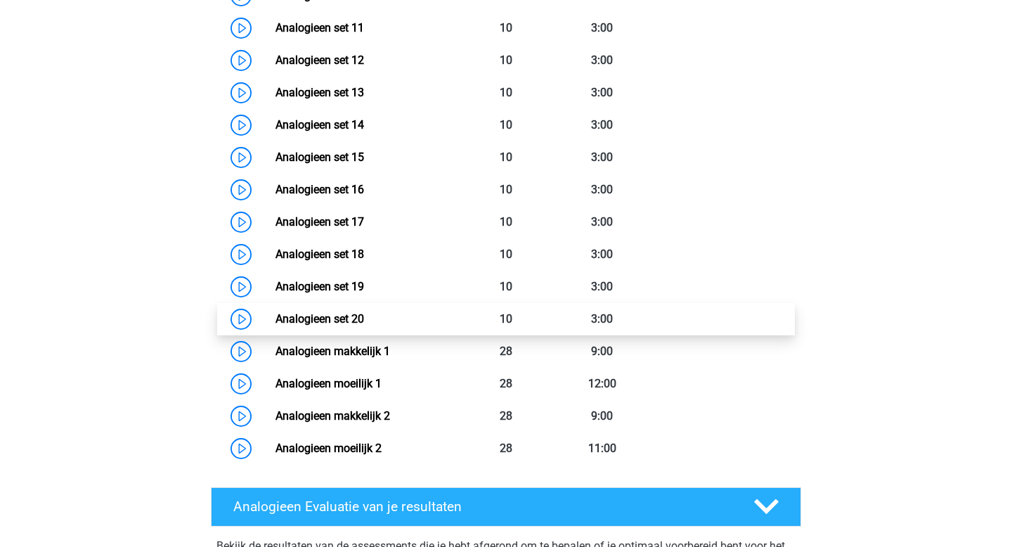
click at [361, 319] on link "Analogieen set 20" at bounding box center [320, 318] width 89 height 13
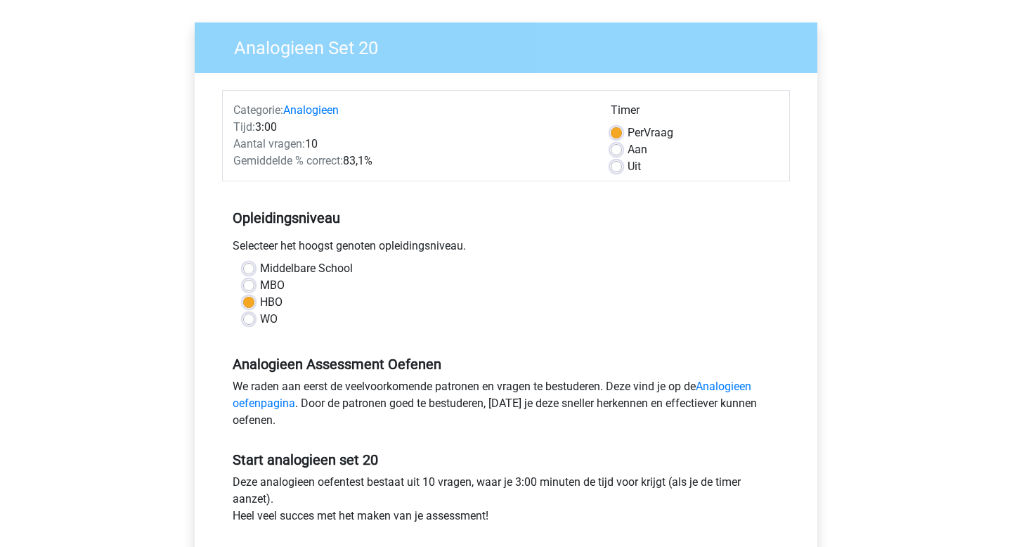
scroll to position [233, 0]
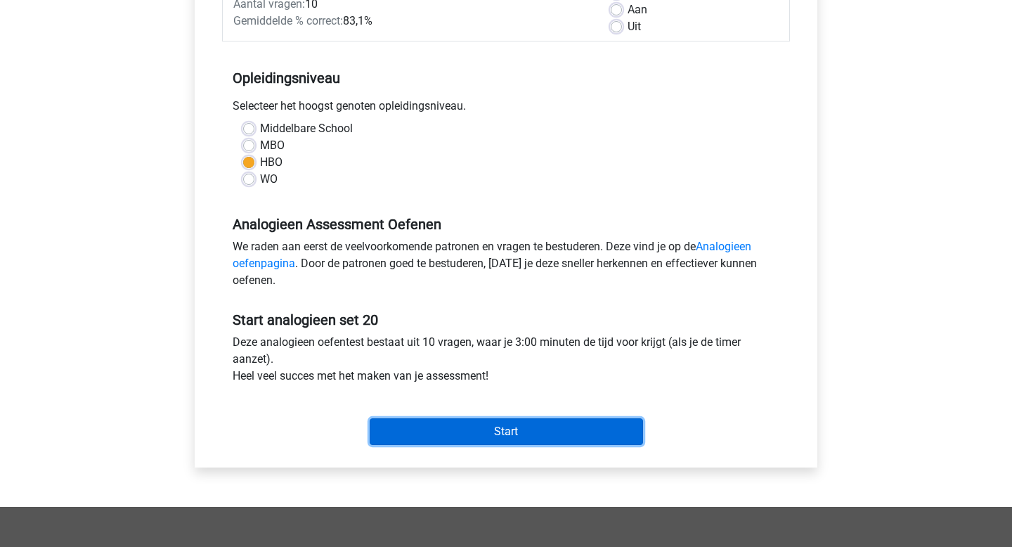
click at [461, 440] on input "Start" at bounding box center [507, 431] width 274 height 27
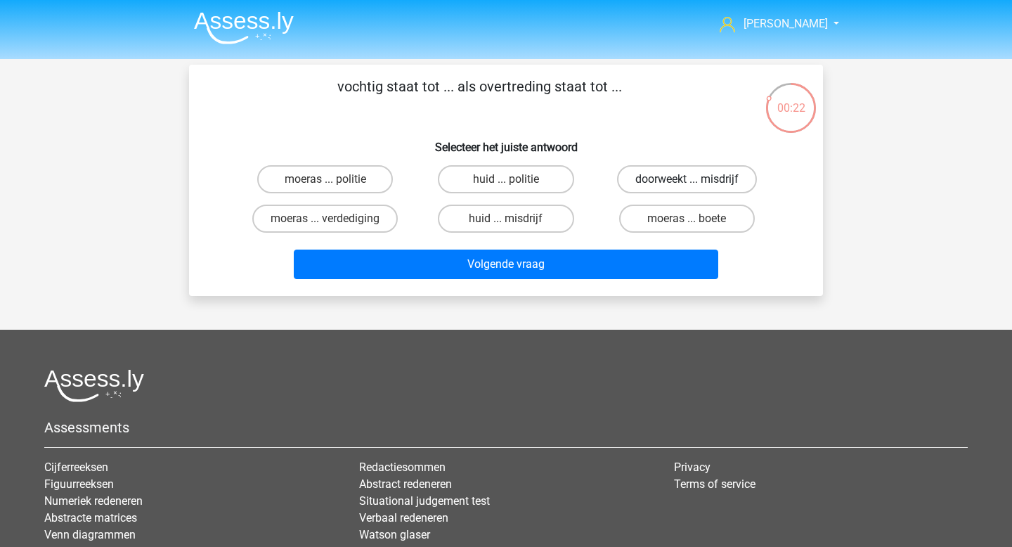
click at [713, 179] on label "doorweekt ... misdrijf" at bounding box center [687, 179] width 140 height 28
click at [696, 179] on input "doorweekt ... misdrijf" at bounding box center [691, 183] width 9 height 9
radio input "true"
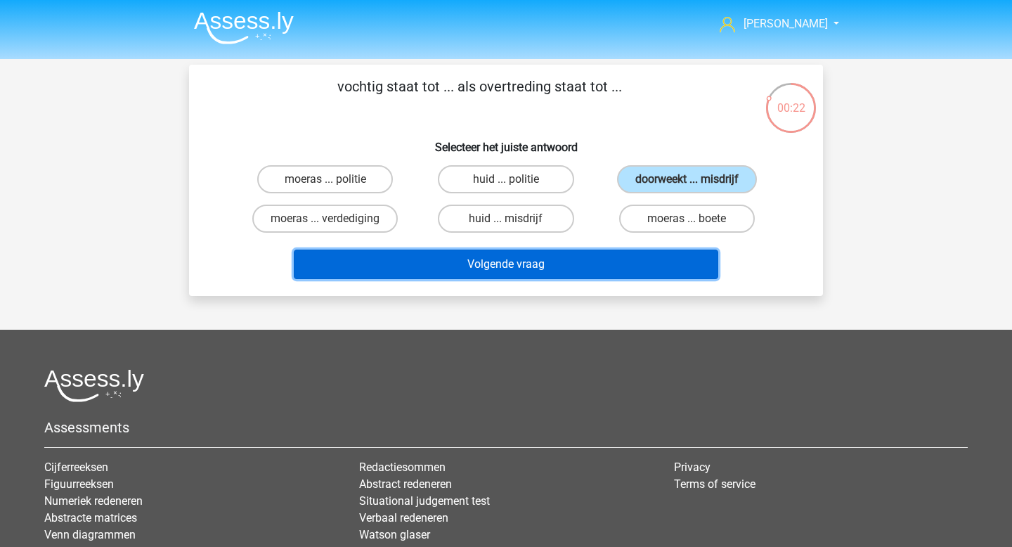
click at [618, 266] on button "Volgende vraag" at bounding box center [506, 265] width 425 height 30
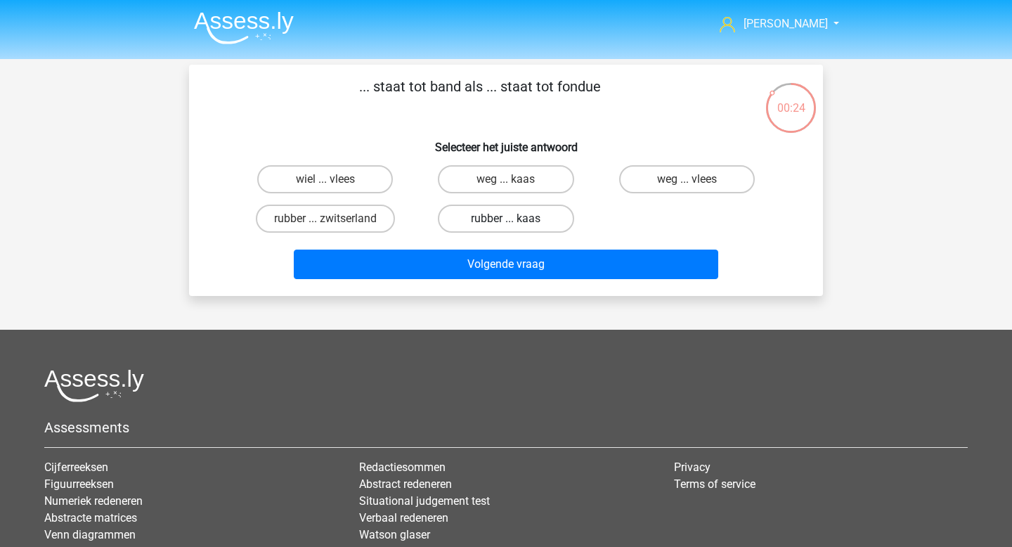
click at [548, 224] on label "rubber ... kaas" at bounding box center [506, 219] width 136 height 28
click at [515, 224] on input "rubber ... kaas" at bounding box center [510, 223] width 9 height 9
radio input "true"
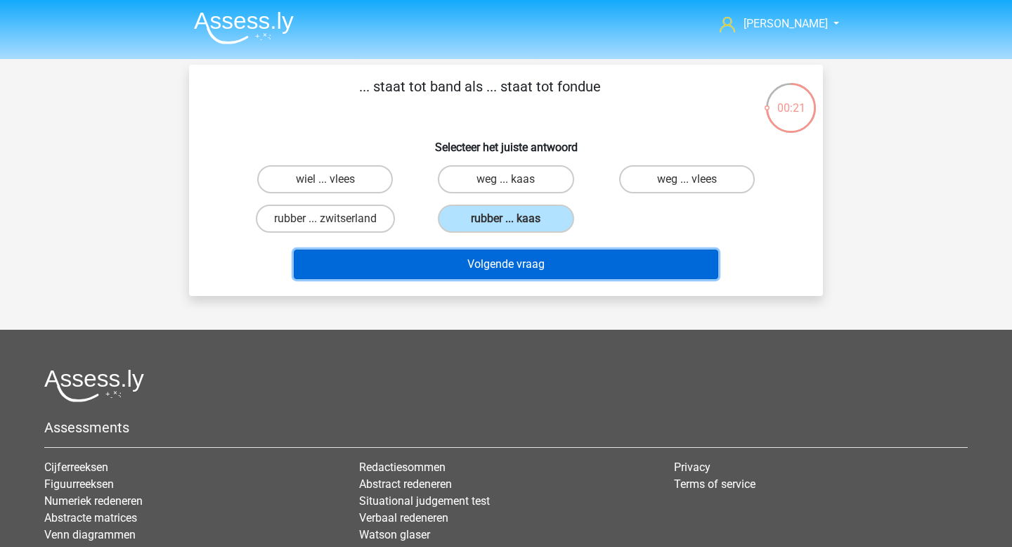
click at [597, 263] on button "Volgende vraag" at bounding box center [506, 265] width 425 height 30
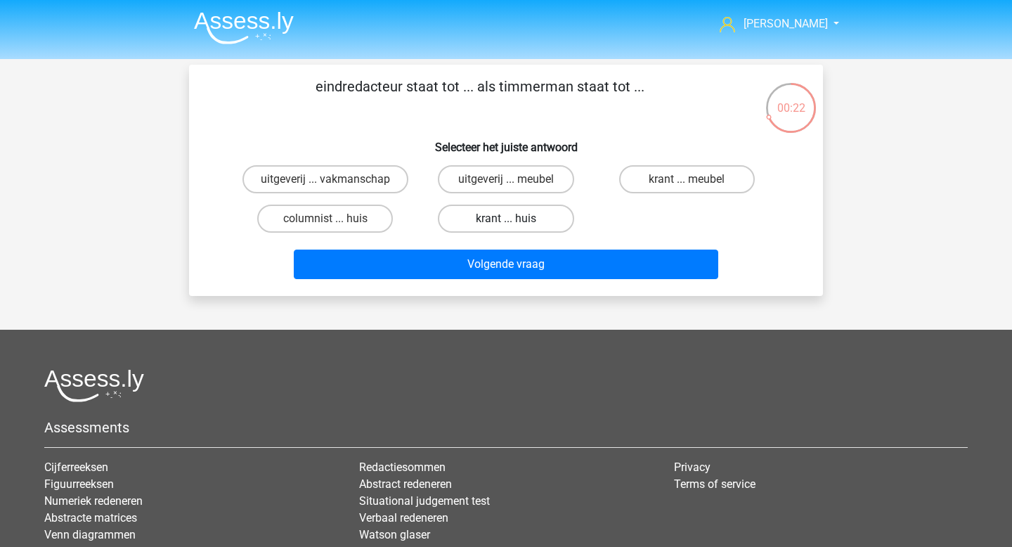
click at [541, 226] on label "krant ... huis" at bounding box center [506, 219] width 136 height 28
click at [515, 226] on input "krant ... huis" at bounding box center [510, 223] width 9 height 9
radio input "true"
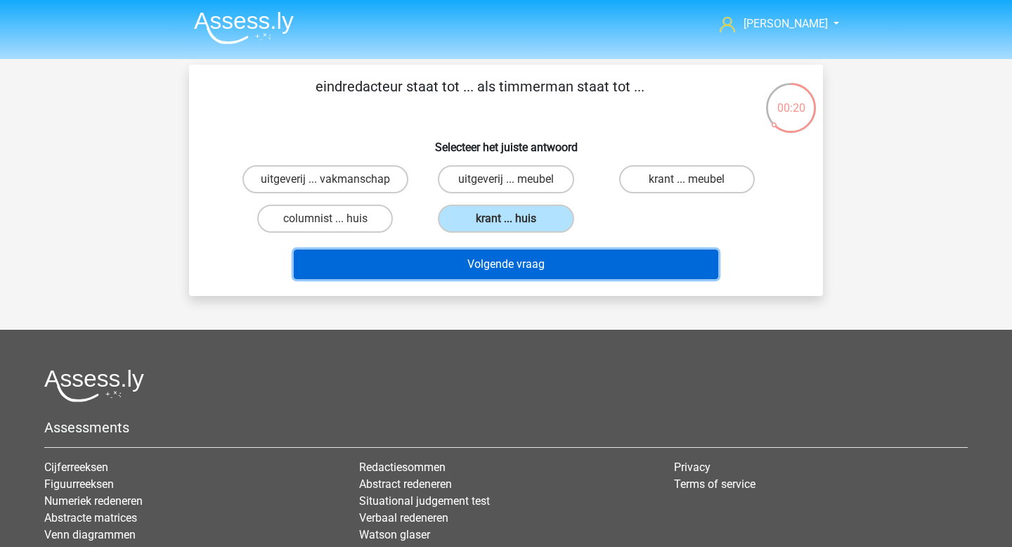
click at [542, 262] on button "Volgende vraag" at bounding box center [506, 265] width 425 height 30
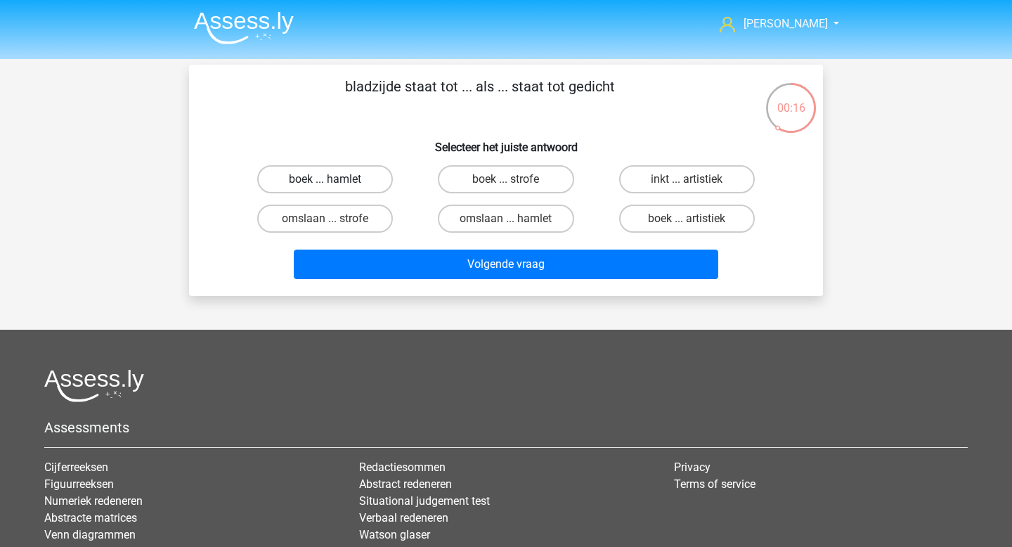
click at [366, 188] on label "boek ... hamlet" at bounding box center [325, 179] width 136 height 28
click at [335, 188] on input "boek ... hamlet" at bounding box center [330, 183] width 9 height 9
radio input "true"
click at [548, 186] on label "boek ... strofe" at bounding box center [506, 179] width 136 height 28
click at [515, 186] on input "boek ... strofe" at bounding box center [510, 183] width 9 height 9
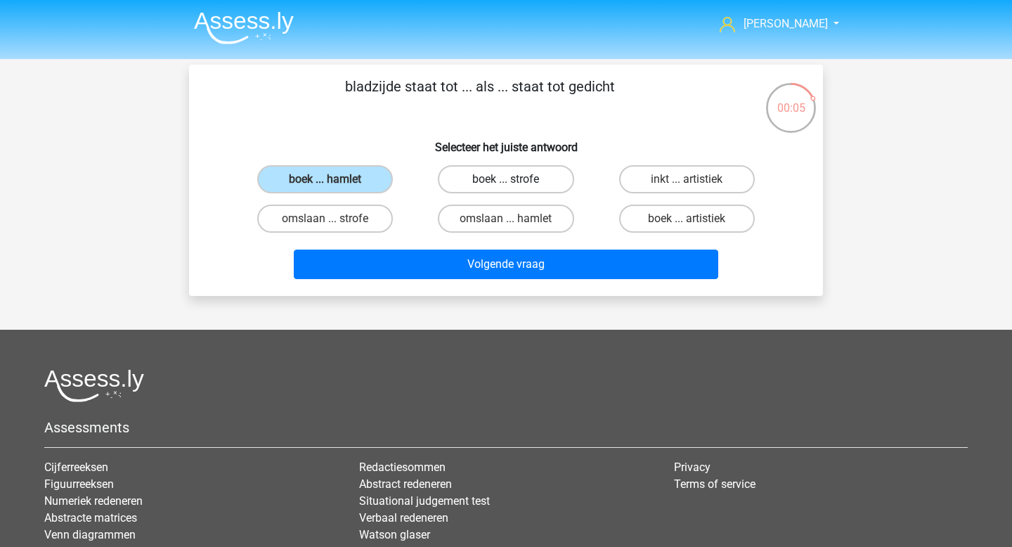
radio input "true"
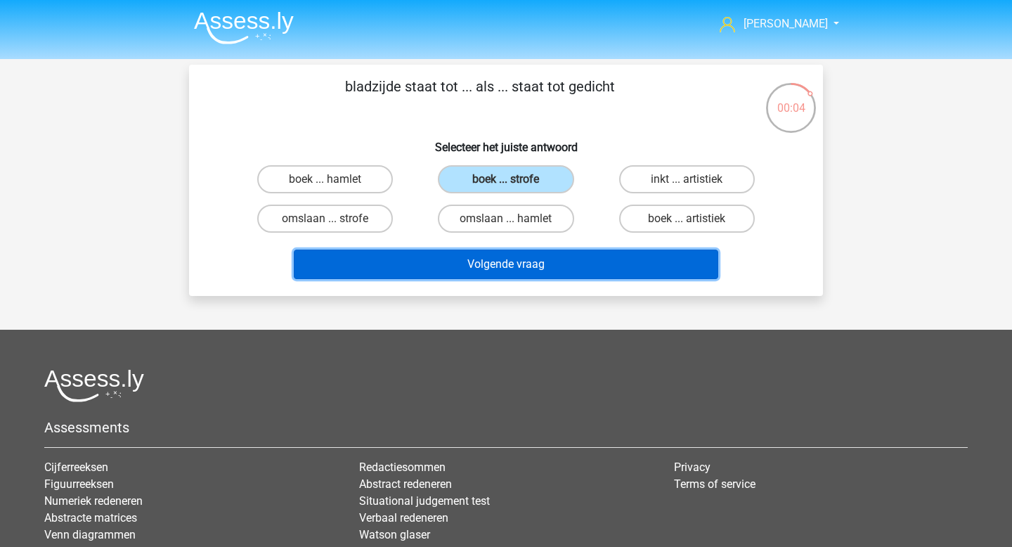
click at [526, 273] on button "Volgende vraag" at bounding box center [506, 265] width 425 height 30
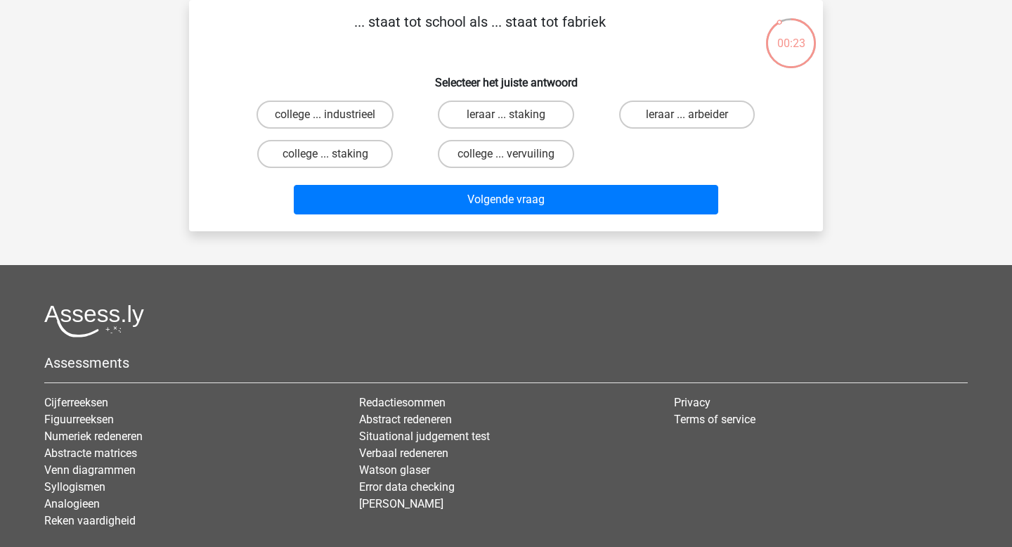
scroll to position [43, 0]
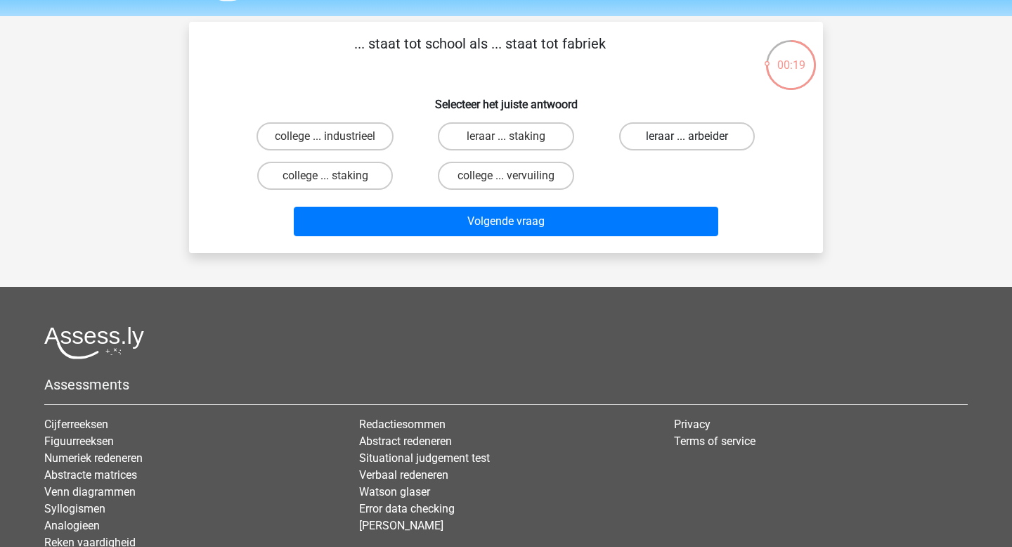
click at [686, 148] on label "leraar ... arbeider" at bounding box center [687, 136] width 136 height 28
click at [687, 146] on input "leraar ... arbeider" at bounding box center [691, 140] width 9 height 9
radio input "true"
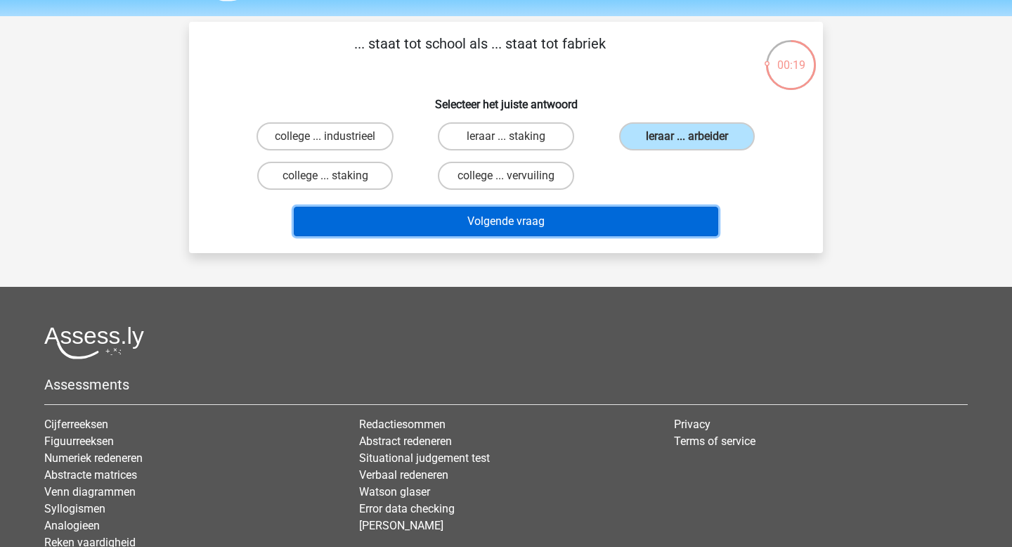
click at [586, 230] on button "Volgende vraag" at bounding box center [506, 222] width 425 height 30
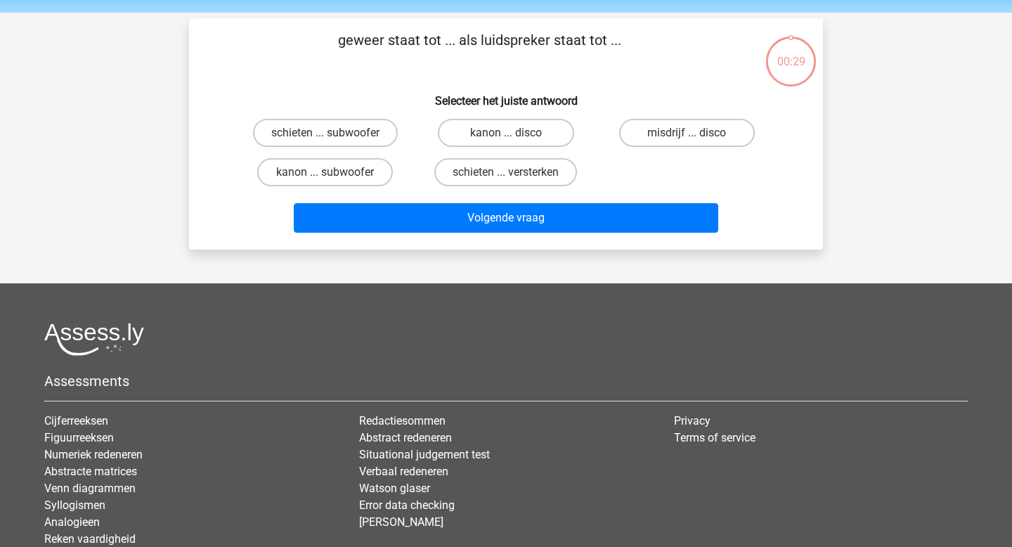
scroll to position [38, 0]
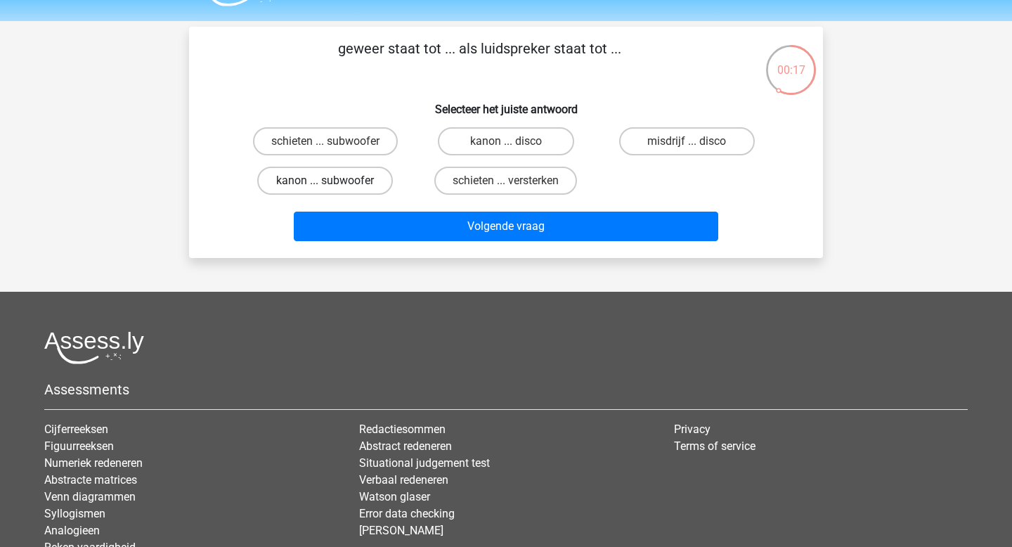
click at [373, 179] on label "kanon ... subwoofer" at bounding box center [325, 181] width 136 height 28
click at [335, 181] on input "kanon ... subwoofer" at bounding box center [330, 185] width 9 height 9
radio input "true"
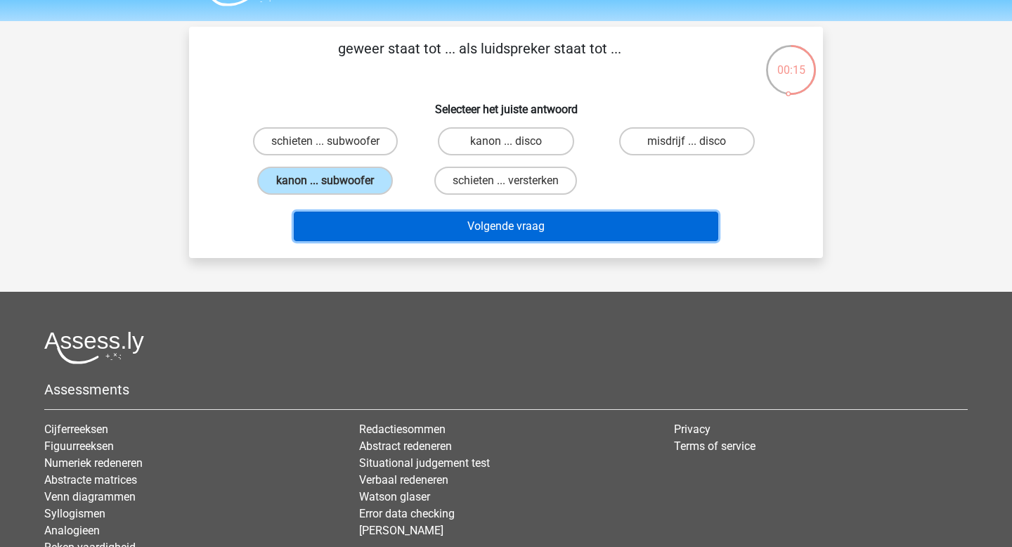
click at [472, 230] on button "Volgende vraag" at bounding box center [506, 227] width 425 height 30
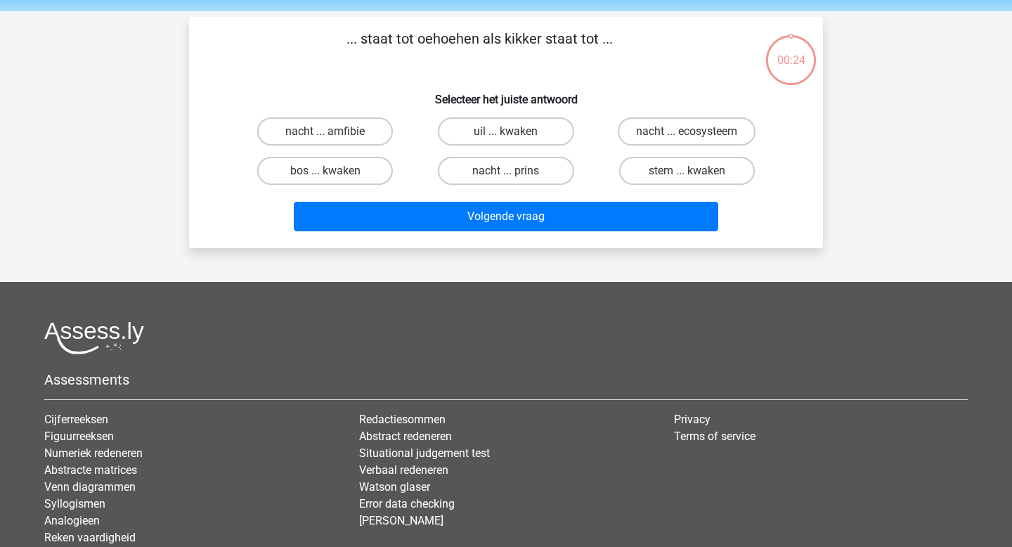
scroll to position [43, 0]
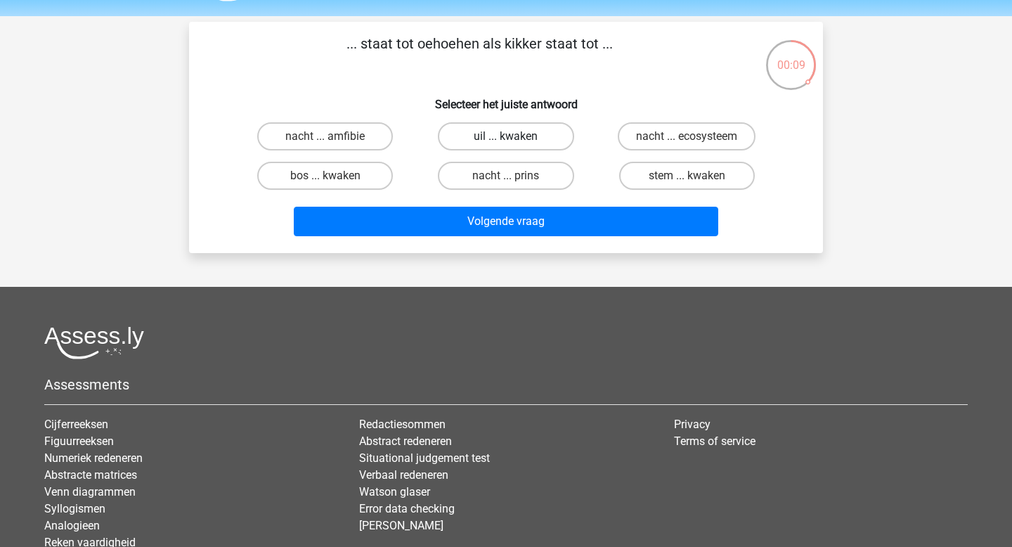
click at [481, 144] on label "uil ... kwaken" at bounding box center [506, 136] width 136 height 28
click at [506, 144] on input "uil ... kwaken" at bounding box center [510, 140] width 9 height 9
radio input "true"
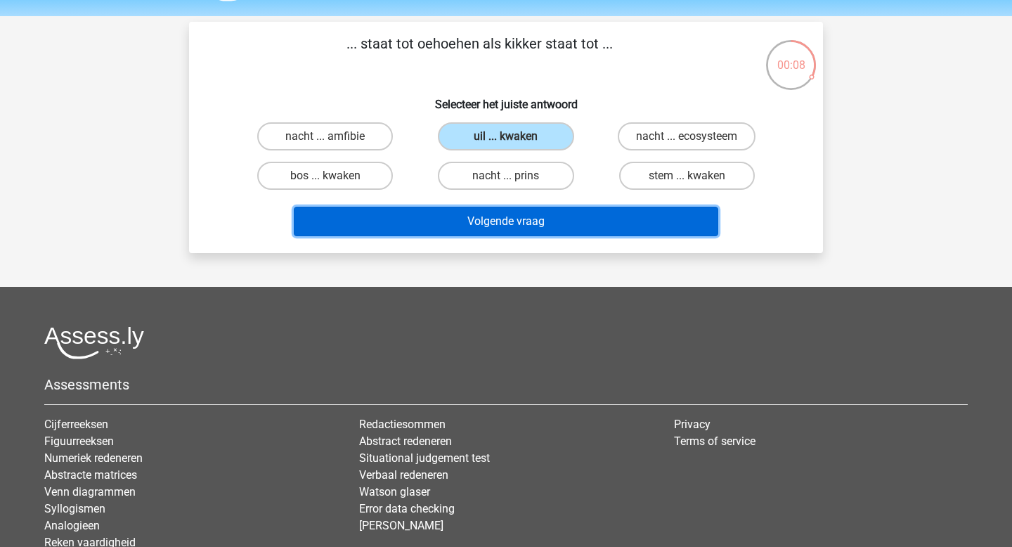
click at [510, 217] on button "Volgende vraag" at bounding box center [506, 222] width 425 height 30
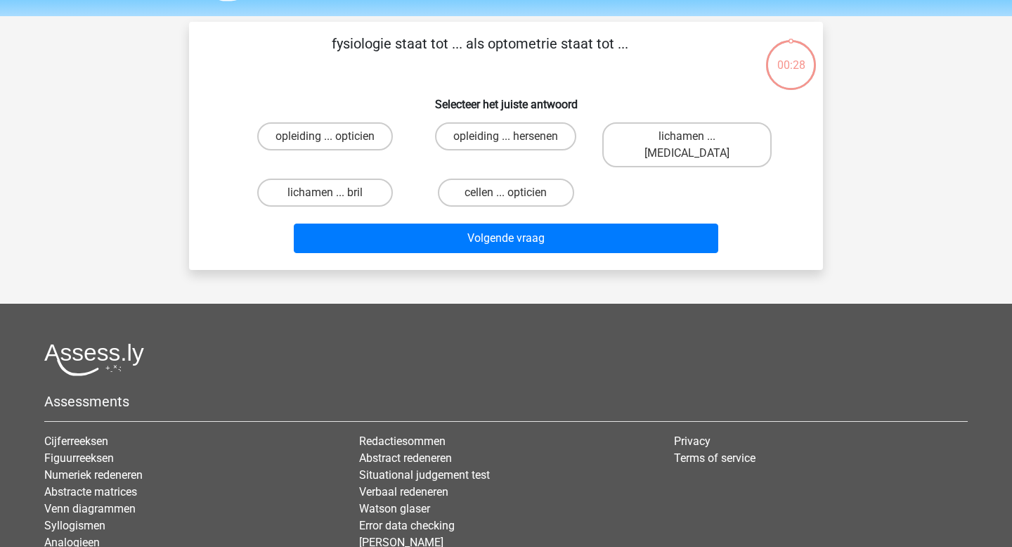
scroll to position [65, 0]
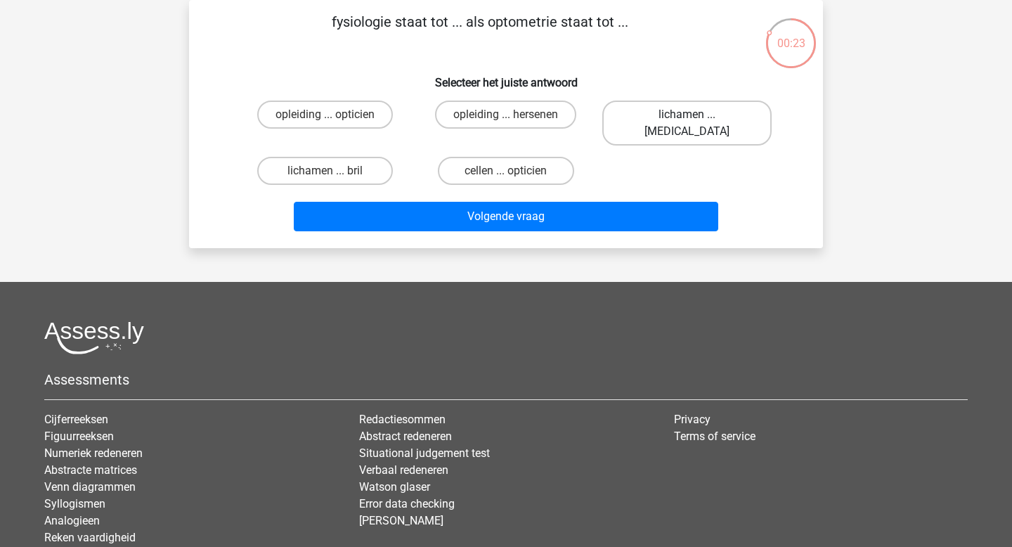
click at [711, 115] on label "lichamen ... ogen" at bounding box center [687, 123] width 169 height 45
click at [696, 115] on input "lichamen ... ogen" at bounding box center [691, 119] width 9 height 9
radio input "true"
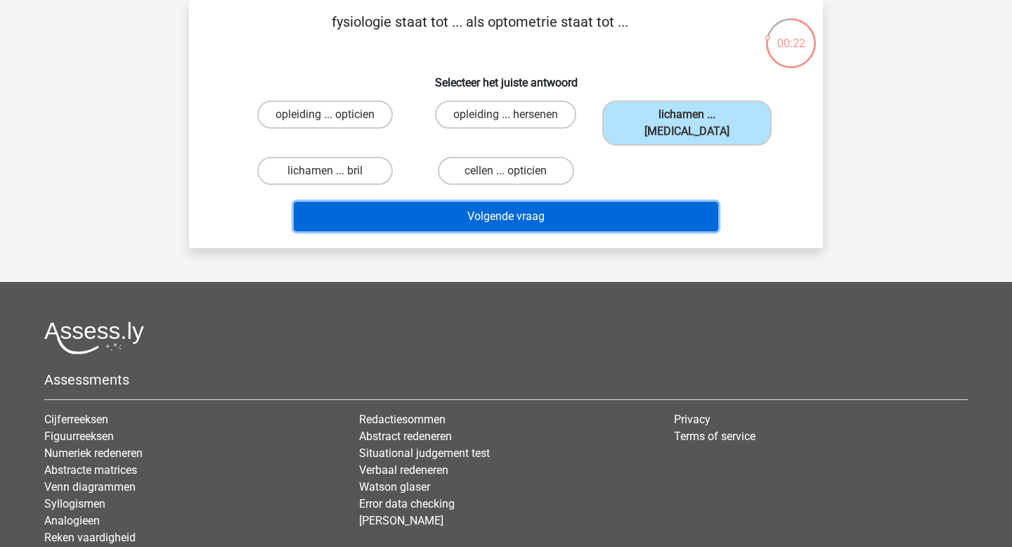
click at [584, 202] on button "Volgende vraag" at bounding box center [506, 217] width 425 height 30
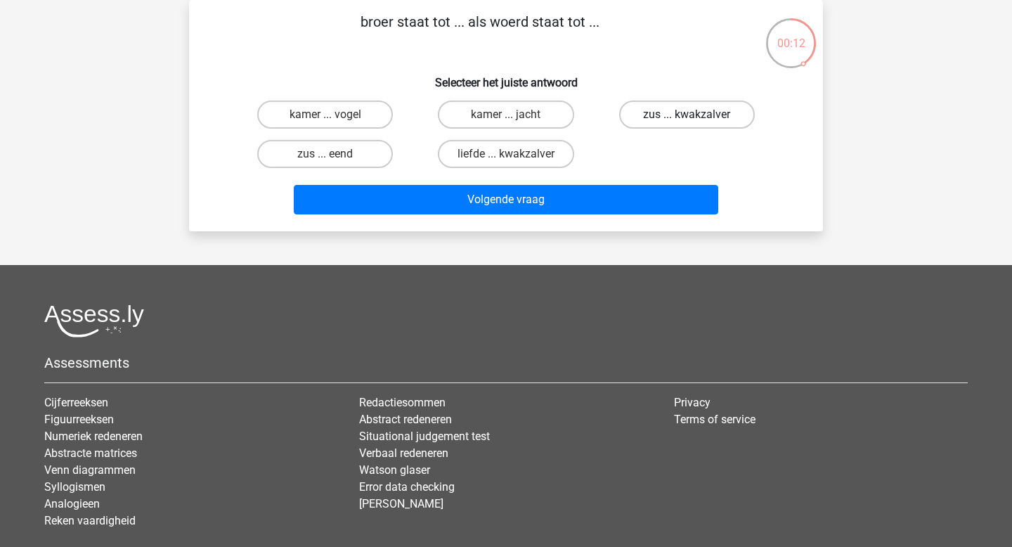
click at [677, 124] on label "zus ... kwakzalver" at bounding box center [687, 115] width 136 height 28
click at [687, 124] on input "zus ... kwakzalver" at bounding box center [691, 119] width 9 height 9
radio input "true"
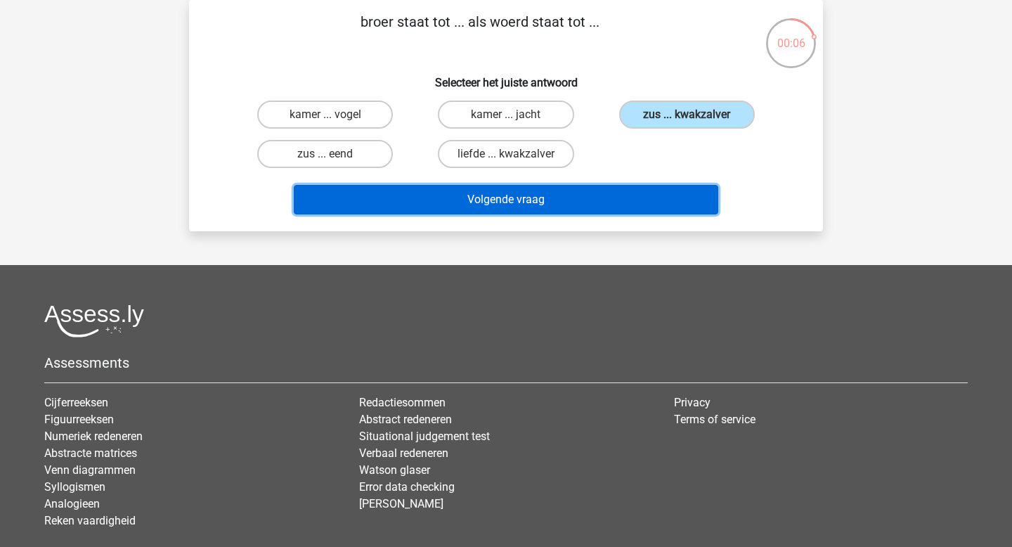
click at [594, 197] on button "Volgende vraag" at bounding box center [506, 200] width 425 height 30
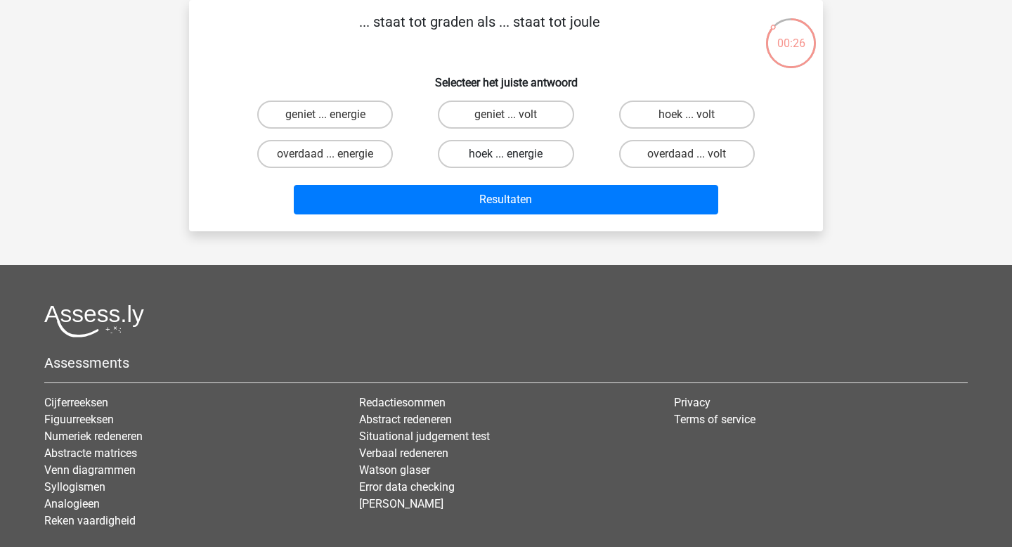
click at [494, 156] on label "hoek ... energie" at bounding box center [506, 154] width 136 height 28
click at [506, 156] on input "hoek ... energie" at bounding box center [510, 158] width 9 height 9
radio input "true"
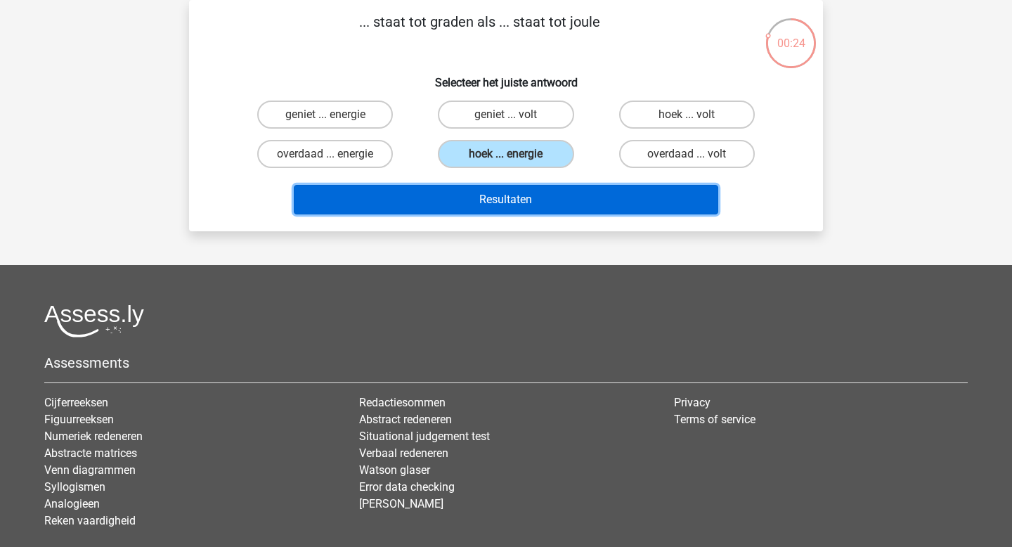
click at [505, 202] on button "Resultaten" at bounding box center [506, 200] width 425 height 30
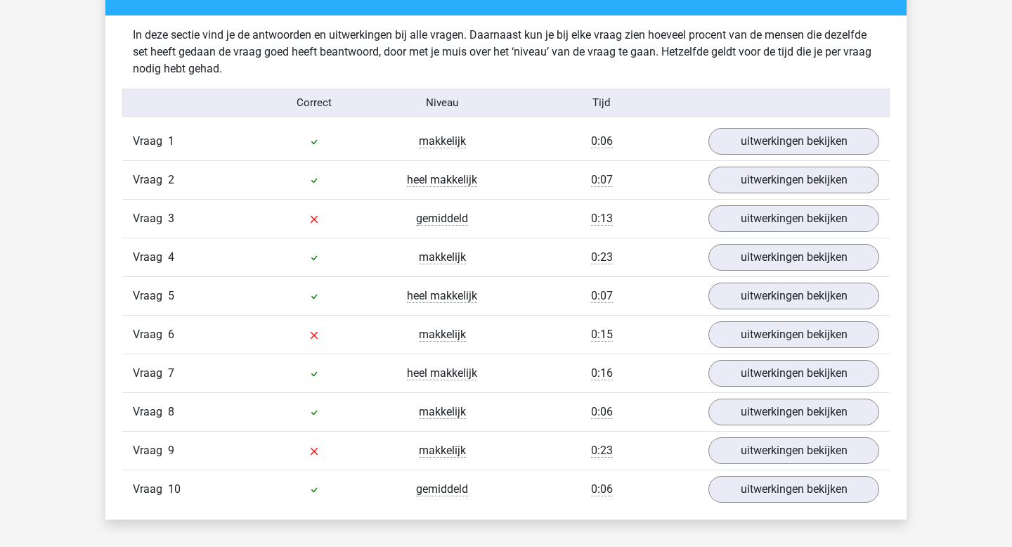
scroll to position [812, 0]
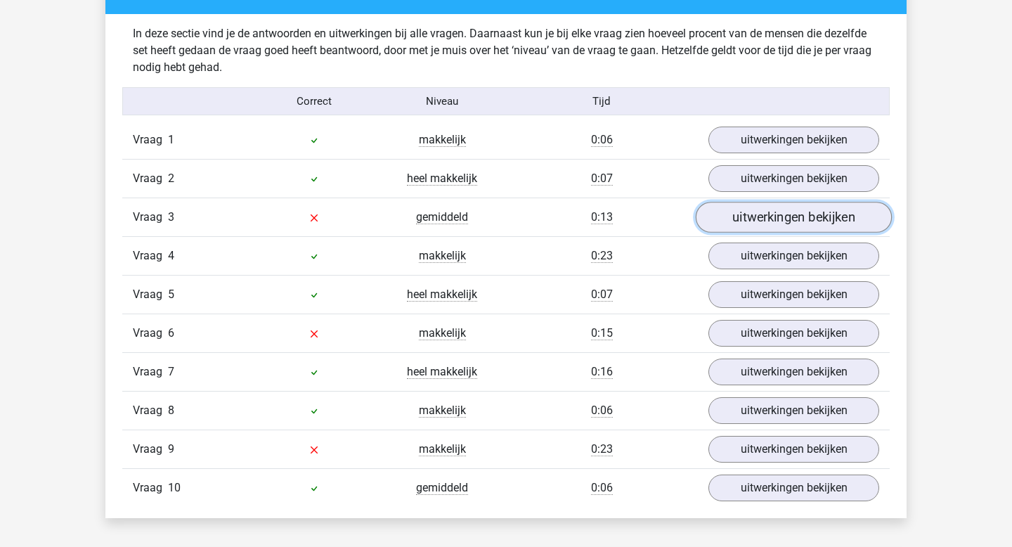
click at [770, 219] on link "uitwerkingen bekijken" at bounding box center [794, 217] width 196 height 31
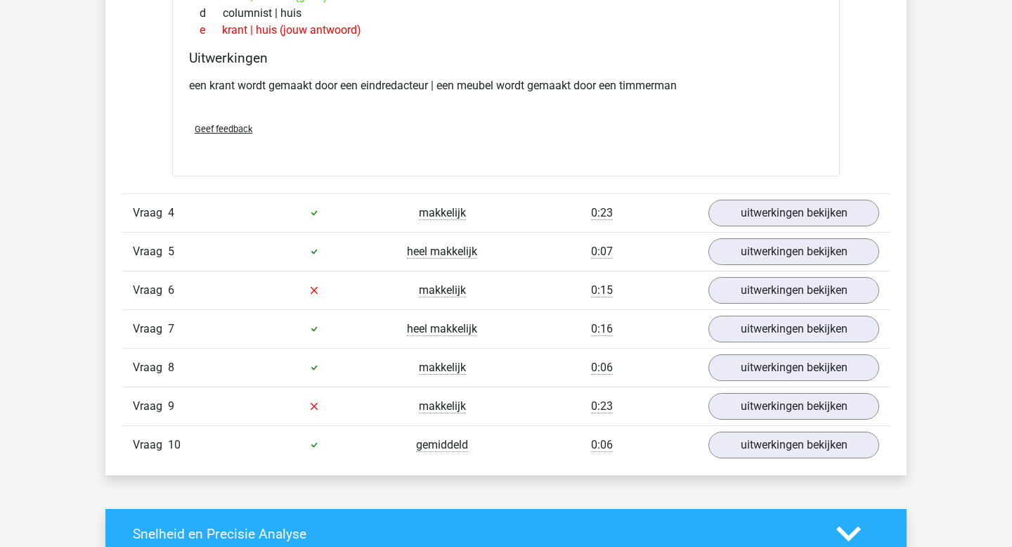
scroll to position [1159, 0]
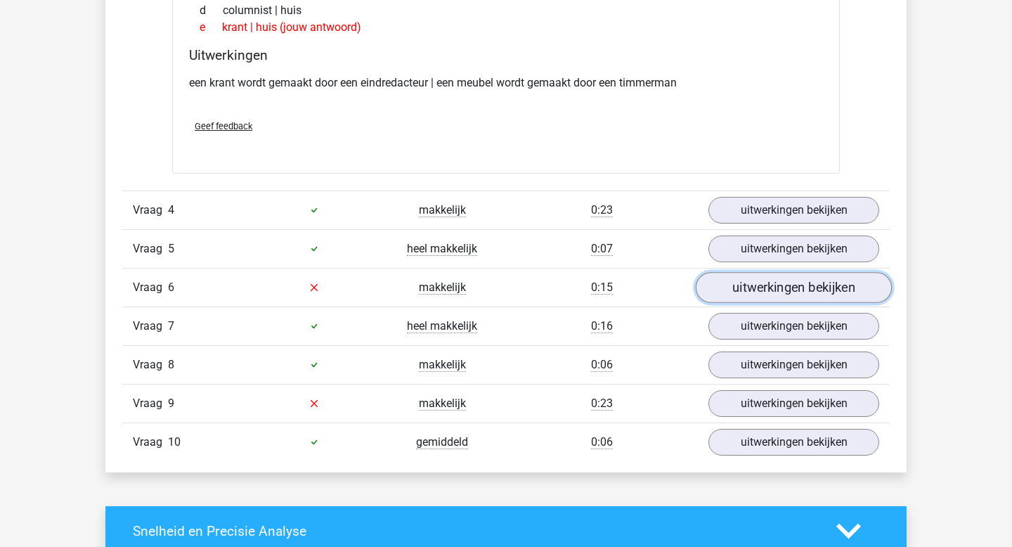
click at [768, 277] on link "uitwerkingen bekijken" at bounding box center [794, 287] width 196 height 31
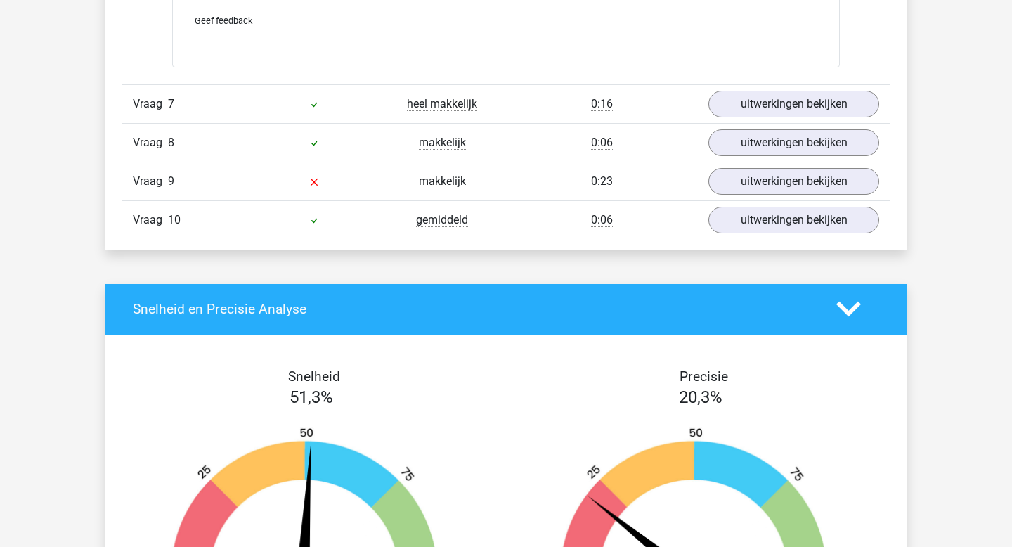
scroll to position [1622, 0]
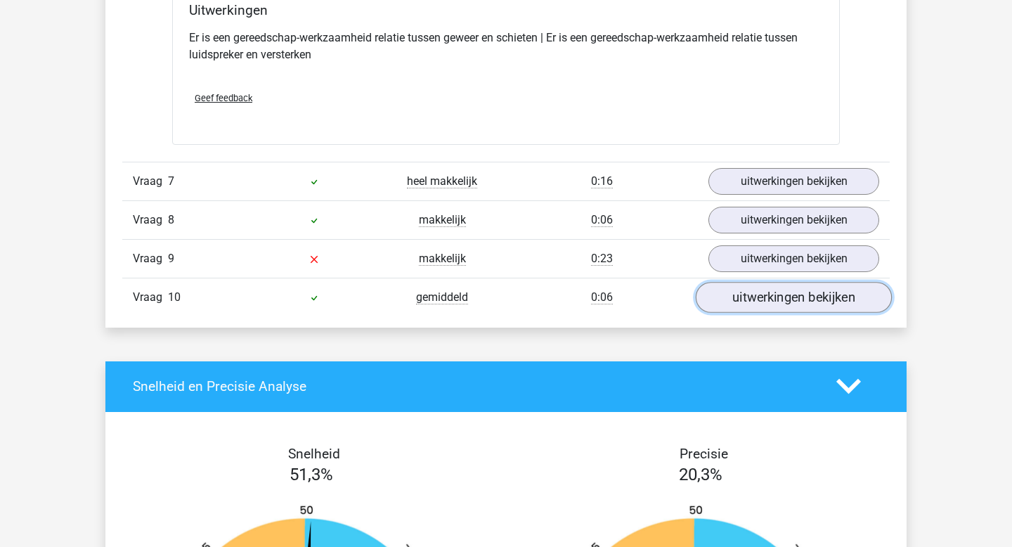
click at [828, 304] on link "uitwerkingen bekijken" at bounding box center [794, 297] width 196 height 31
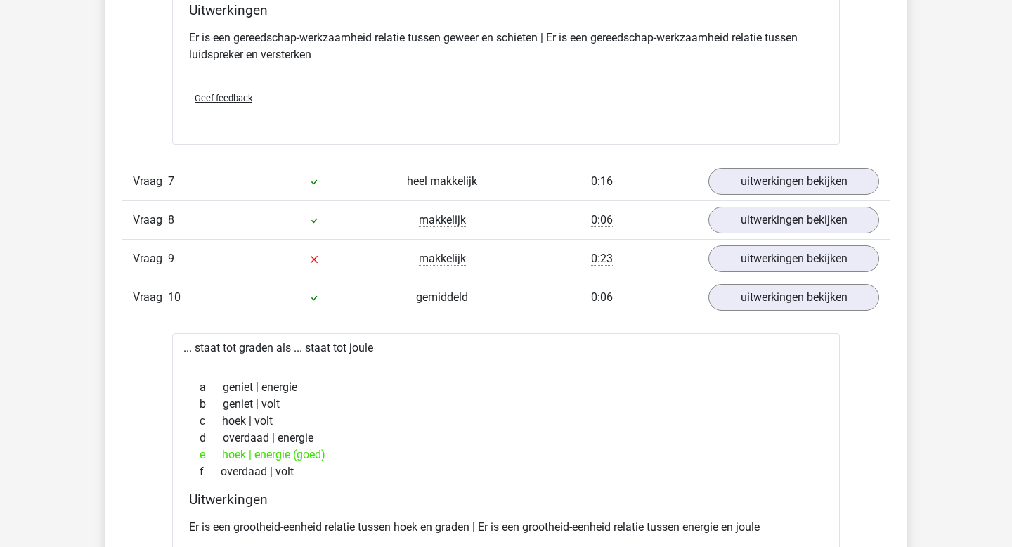
click at [826, 275] on div "Vraag 9 makkelijk 0:23 uitwerkingen bekijken" at bounding box center [506, 258] width 768 height 39
click at [827, 269] on link "uitwerkingen bekijken" at bounding box center [794, 258] width 196 height 31
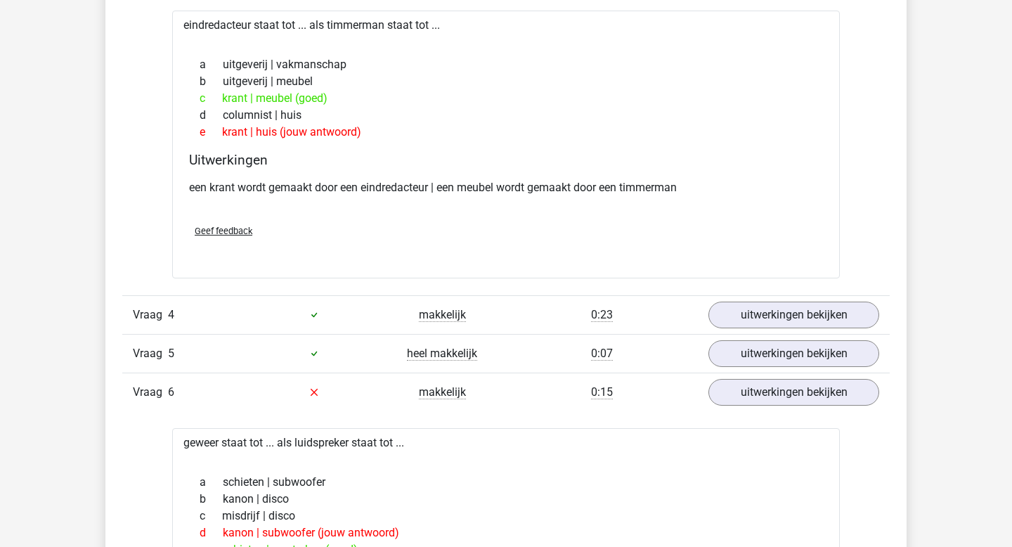
scroll to position [0, 0]
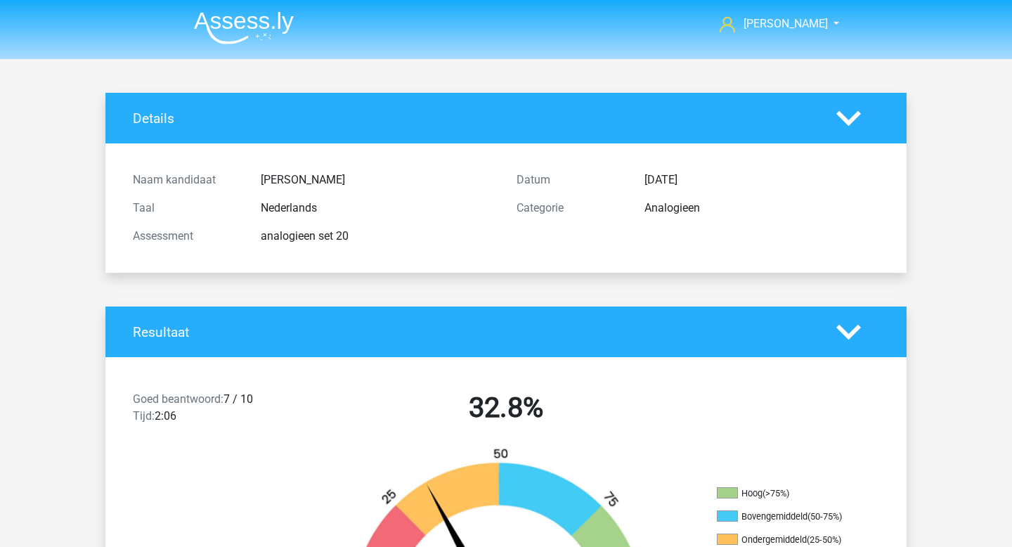
click at [226, 11] on li at bounding box center [238, 25] width 111 height 39
click at [226, 19] on img at bounding box center [244, 27] width 100 height 33
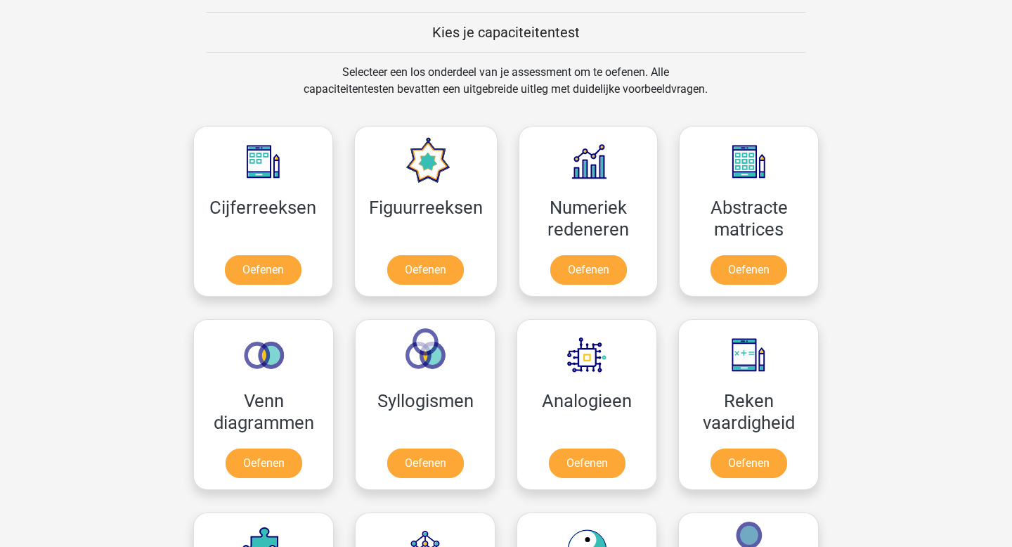
scroll to position [818, 0]
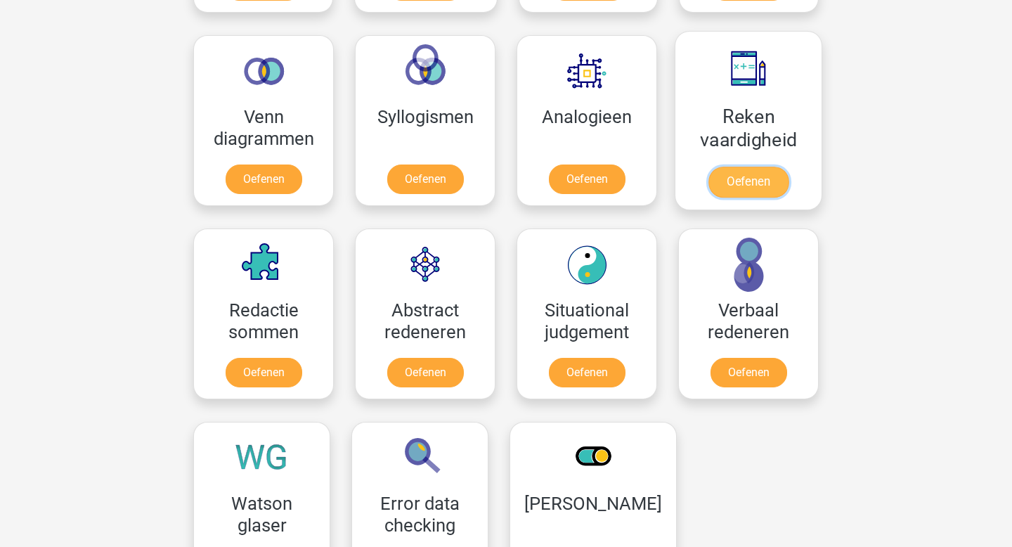
click at [749, 167] on link "Oefenen" at bounding box center [749, 182] width 80 height 31
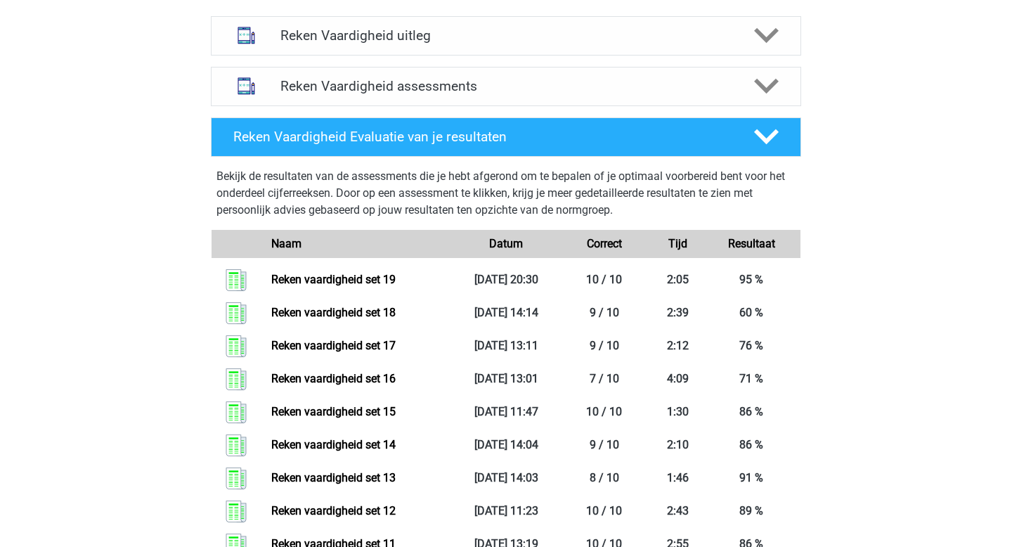
scroll to position [459, 0]
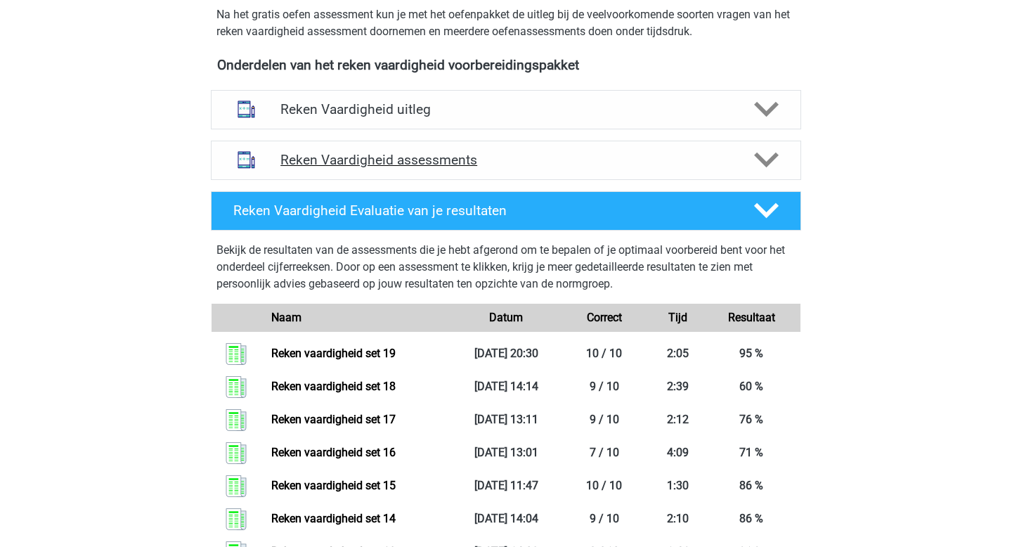
click at [388, 150] on div "Reken Vaardigheid assessments" at bounding box center [506, 160] width 591 height 39
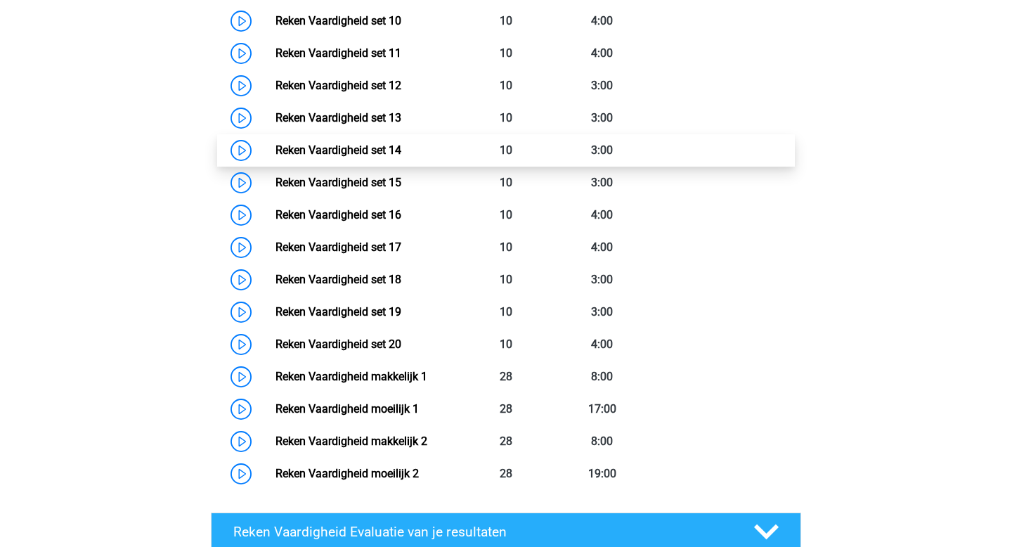
scroll to position [1035, 0]
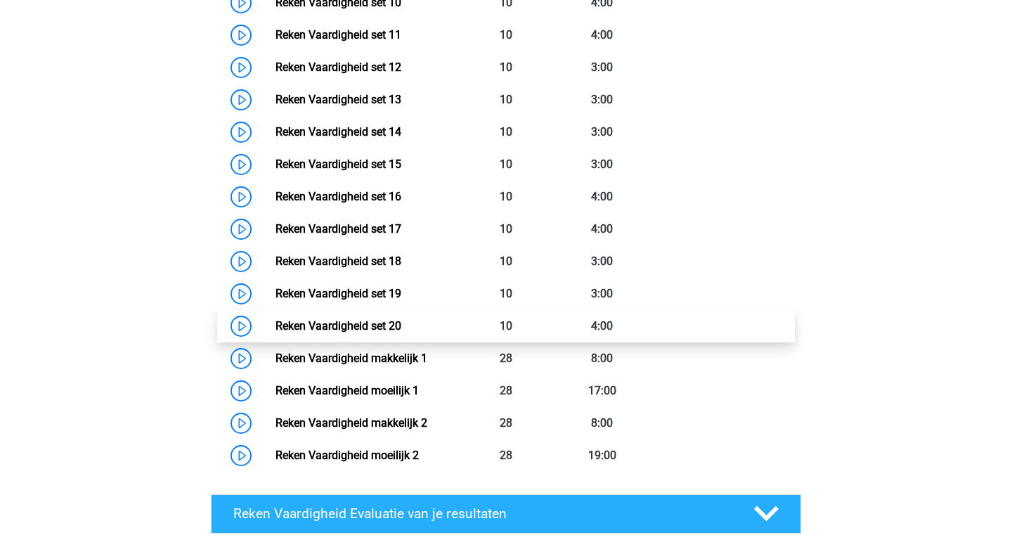
click at [401, 333] on link "Reken Vaardigheid set 20" at bounding box center [339, 325] width 126 height 13
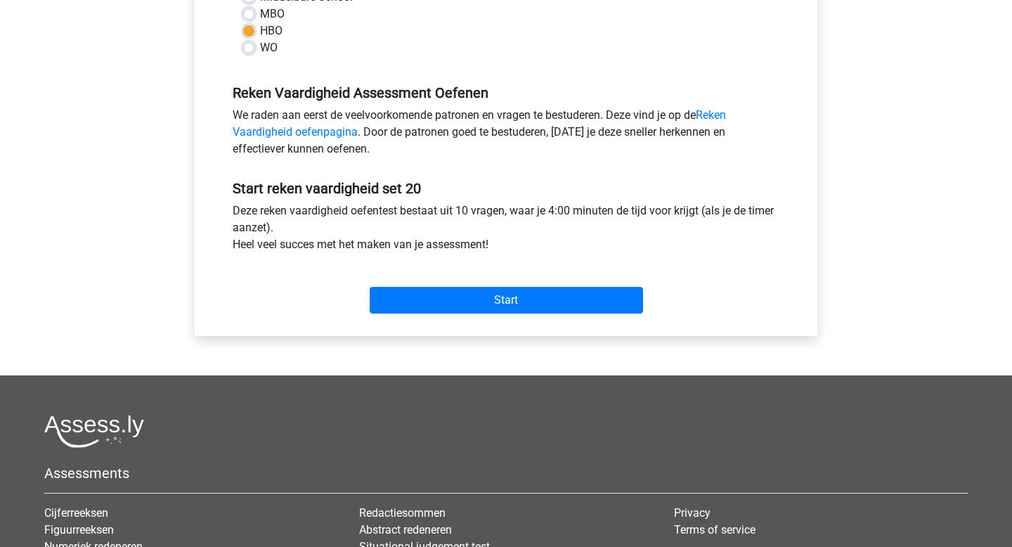
scroll to position [401, 0]
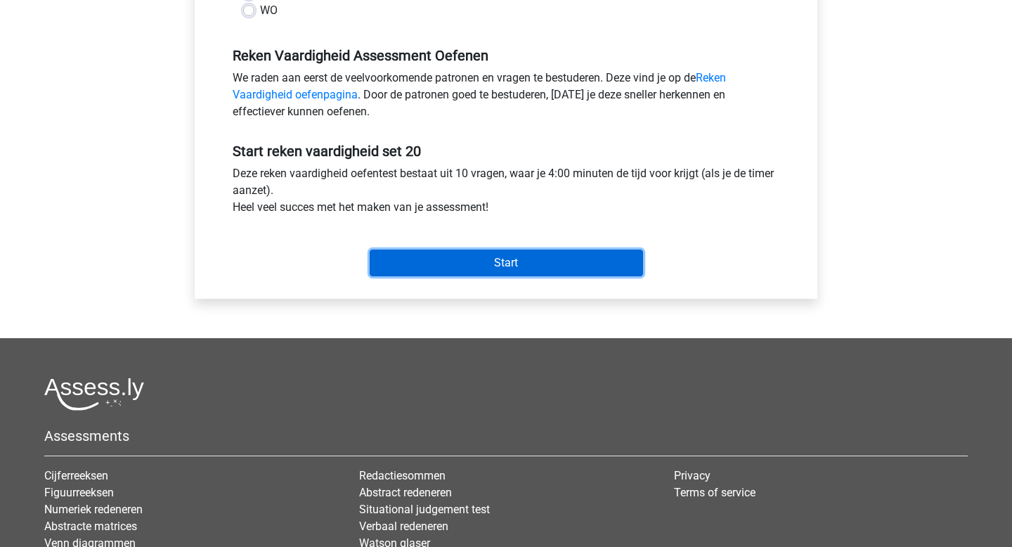
click at [494, 269] on input "Start" at bounding box center [507, 263] width 274 height 27
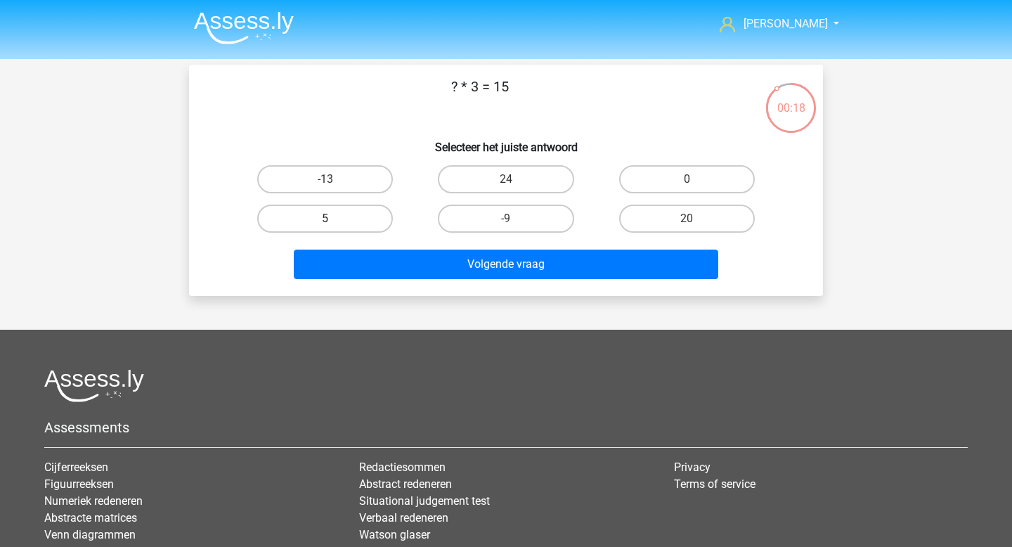
click at [378, 214] on label "5" at bounding box center [325, 219] width 136 height 28
click at [335, 219] on input "5" at bounding box center [330, 223] width 9 height 9
radio input "true"
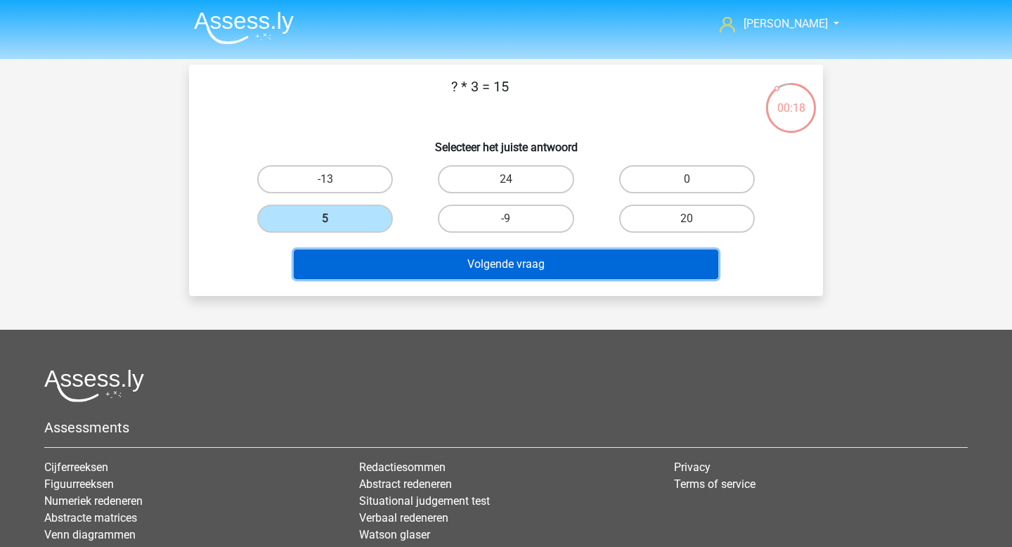
click at [424, 264] on button "Volgende vraag" at bounding box center [506, 265] width 425 height 30
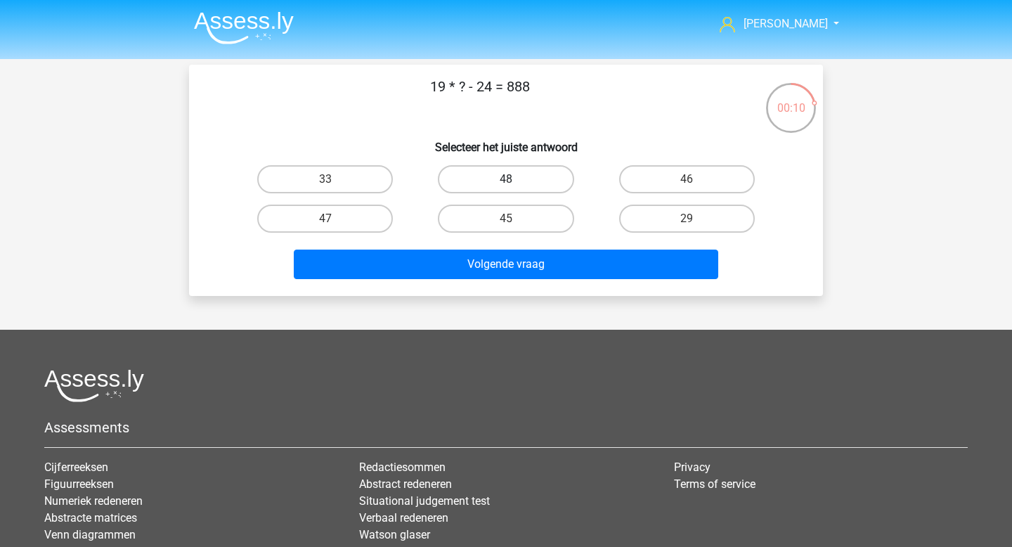
click at [553, 177] on label "48" at bounding box center [506, 179] width 136 height 28
click at [515, 179] on input "48" at bounding box center [510, 183] width 9 height 9
radio input "true"
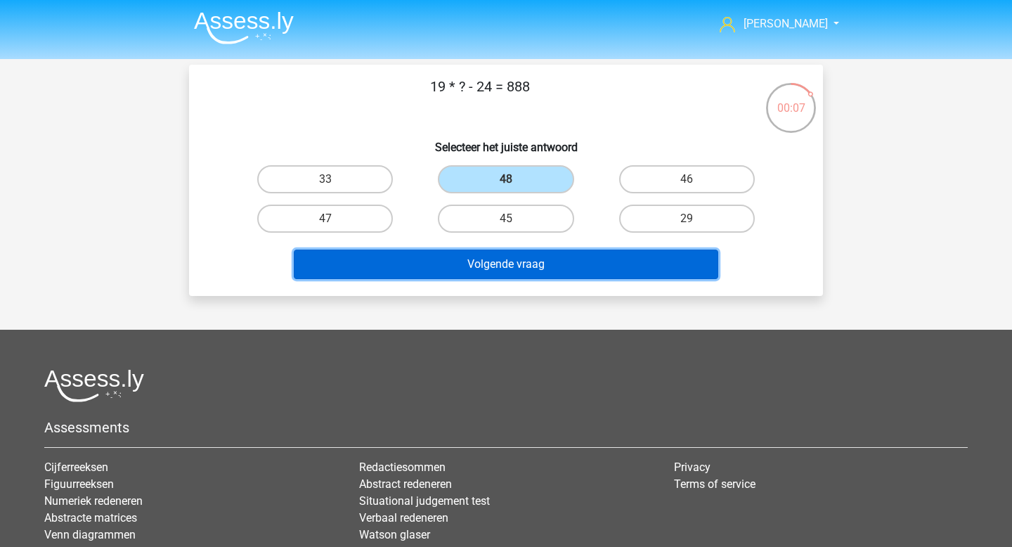
click at [525, 266] on button "Volgende vraag" at bounding box center [506, 265] width 425 height 30
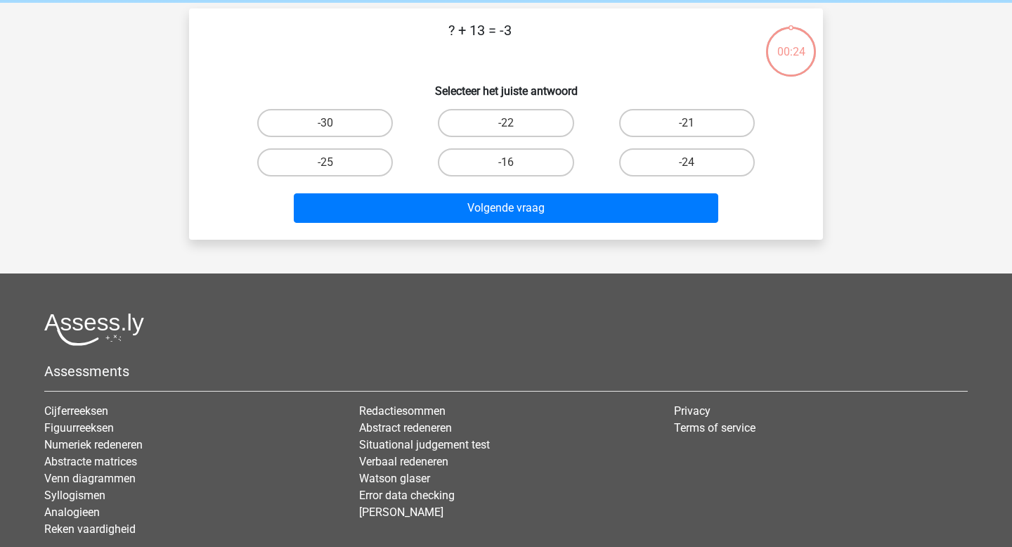
scroll to position [65, 0]
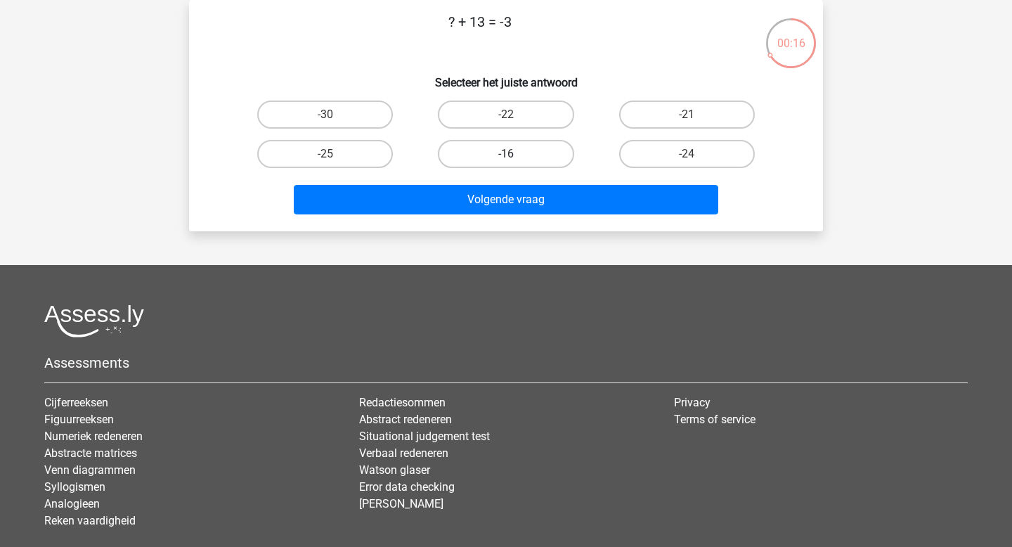
click at [489, 160] on label "-16" at bounding box center [506, 154] width 136 height 28
click at [506, 160] on input "-16" at bounding box center [510, 158] width 9 height 9
radio input "true"
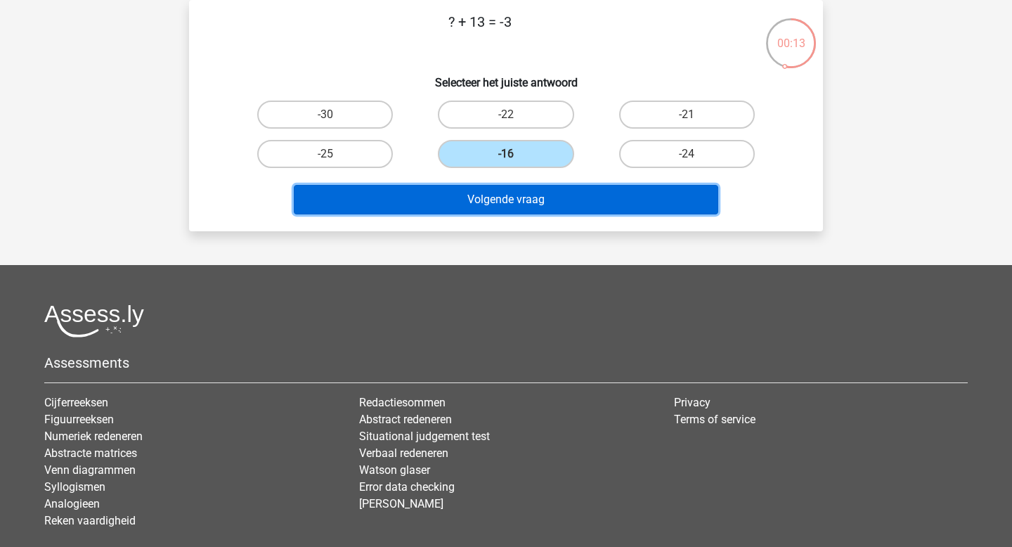
click at [491, 207] on button "Volgende vraag" at bounding box center [506, 200] width 425 height 30
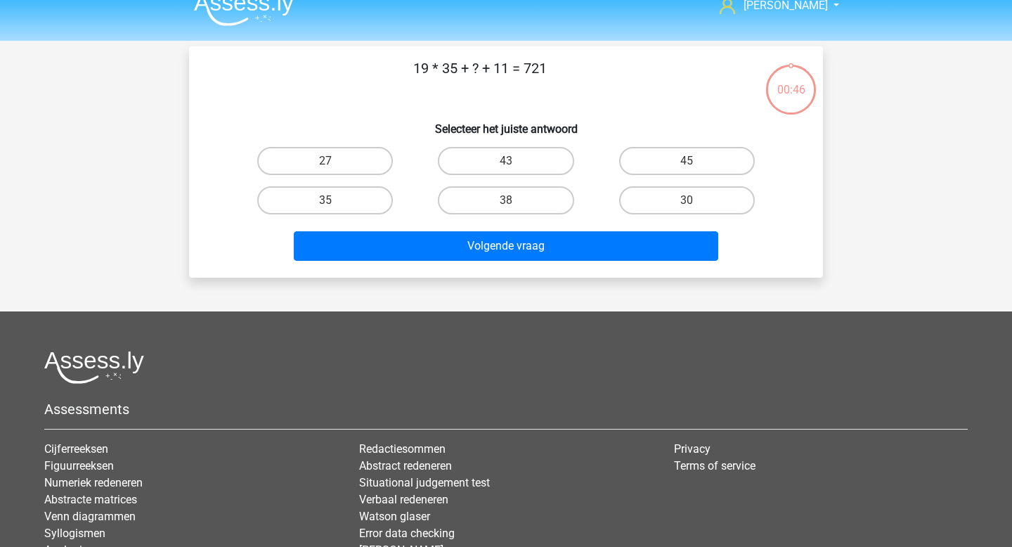
scroll to position [0, 0]
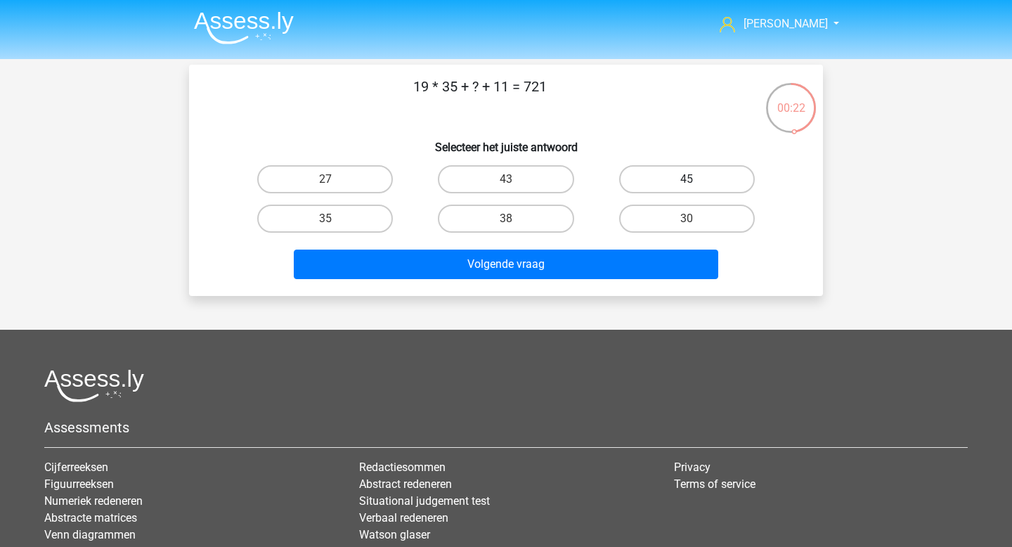
click at [696, 182] on label "45" at bounding box center [687, 179] width 136 height 28
click at [696, 182] on input "45" at bounding box center [691, 183] width 9 height 9
radio input "true"
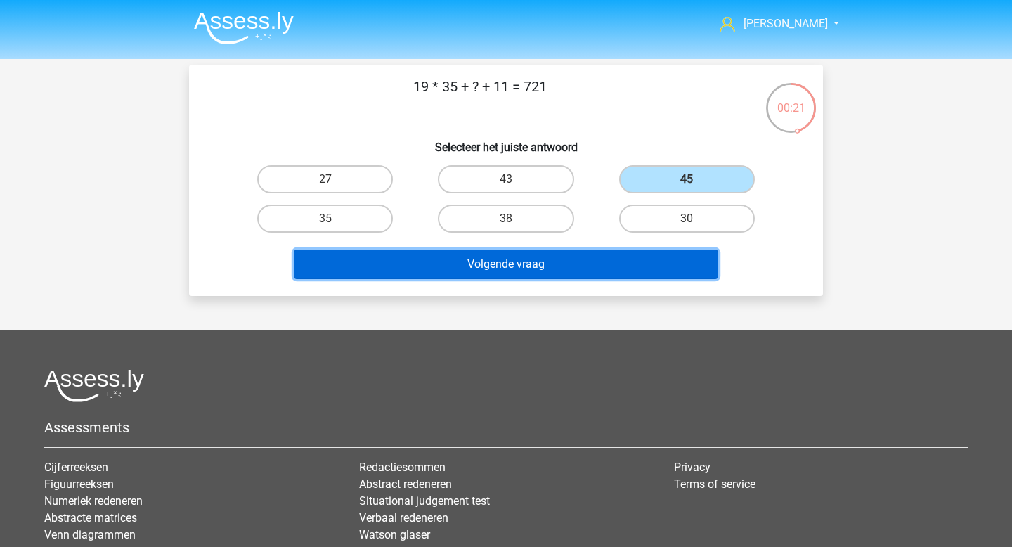
click at [588, 266] on button "Volgende vraag" at bounding box center [506, 265] width 425 height 30
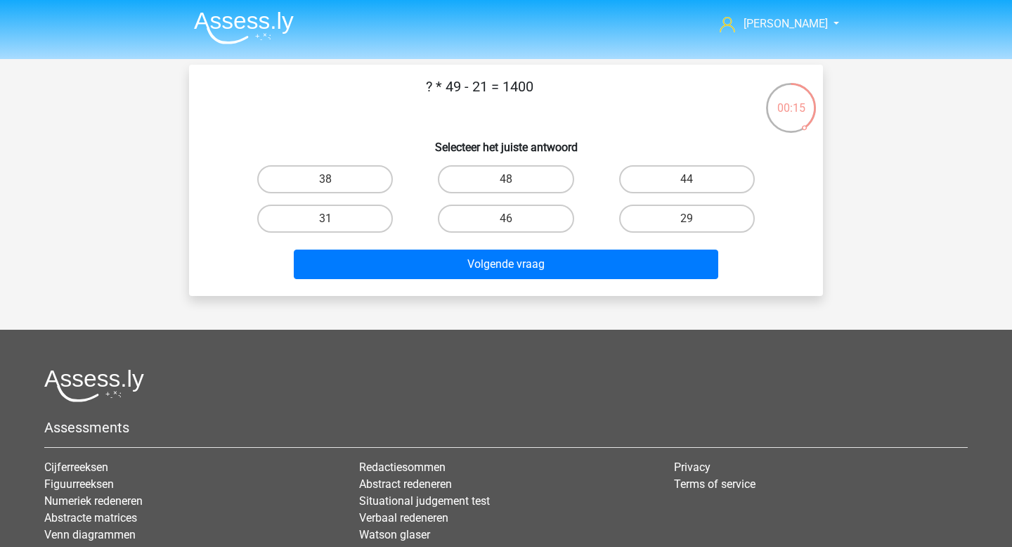
click at [727, 234] on div "29" at bounding box center [687, 218] width 181 height 39
click at [725, 231] on label "29" at bounding box center [687, 219] width 136 height 28
click at [696, 228] on input "29" at bounding box center [691, 223] width 9 height 9
radio input "true"
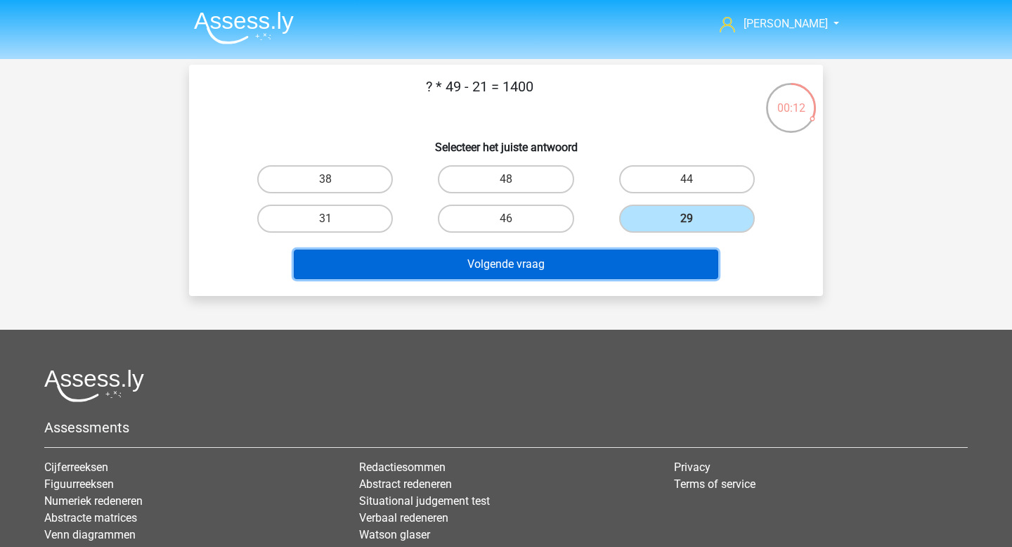
click at [649, 264] on button "Volgende vraag" at bounding box center [506, 265] width 425 height 30
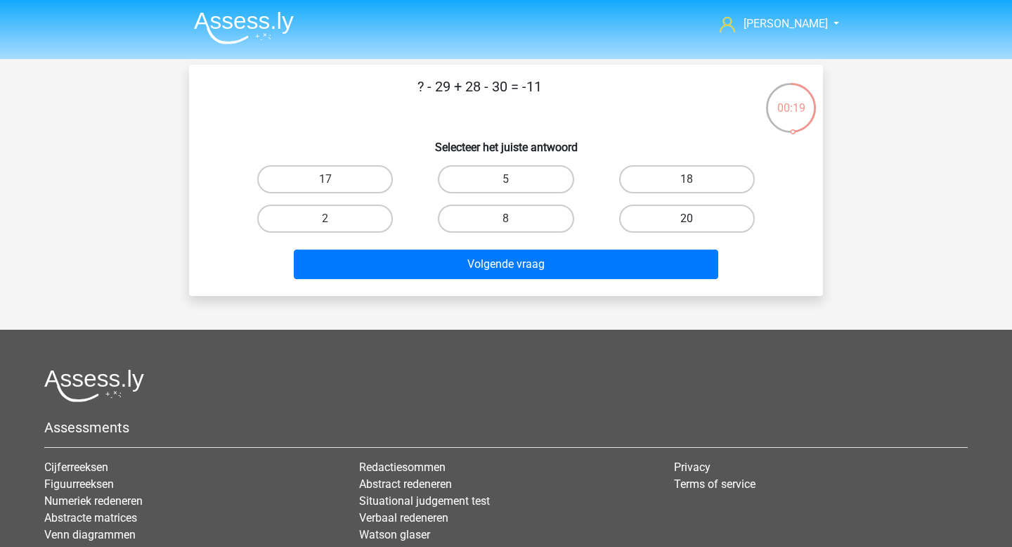
click at [678, 225] on label "20" at bounding box center [687, 219] width 136 height 28
click at [687, 225] on input "20" at bounding box center [691, 223] width 9 height 9
radio input "true"
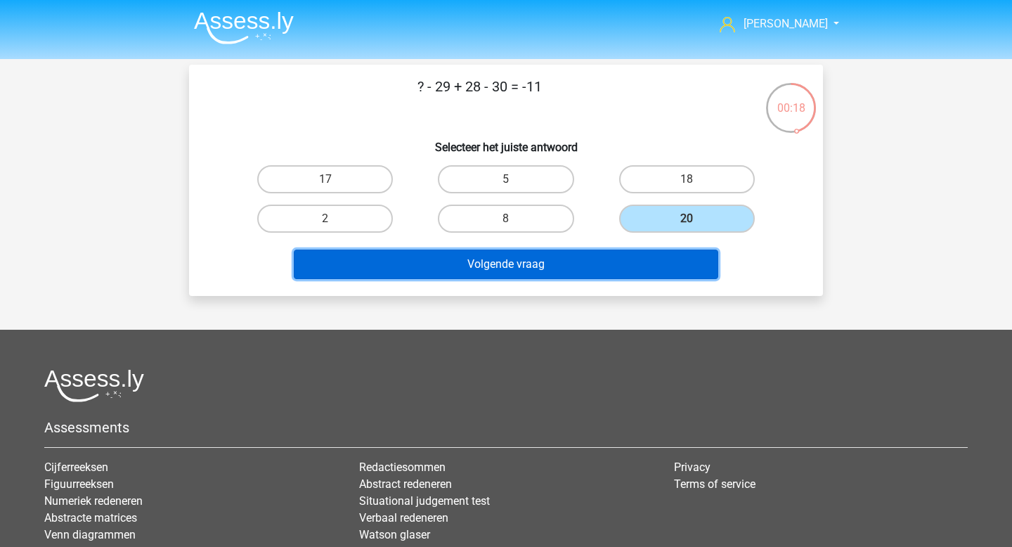
click at [632, 259] on button "Volgende vraag" at bounding box center [506, 265] width 425 height 30
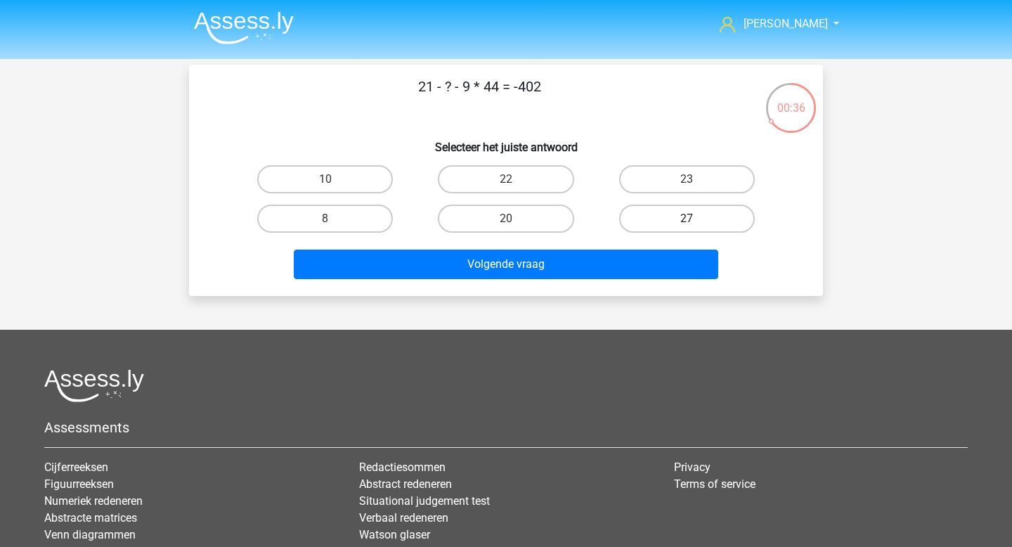
click at [669, 225] on label "27" at bounding box center [687, 219] width 136 height 28
click at [687, 225] on input "27" at bounding box center [691, 223] width 9 height 9
radio input "true"
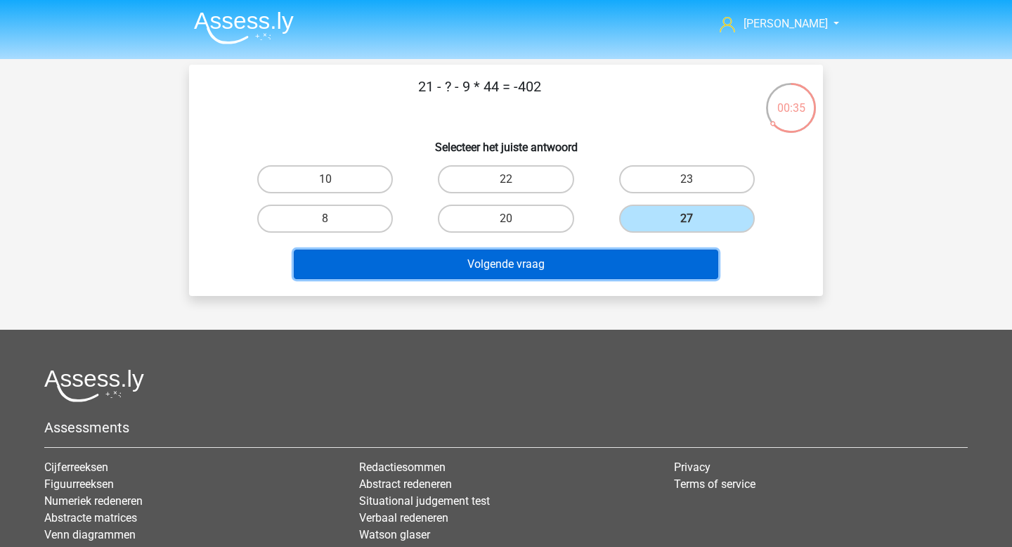
click at [606, 259] on button "Volgende vraag" at bounding box center [506, 265] width 425 height 30
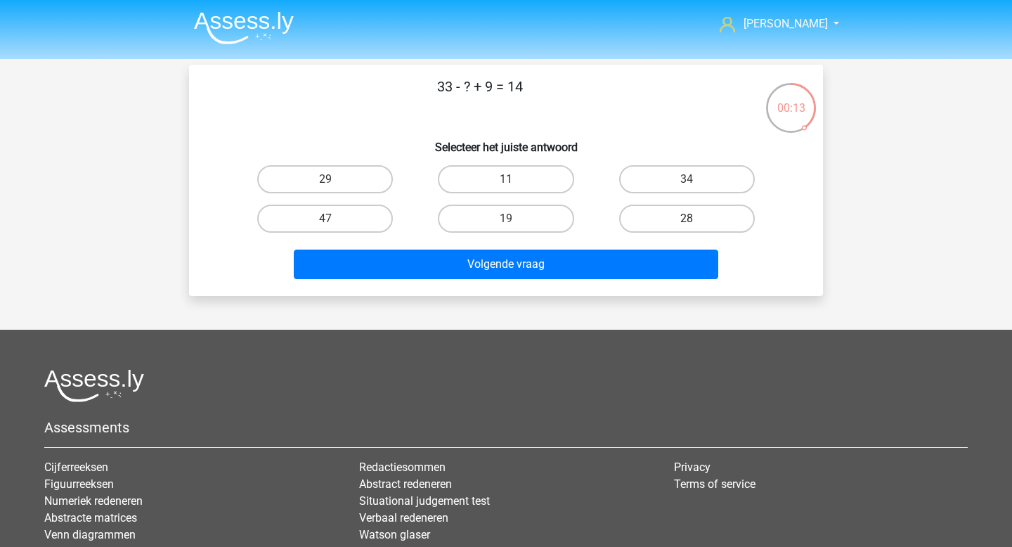
click at [649, 214] on label "28" at bounding box center [687, 219] width 136 height 28
click at [687, 219] on input "28" at bounding box center [691, 223] width 9 height 9
radio input "true"
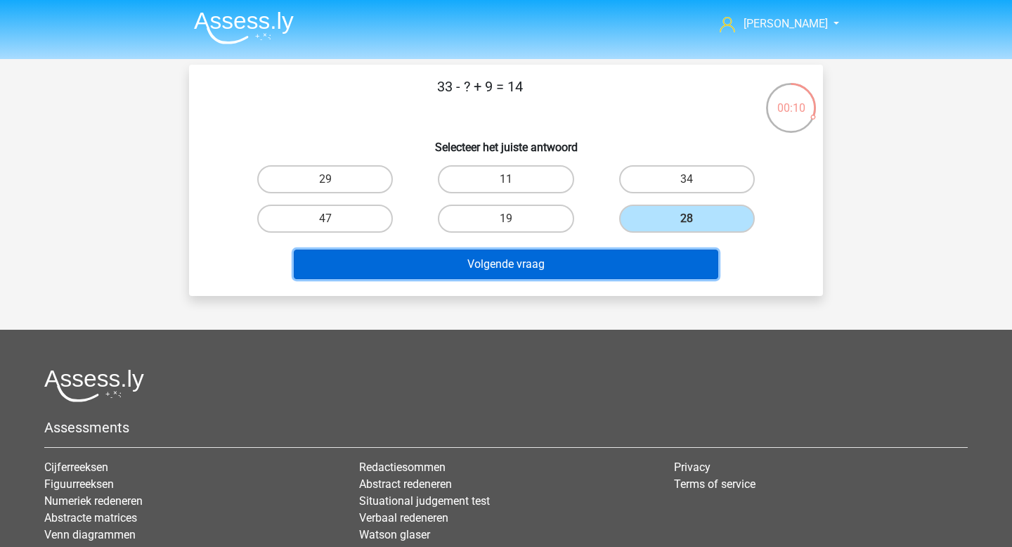
click at [567, 271] on button "Volgende vraag" at bounding box center [506, 265] width 425 height 30
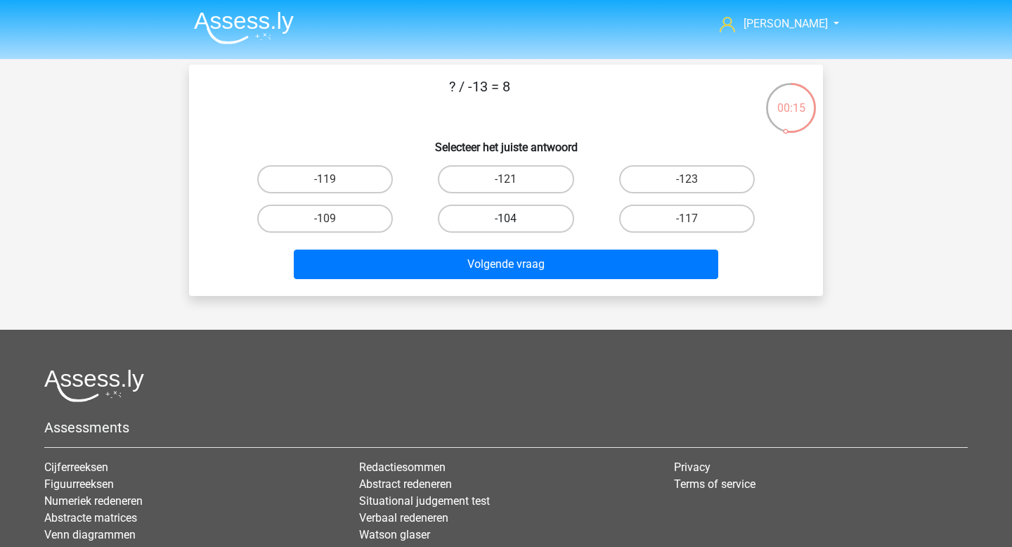
click at [549, 227] on label "-104" at bounding box center [506, 219] width 136 height 28
click at [515, 227] on input "-104" at bounding box center [510, 223] width 9 height 9
radio input "true"
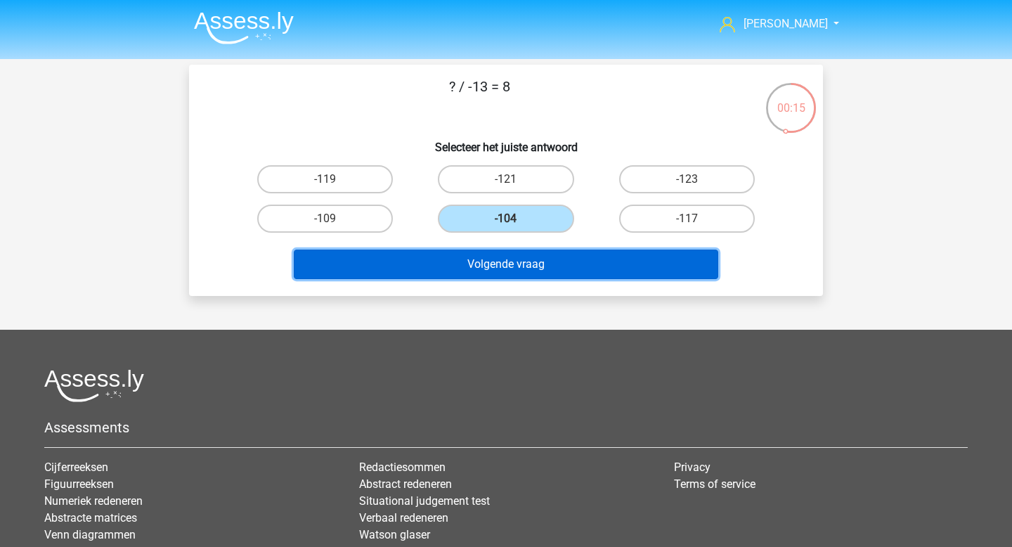
click at [545, 256] on button "Volgende vraag" at bounding box center [506, 265] width 425 height 30
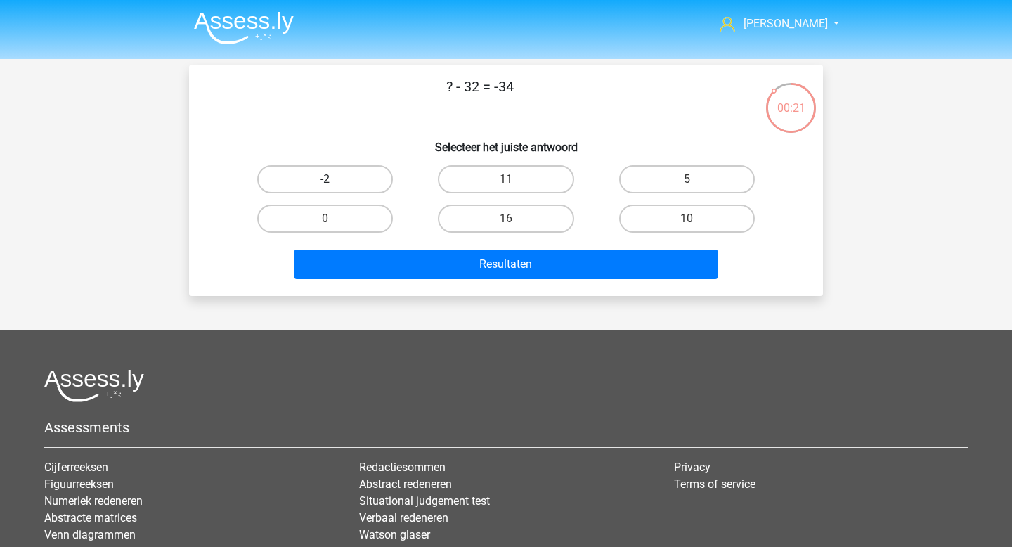
click at [358, 186] on label "-2" at bounding box center [325, 179] width 136 height 28
click at [335, 186] on input "-2" at bounding box center [330, 183] width 9 height 9
radio input "true"
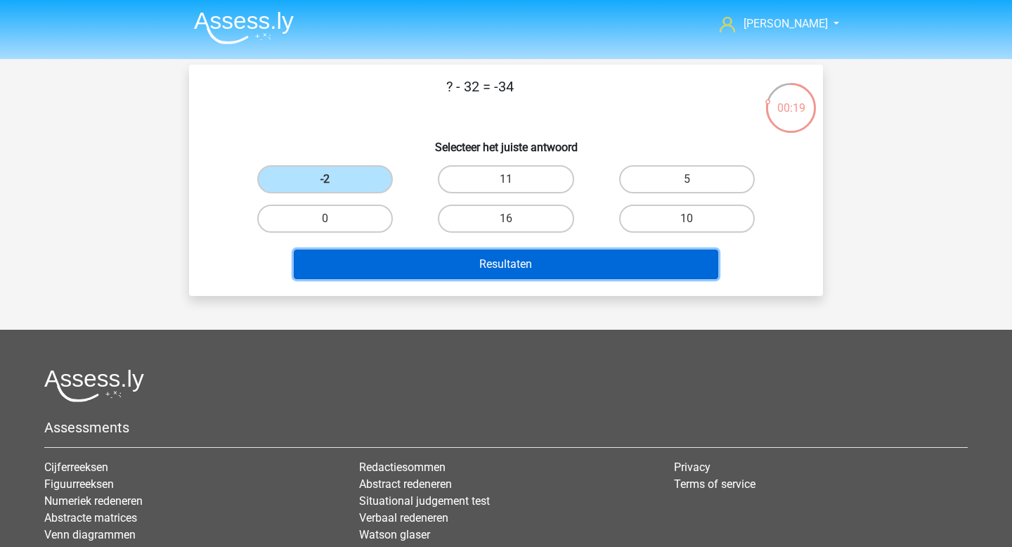
click at [476, 270] on button "Resultaten" at bounding box center [506, 265] width 425 height 30
